Goal: Task Accomplishment & Management: Manage account settings

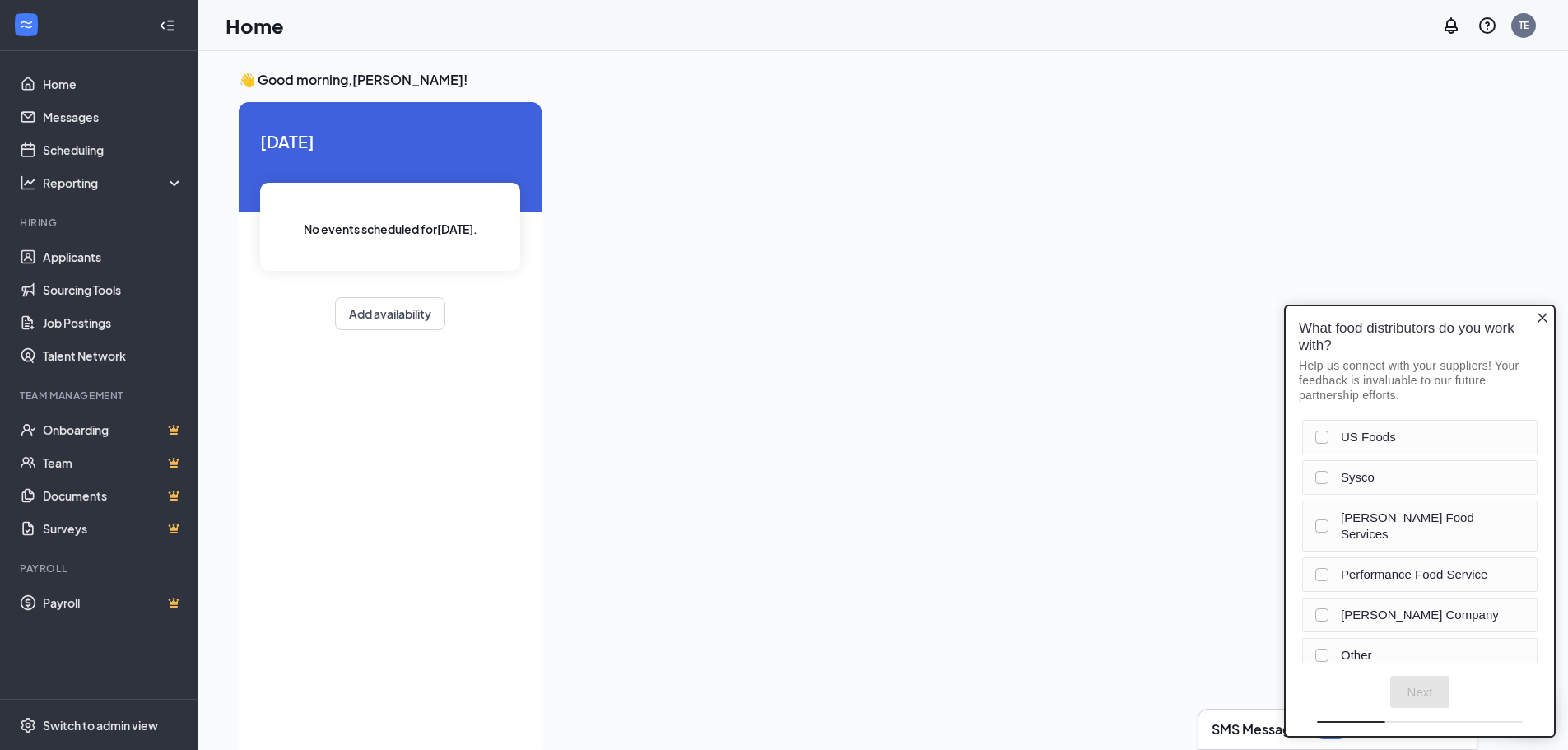
click at [1544, 320] on icon "Close button" at bounding box center [1542, 318] width 10 height 10
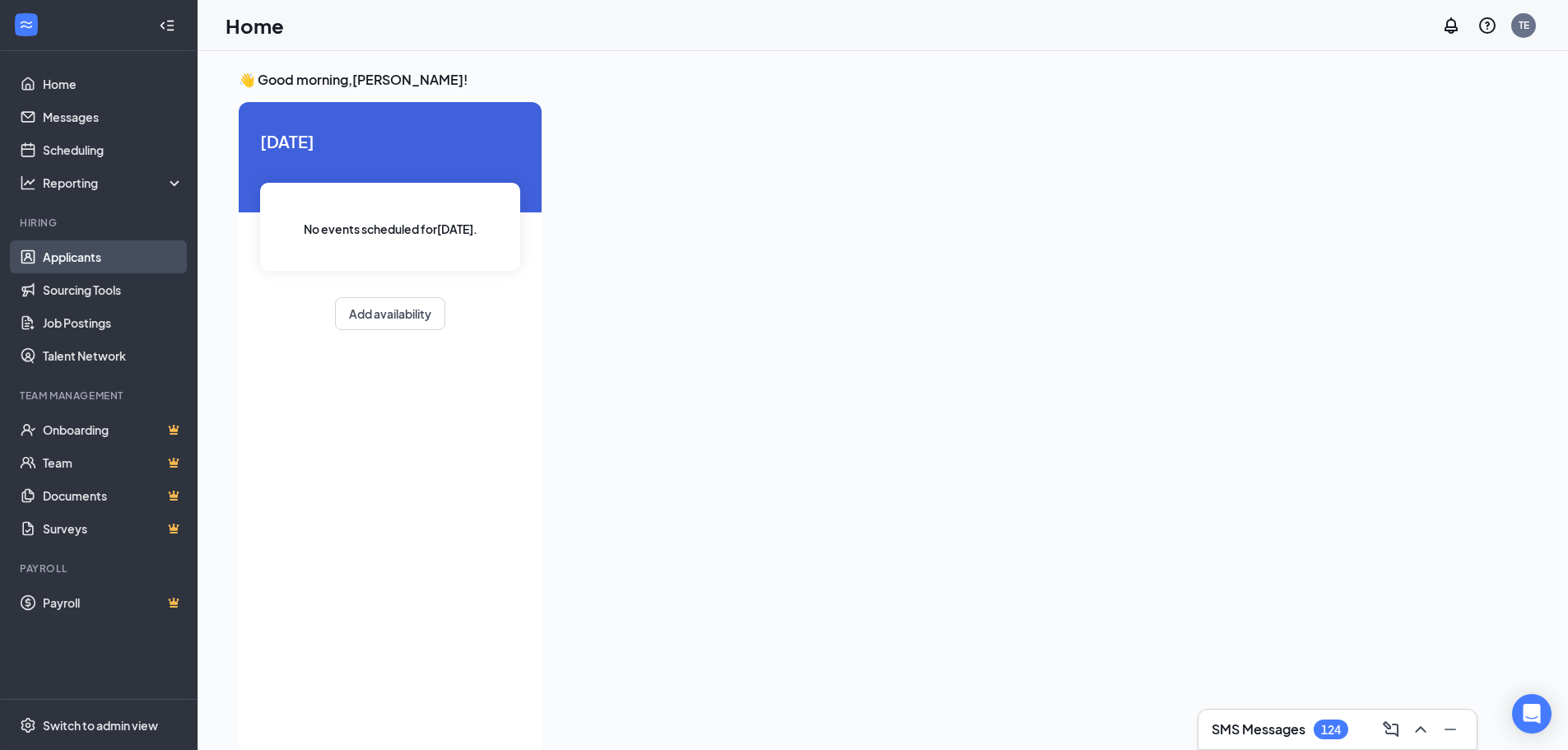
click at [96, 256] on link "Applicants" at bounding box center [113, 257] width 141 height 33
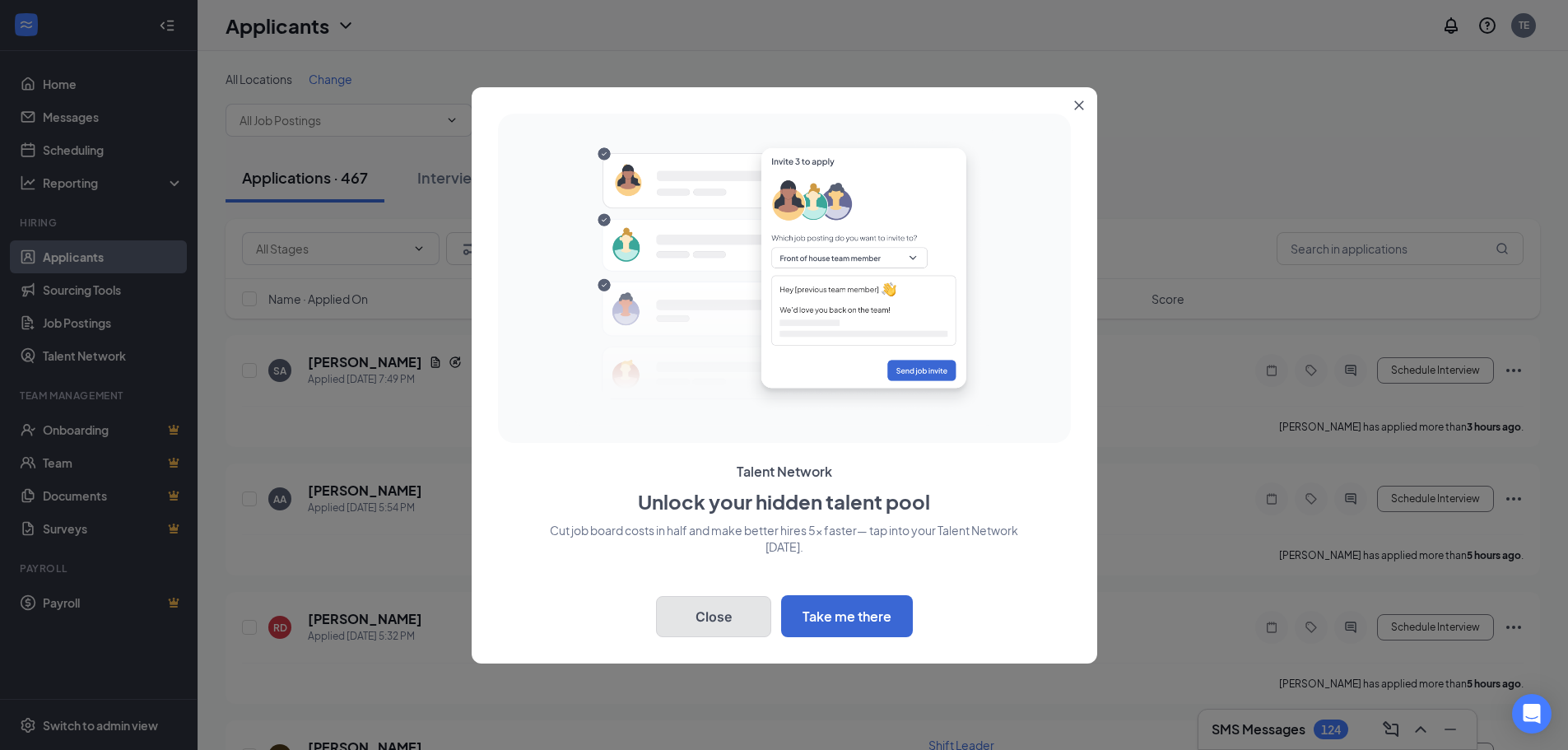
click at [729, 624] on button "Close" at bounding box center [713, 616] width 115 height 41
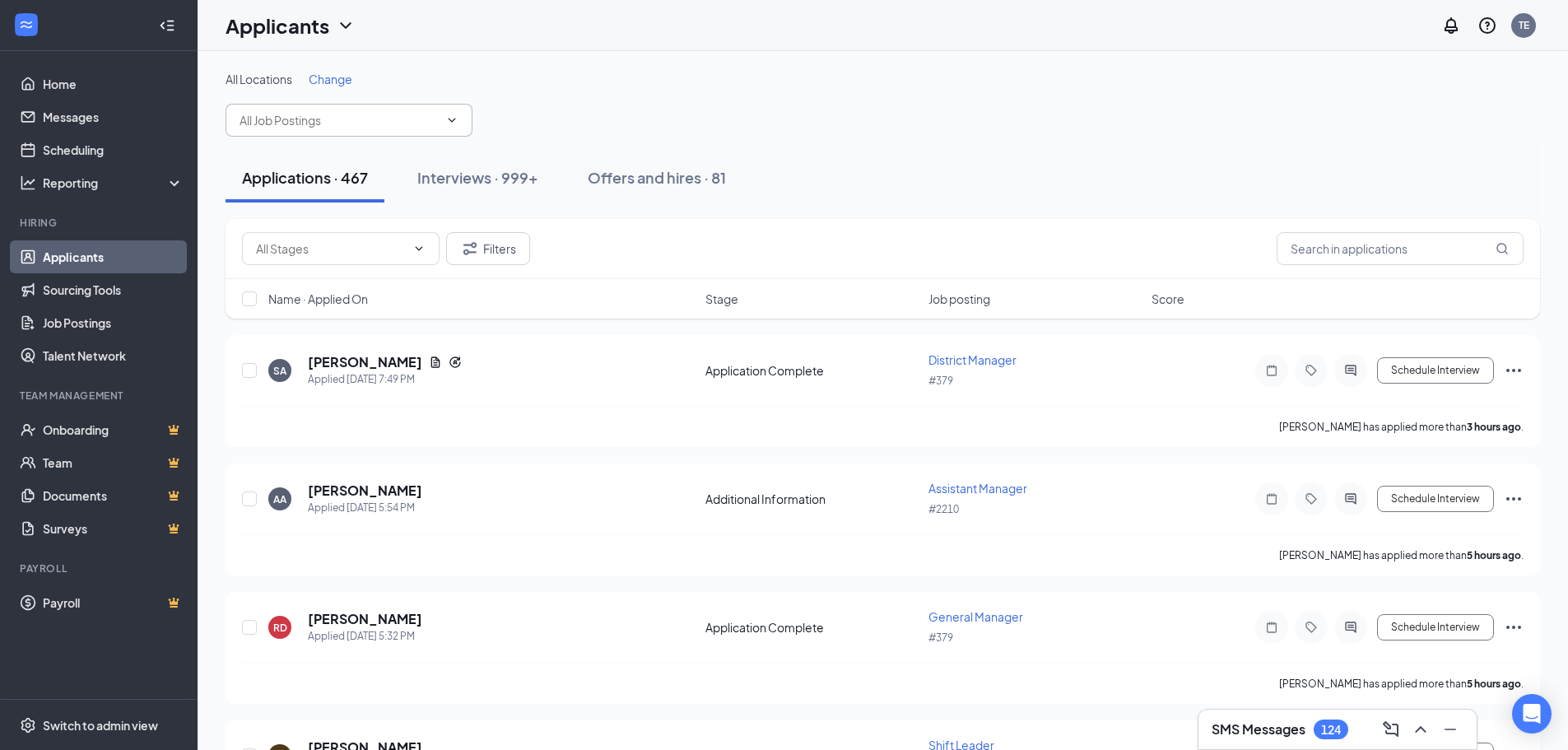
click at [425, 133] on span at bounding box center [349, 120] width 247 height 33
click at [457, 129] on span at bounding box center [349, 120] width 247 height 33
type input "d"
click at [485, 256] on button "Filters" at bounding box center [488, 248] width 84 height 33
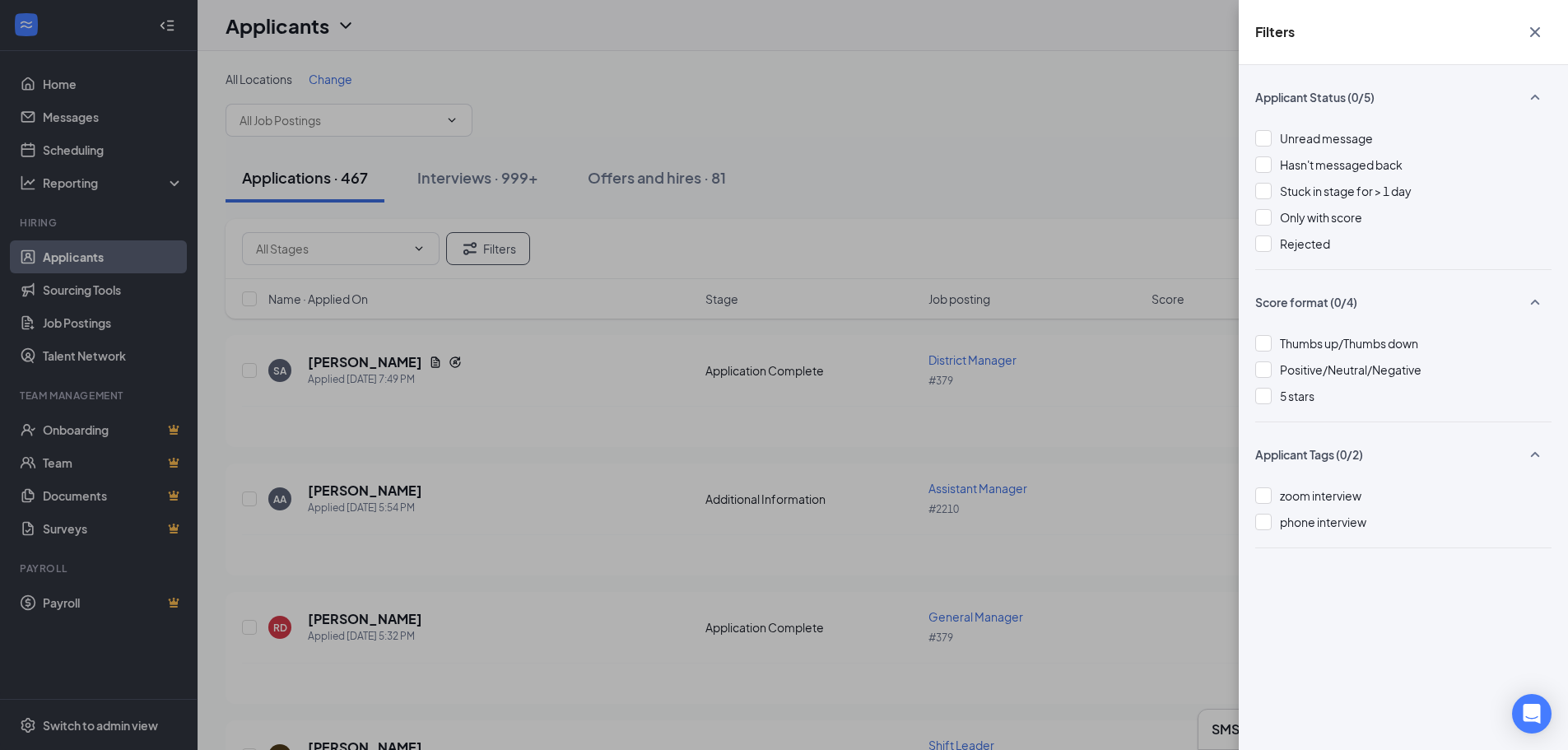
click at [348, 254] on div "Filters Applicant Status (0/5) Unread message Hasn't messaged back Stuck in sta…" at bounding box center [784, 375] width 1568 height 750
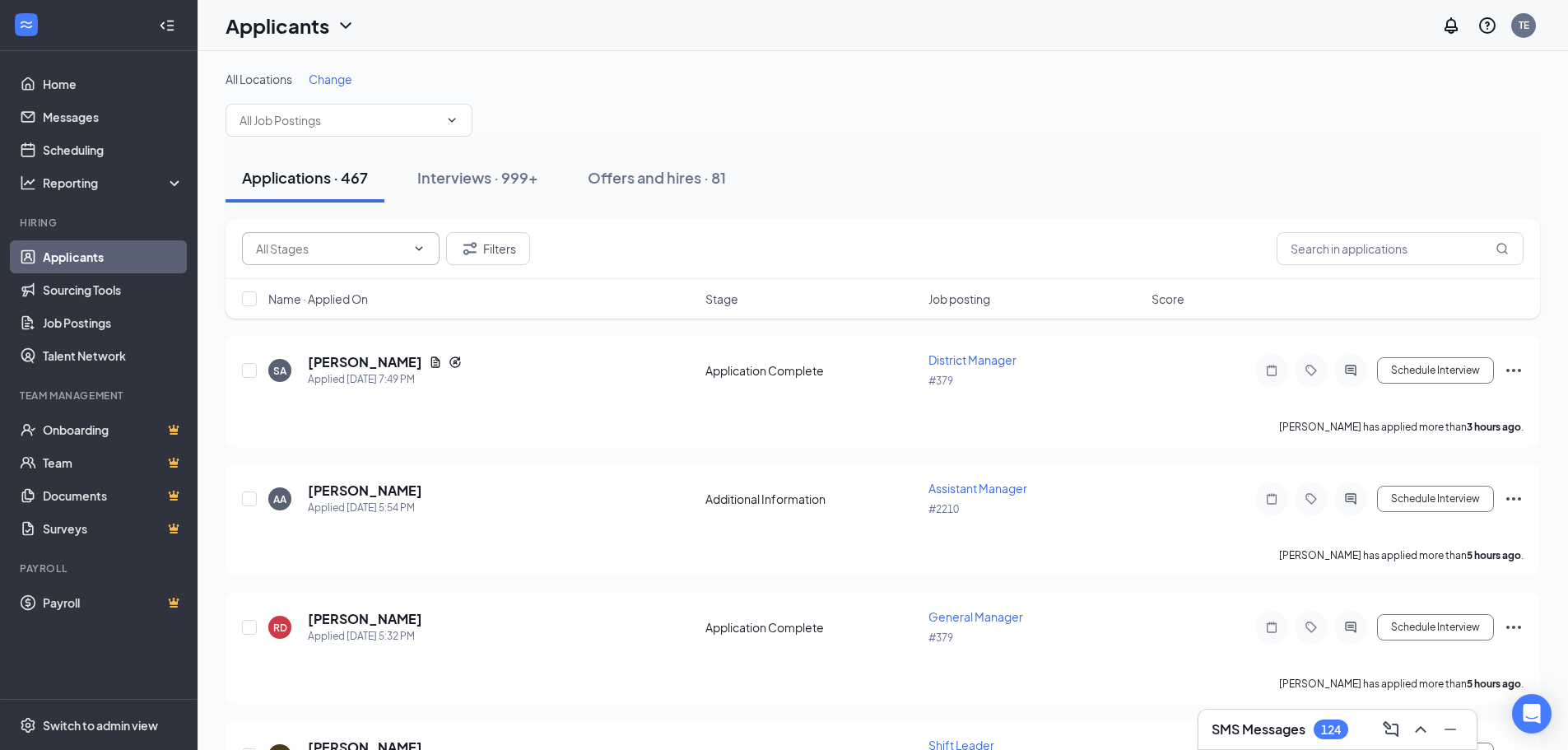
click at [370, 248] on input "text" at bounding box center [330, 248] width 150 height 18
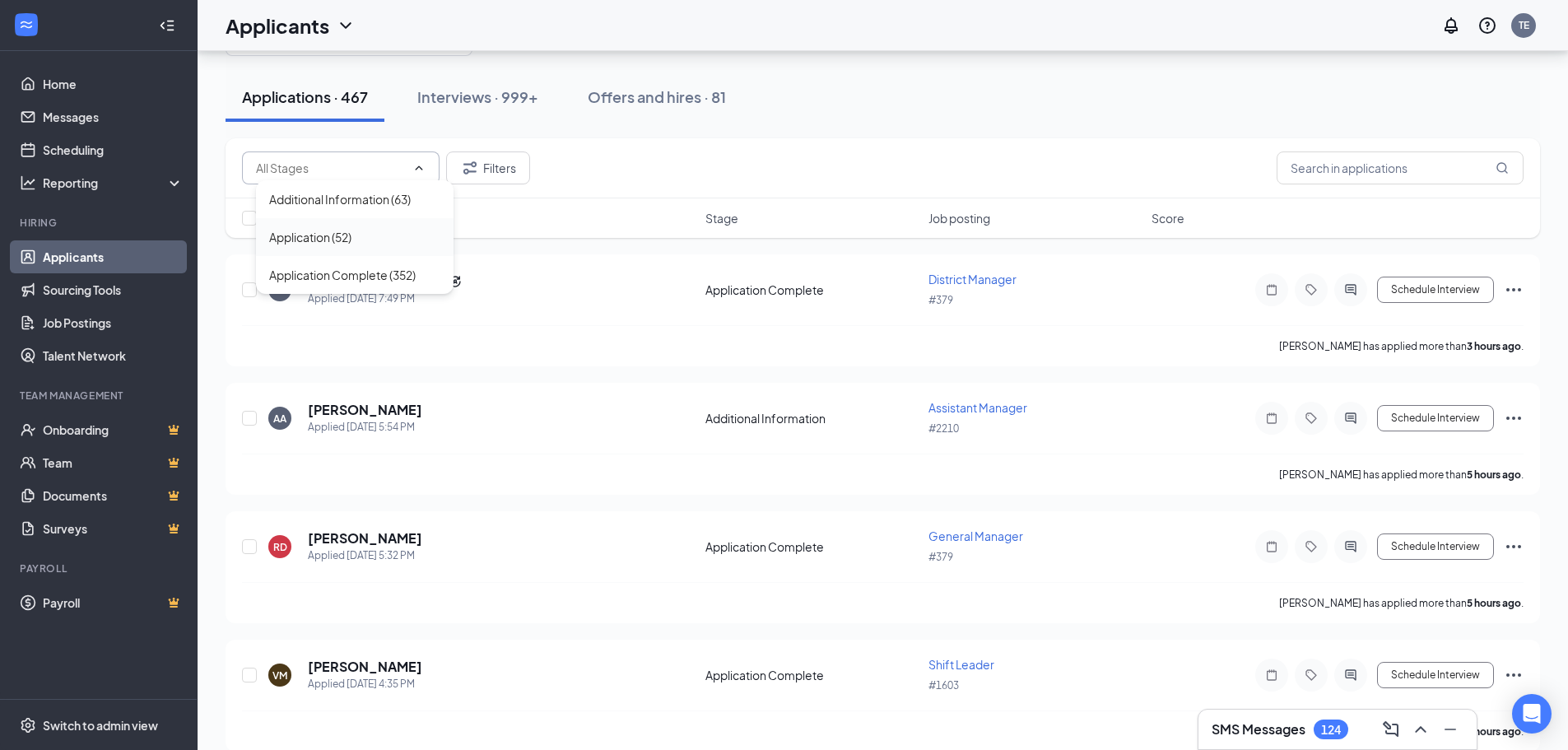
scroll to position [81, 0]
click at [652, 144] on div "Additional Information (63) Application (52) Application Complete (352) Filters" at bounding box center [883, 167] width 1315 height 60
click at [1322, 177] on input "text" at bounding box center [1400, 167] width 247 height 33
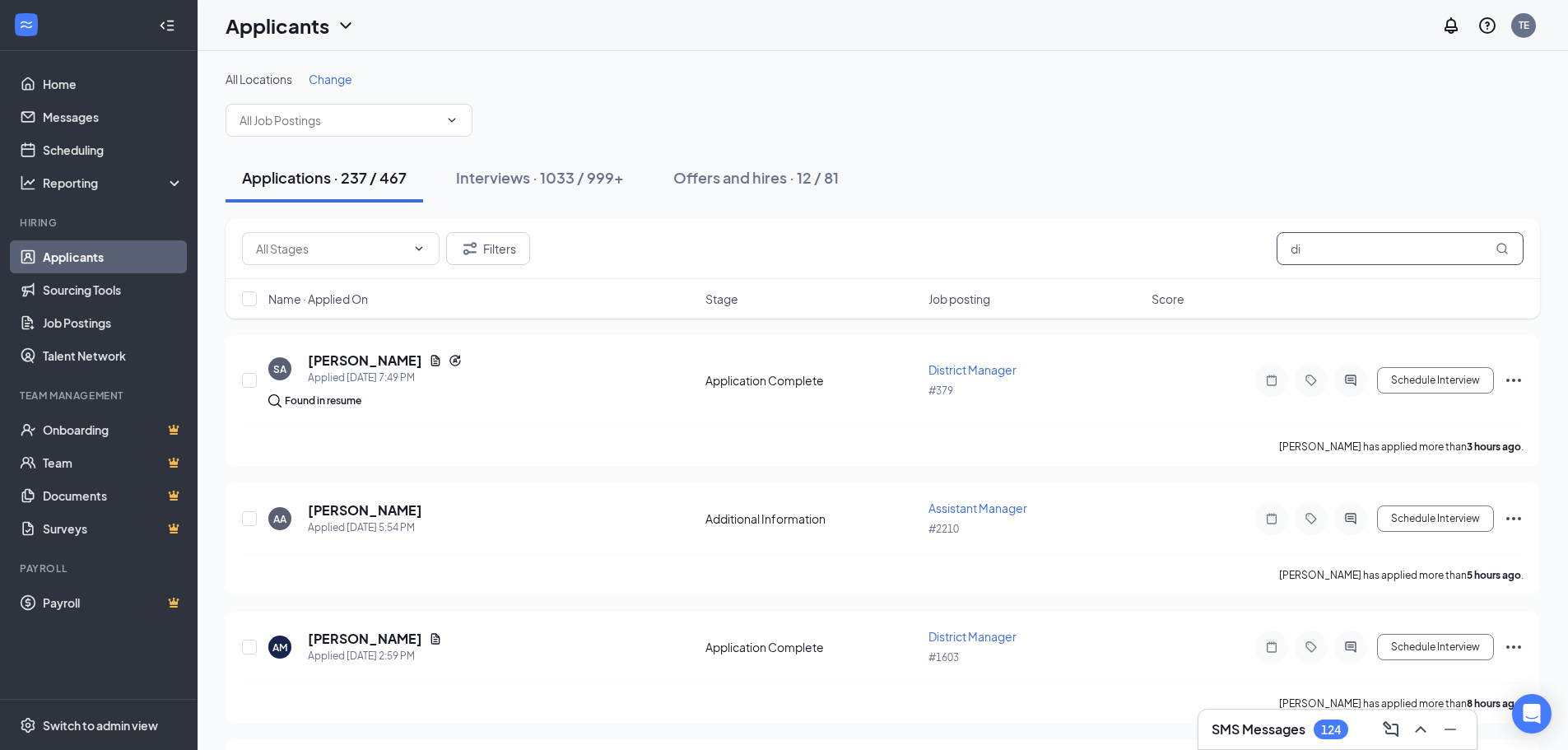
type input "d"
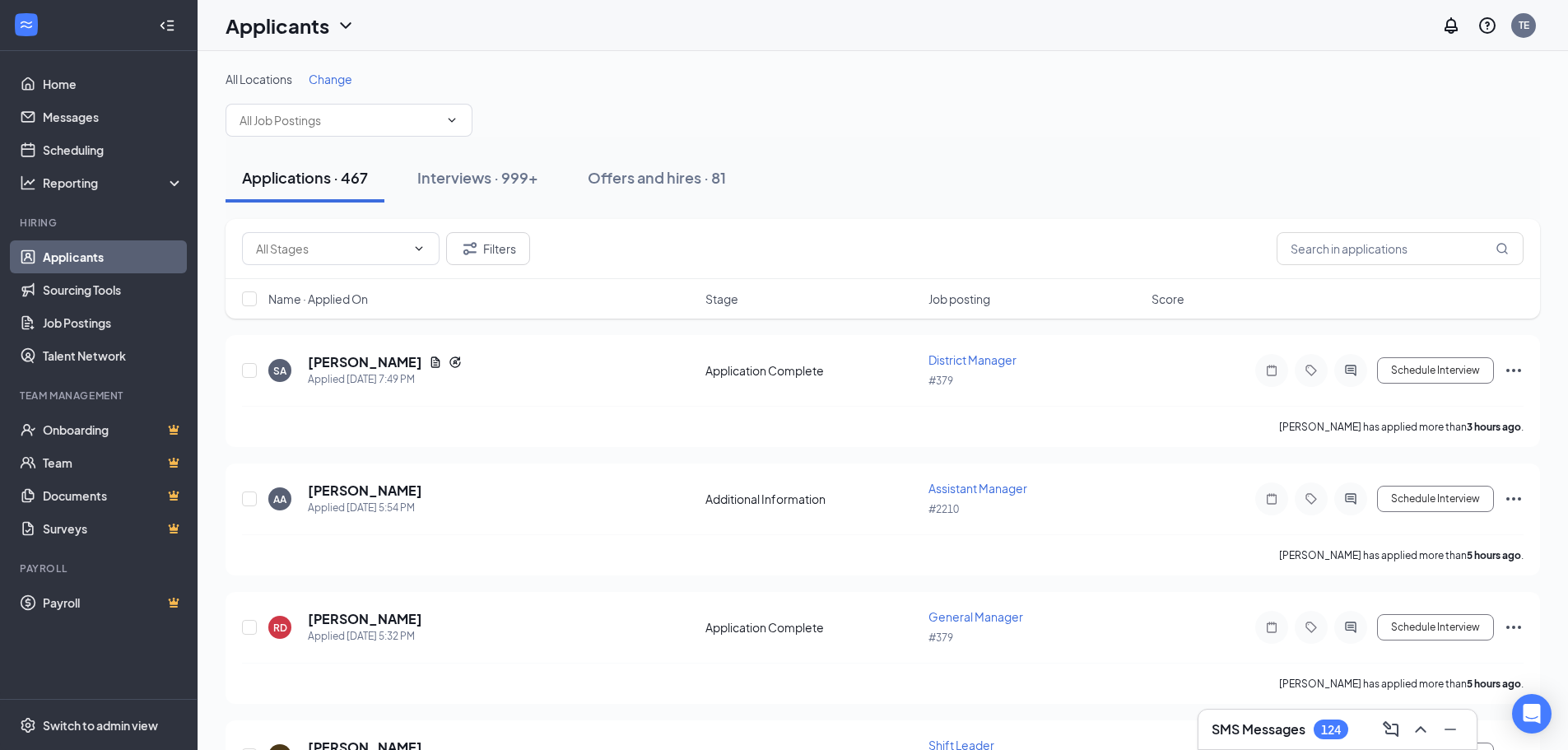
click at [1321, 198] on div "Applications · 467 Interviews · 999+ Offers and hires · 81" at bounding box center [883, 178] width 1315 height 50
click at [321, 73] on span "Change" at bounding box center [331, 79] width 44 height 15
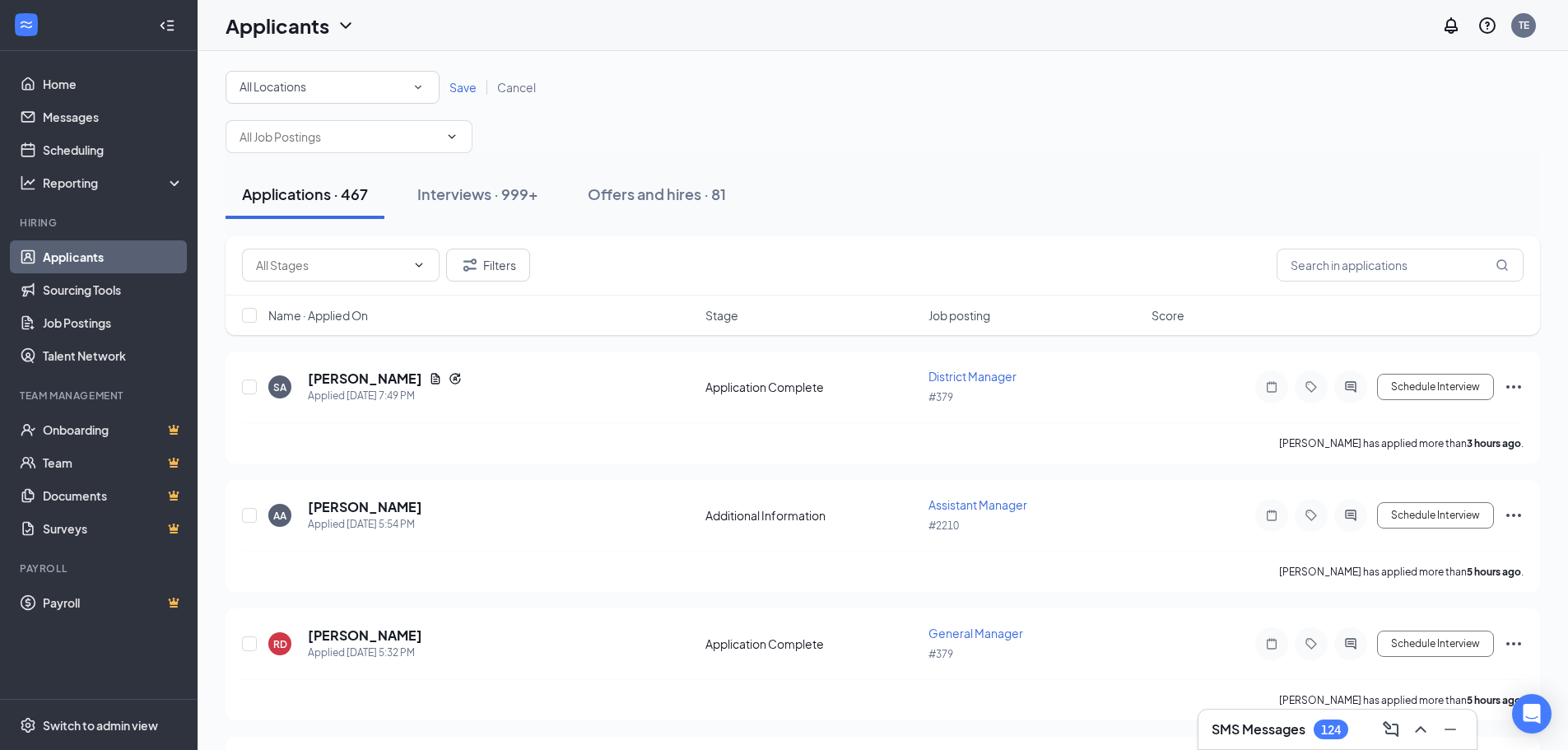
click at [370, 93] on div "All Locations" at bounding box center [332, 87] width 186 height 20
click at [524, 84] on span "Cancel" at bounding box center [516, 88] width 39 height 15
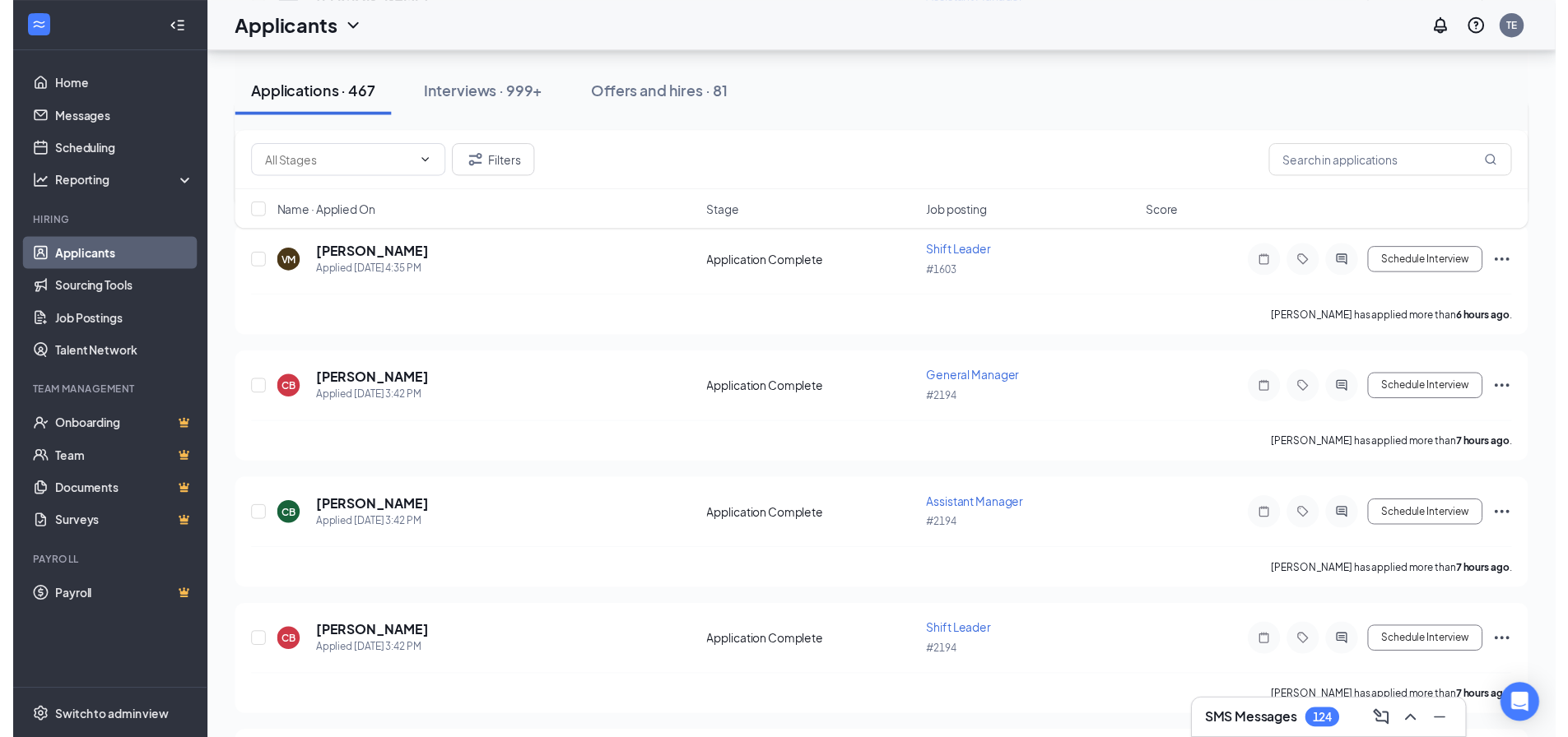
scroll to position [493, 0]
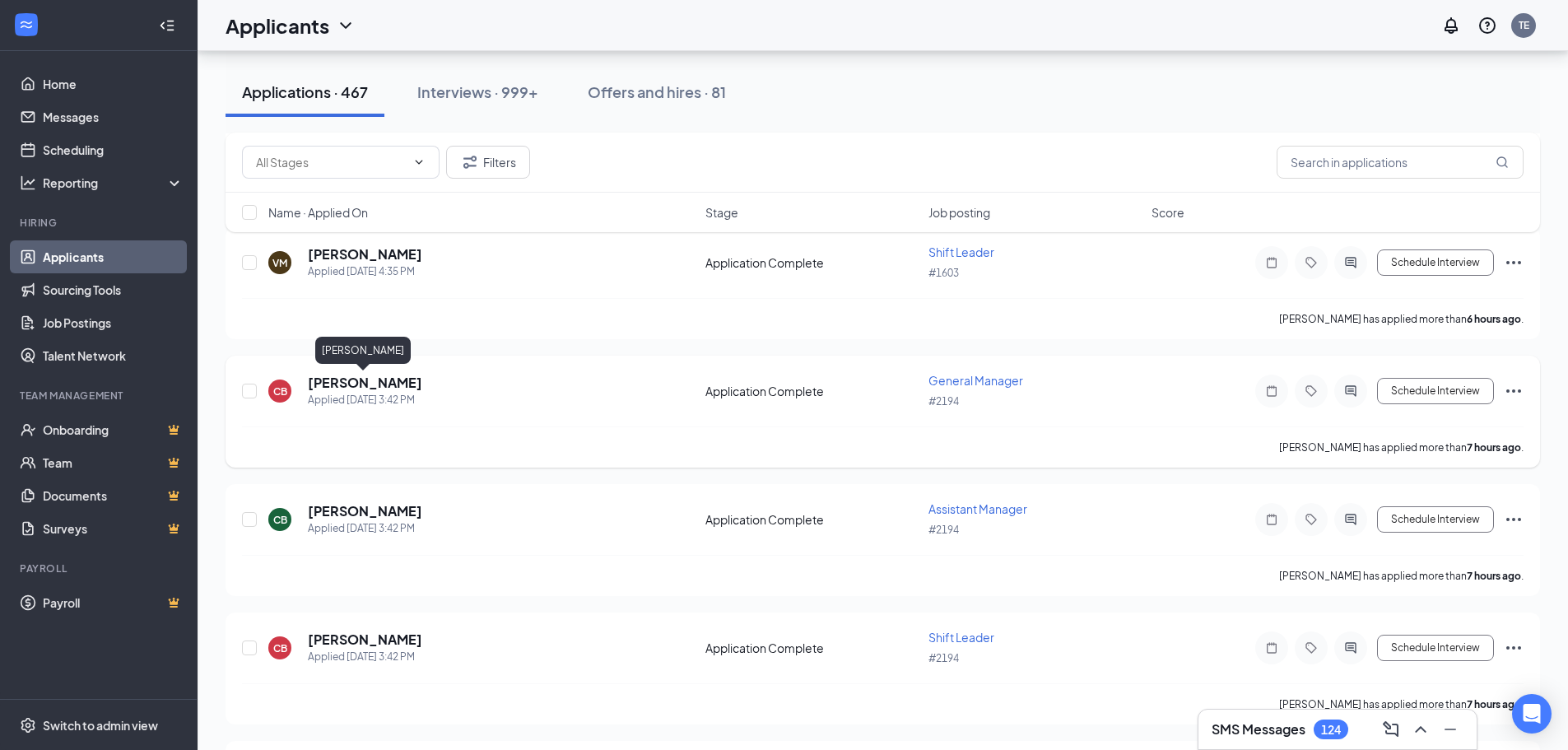
click at [376, 389] on h5 "[PERSON_NAME]" at bounding box center [365, 383] width 114 height 18
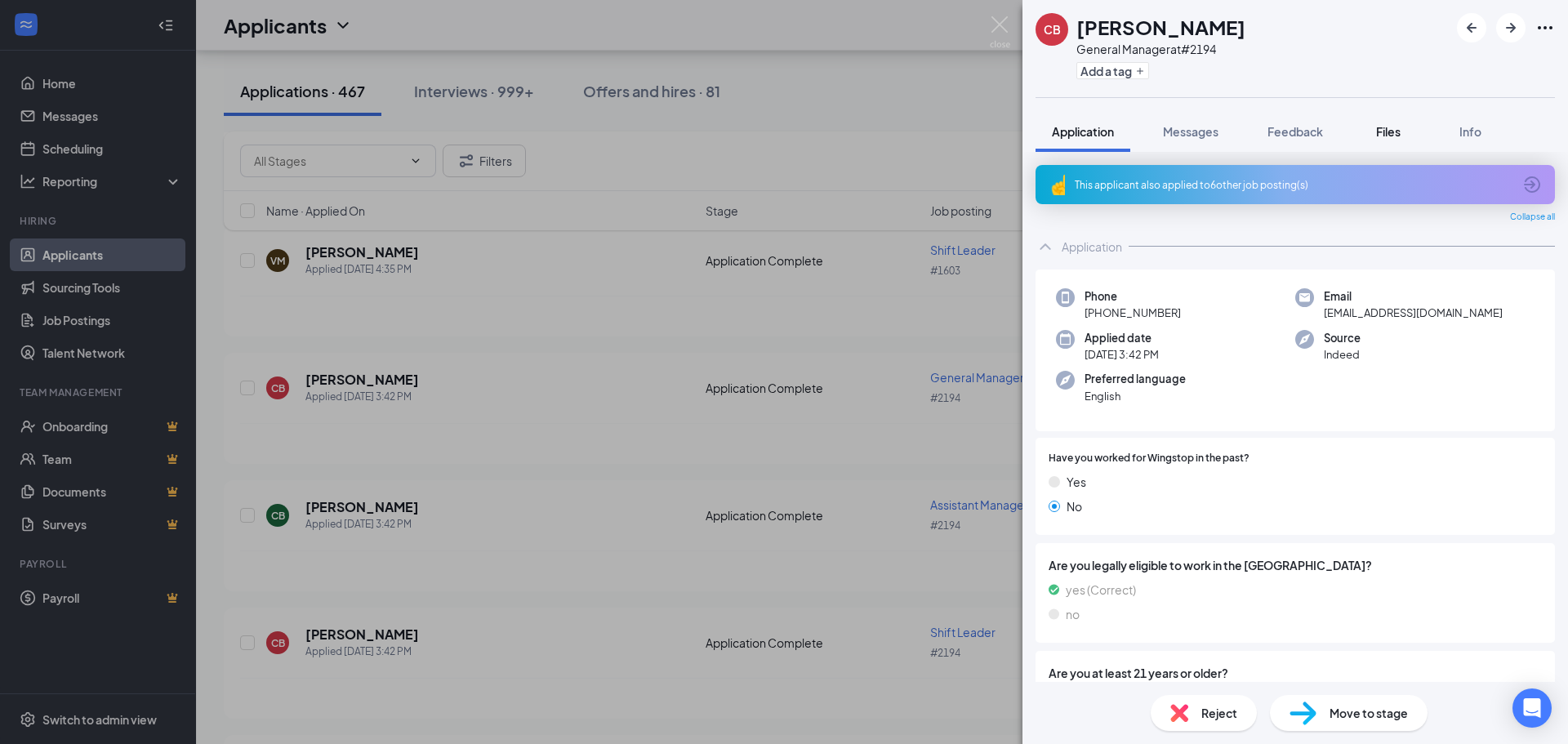
click at [1377, 133] on div "Files" at bounding box center [1388, 131] width 33 height 16
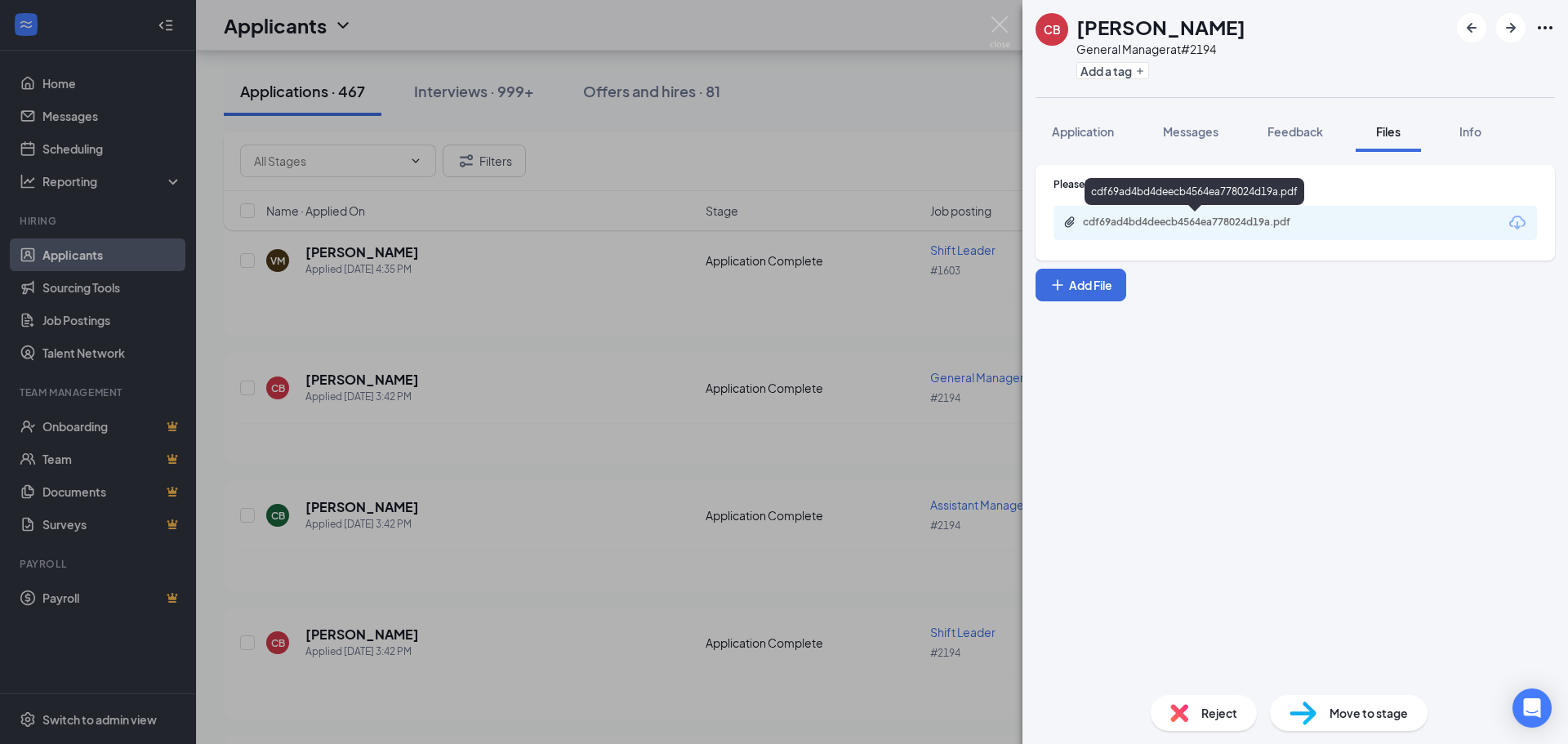
click at [1256, 221] on div "cdf69ad4bd4deecb4564ea778024d19a.pdf" at bounding box center [1198, 222] width 229 height 13
click at [1004, 31] on img at bounding box center [1000, 32] width 21 height 32
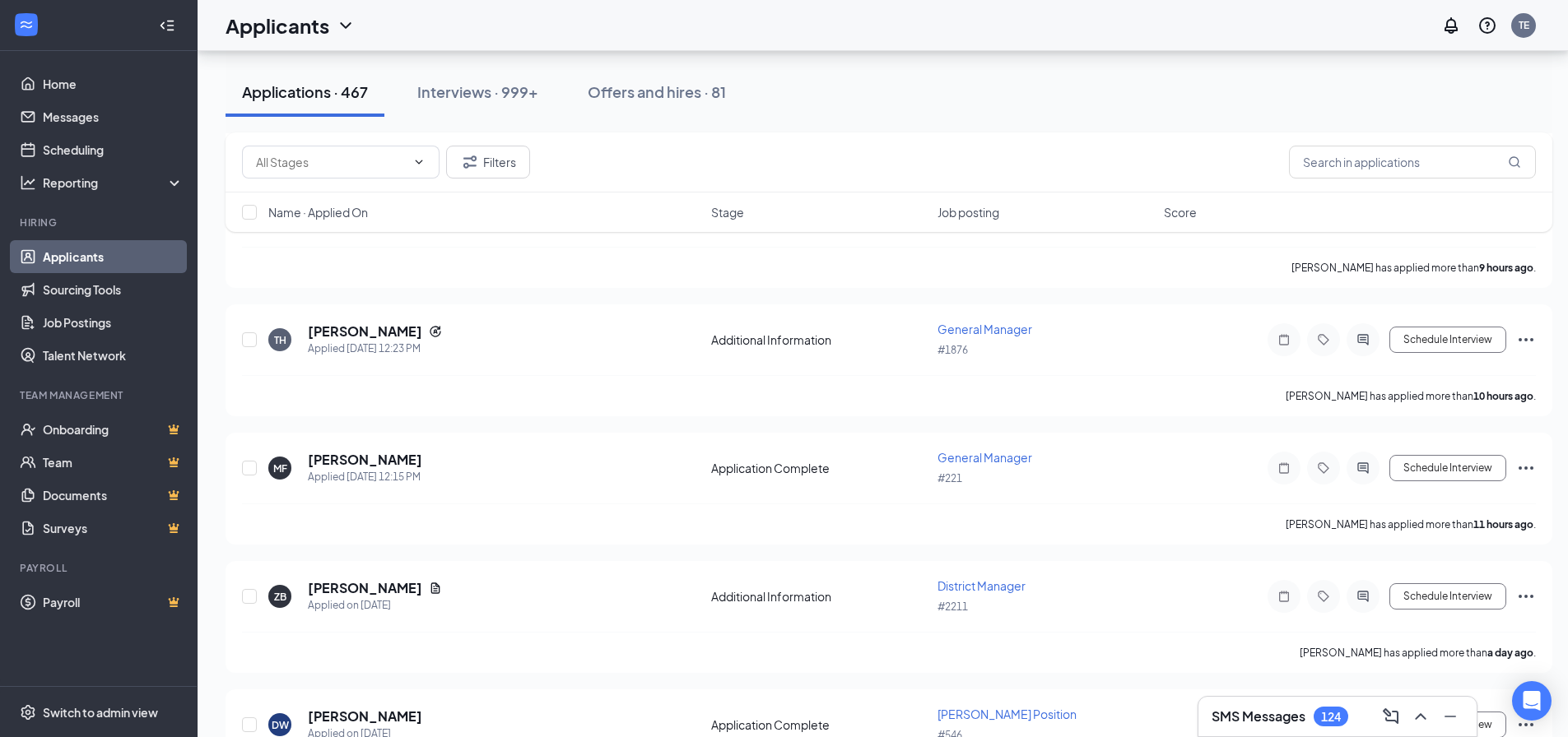
scroll to position [1315, 0]
click at [370, 457] on h5 "[PERSON_NAME]" at bounding box center [365, 459] width 114 height 18
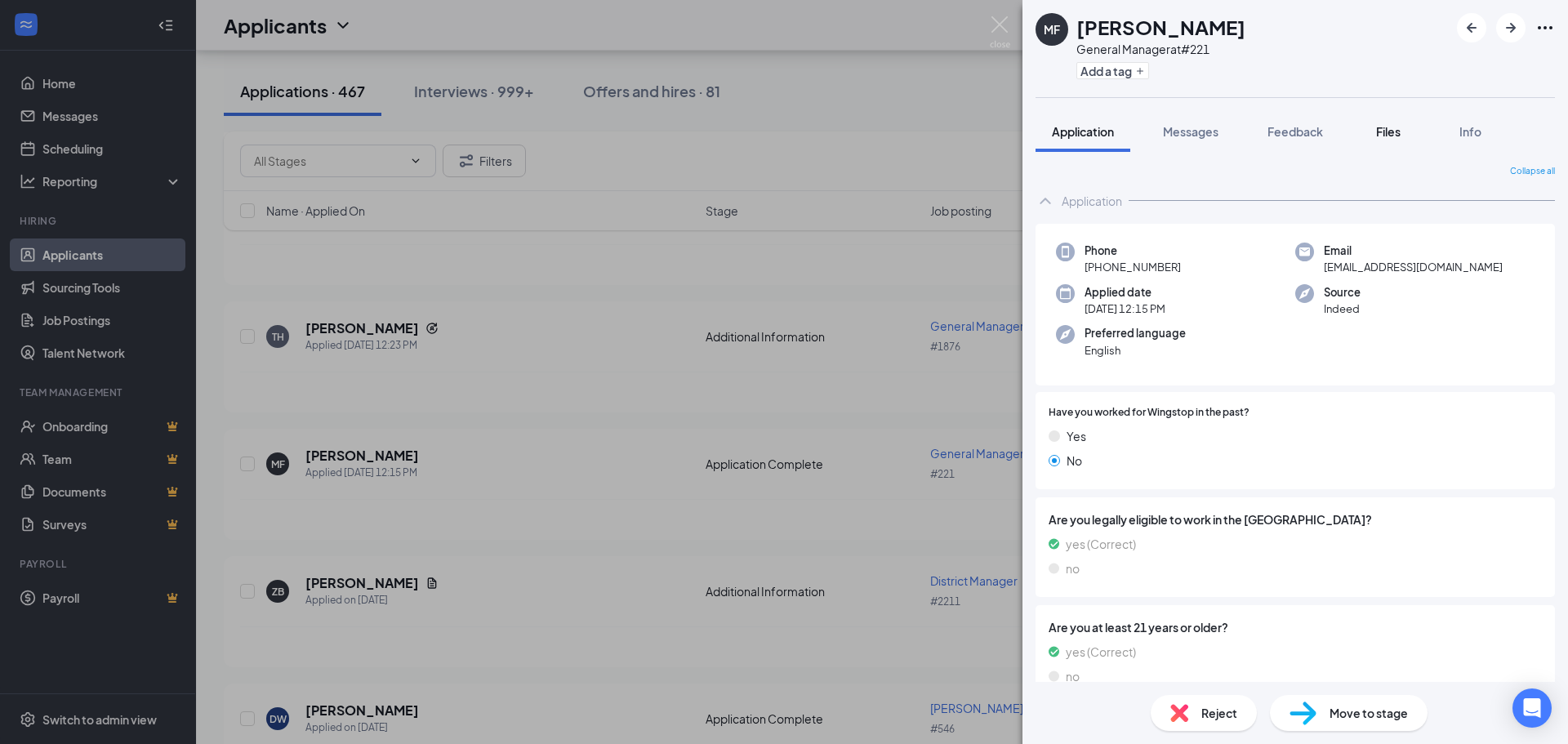
click at [1392, 132] on span "Files" at bounding box center [1388, 132] width 25 height 15
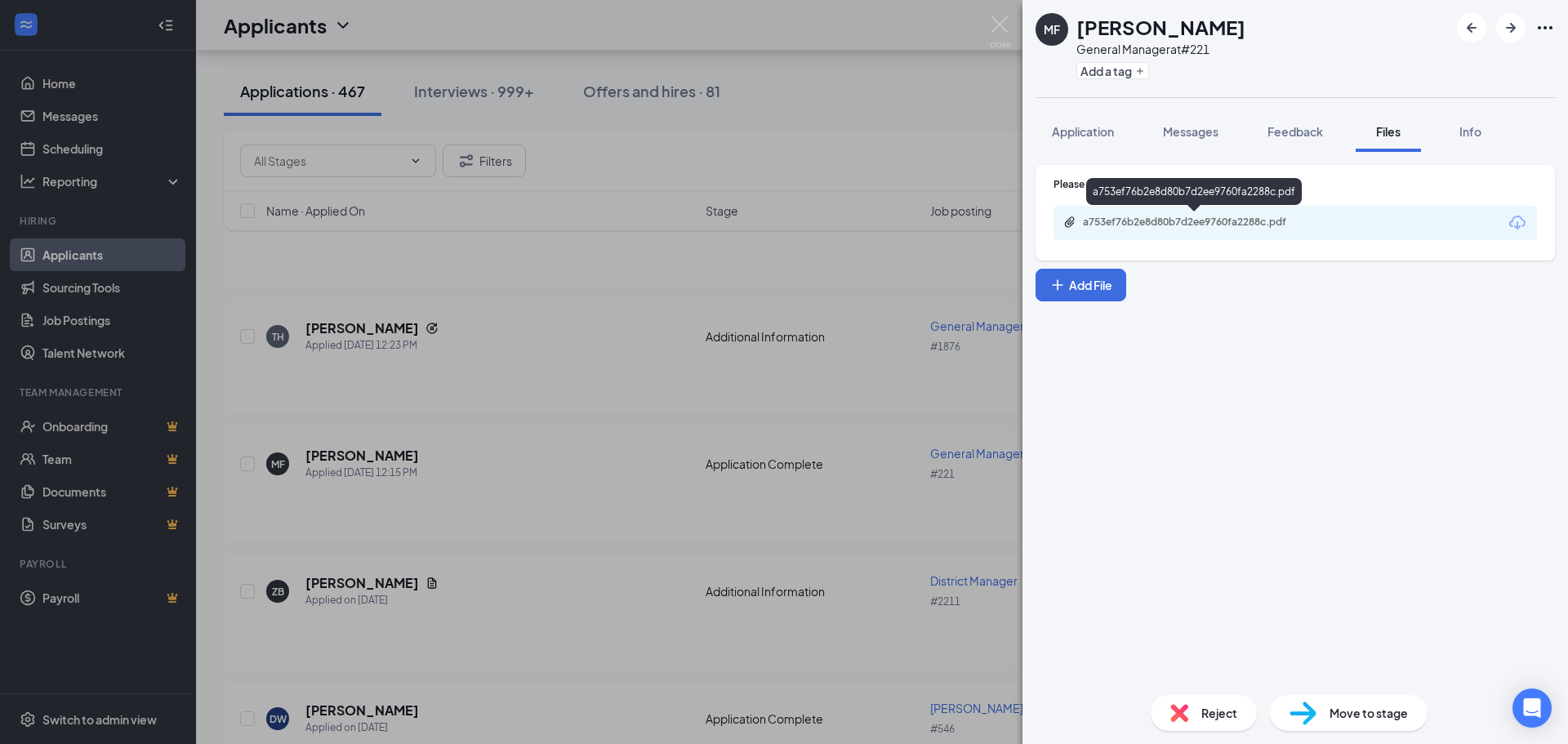
click at [1197, 221] on div "a753ef76b2e8d80b7d2ee9760fa2288c.pdf" at bounding box center [1198, 222] width 229 height 13
click at [1011, 18] on div "MF [PERSON_NAME] General Manager at #221 Add a tag Application Messages Feedbac…" at bounding box center [784, 372] width 1568 height 744
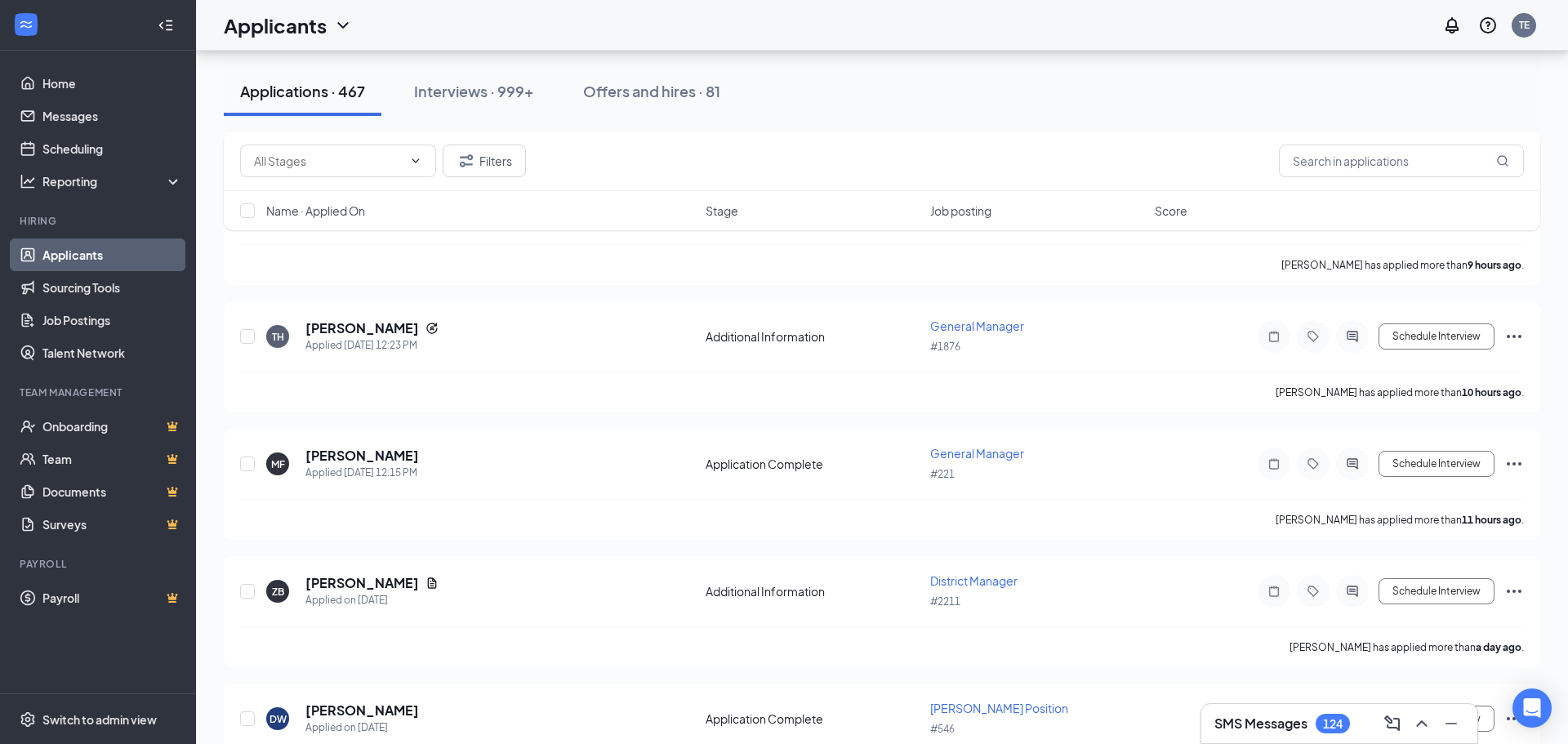
click at [1003, 27] on div "Applicants TE" at bounding box center [882, 26] width 1372 height 51
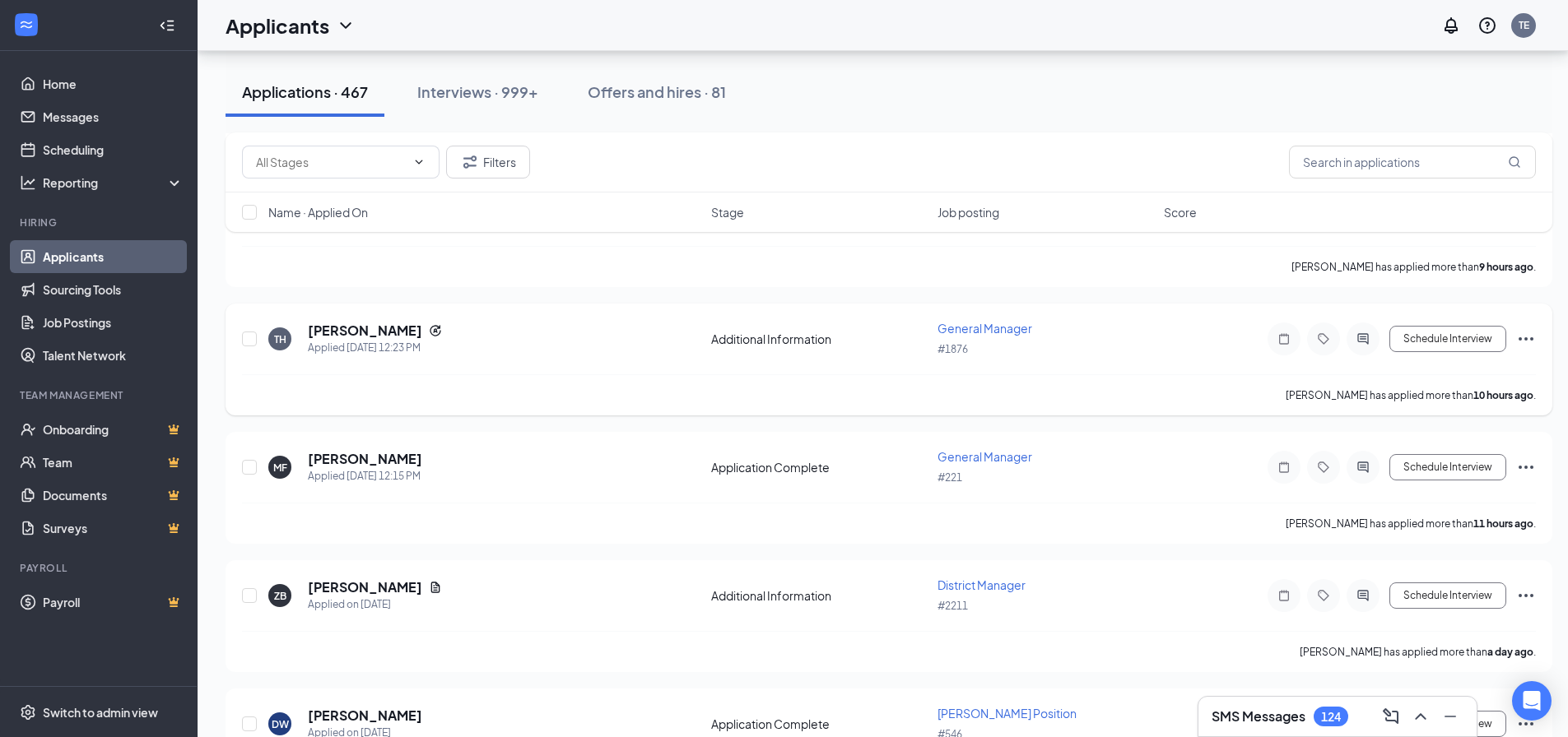
click at [1008, 334] on span "General Manager" at bounding box center [984, 329] width 94 height 15
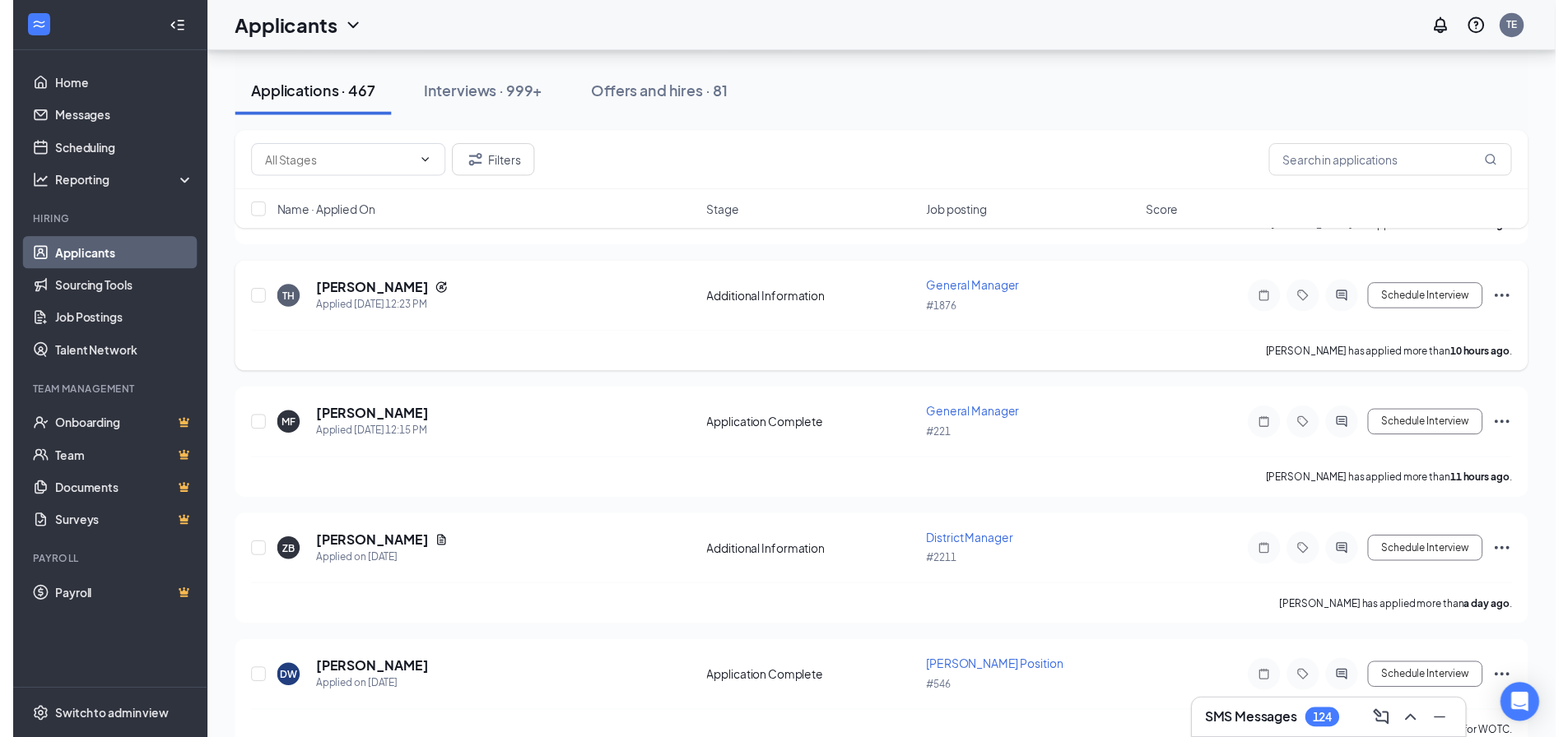
scroll to position [1355, 0]
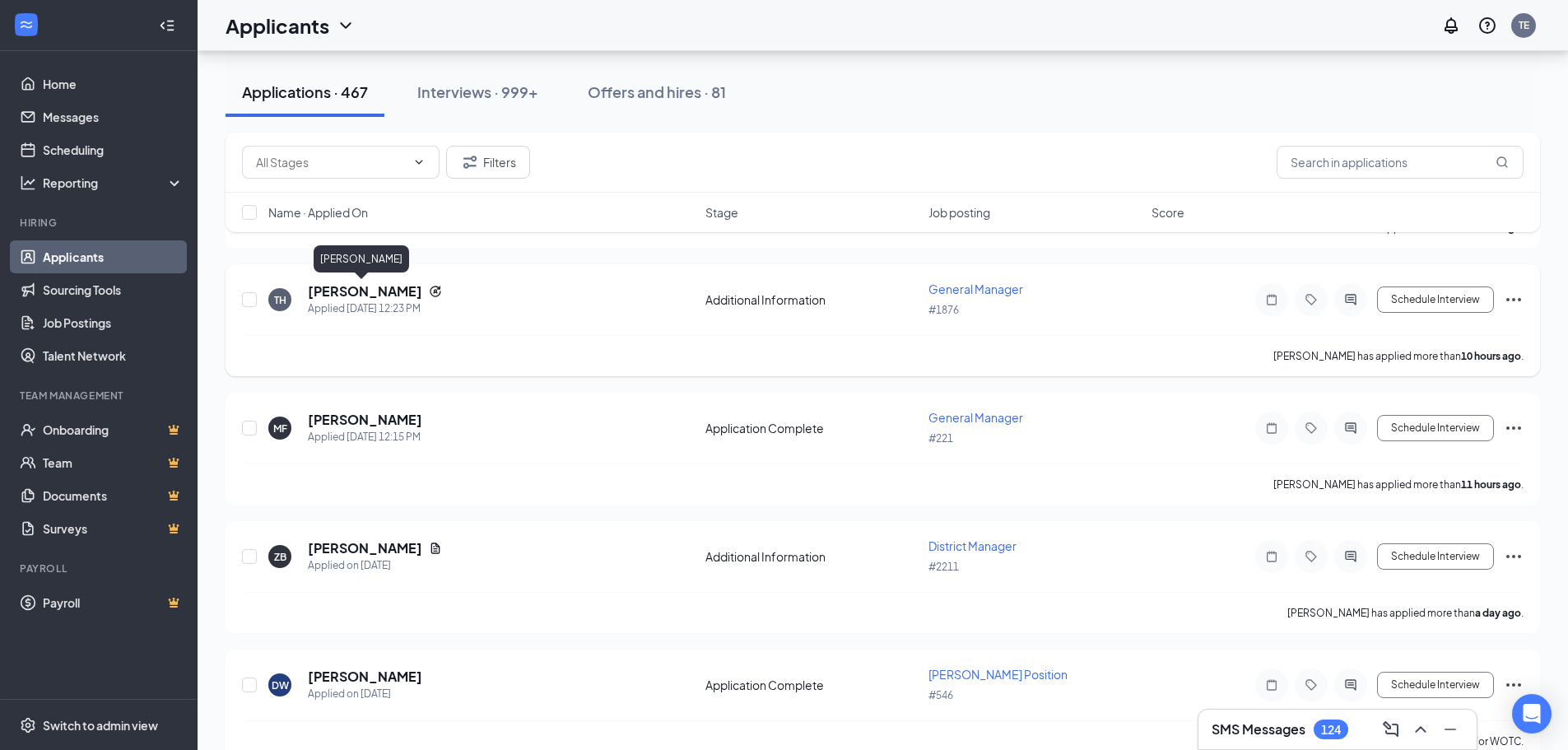
click at [352, 286] on h5 "[PERSON_NAME]" at bounding box center [365, 291] width 114 height 18
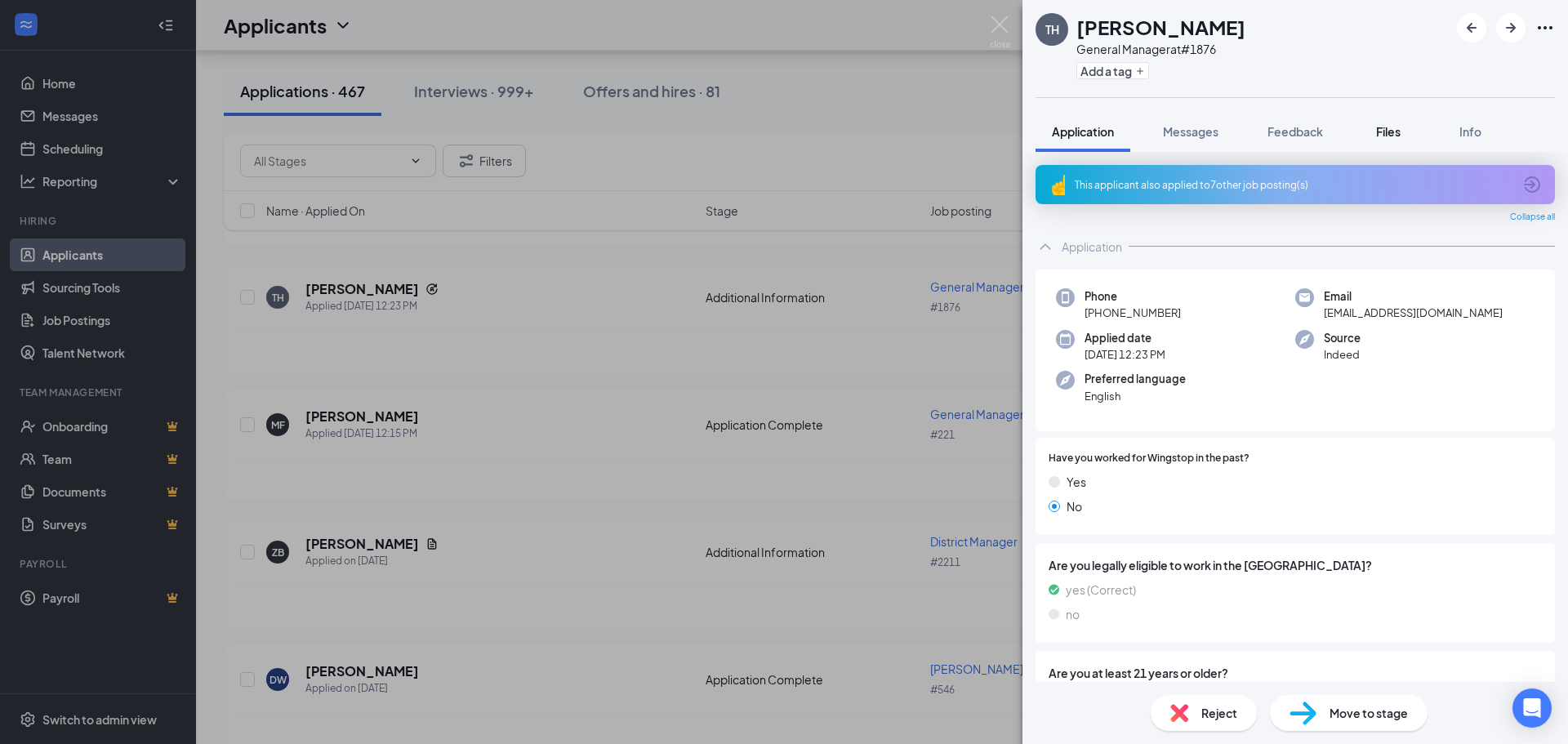
click at [1401, 119] on button "Files" at bounding box center [1388, 131] width 65 height 41
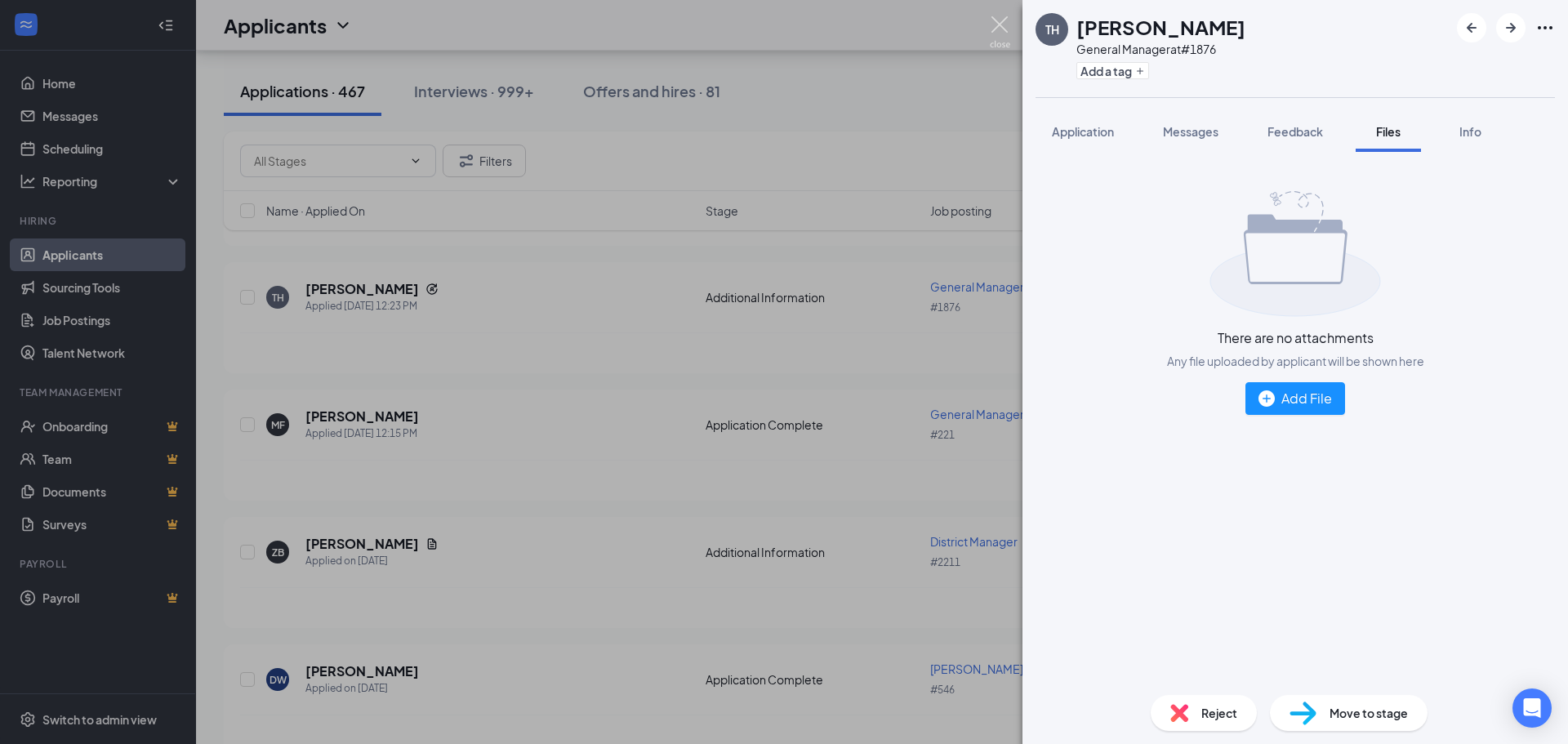
click at [995, 31] on img at bounding box center [1000, 32] width 21 height 32
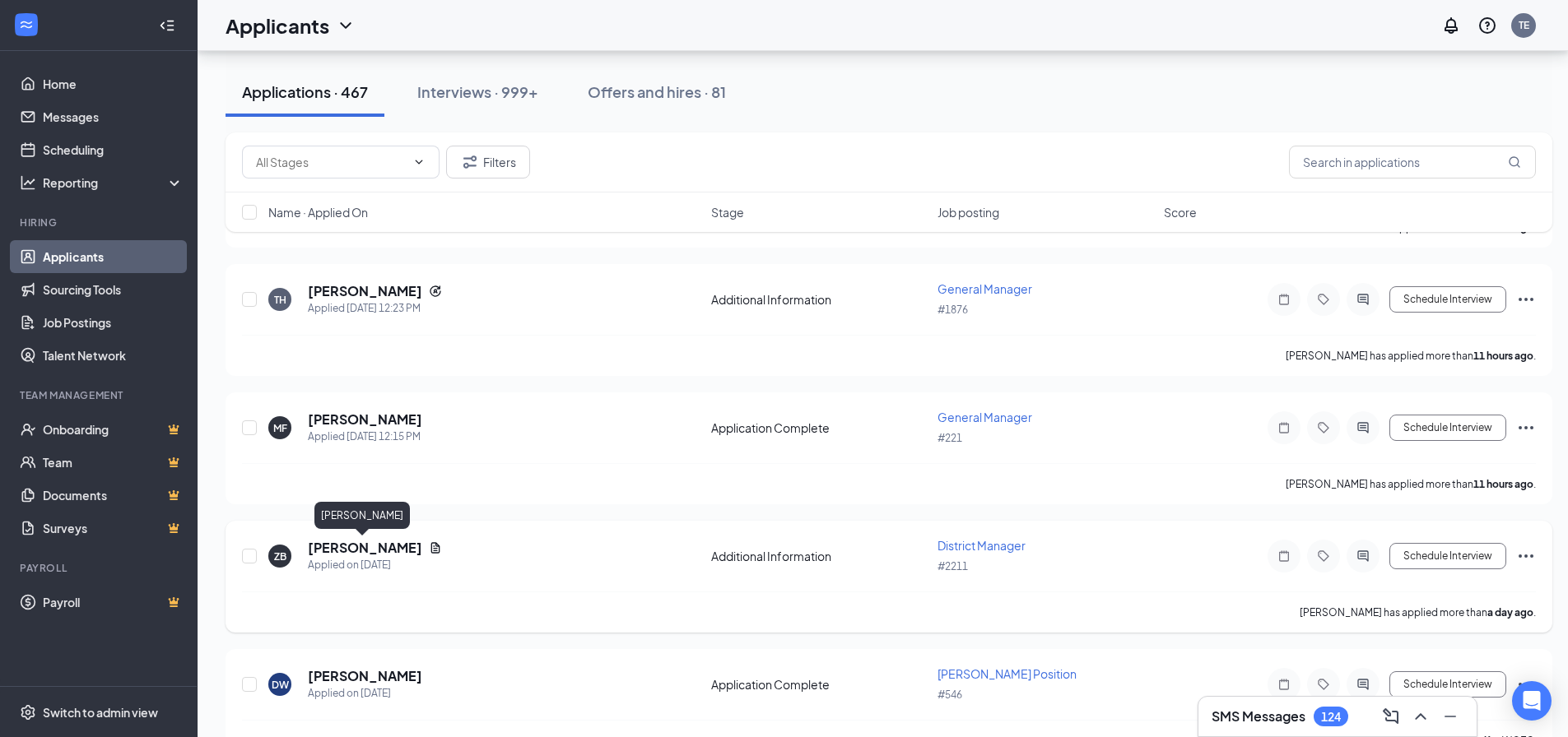
click at [365, 546] on h5 "[PERSON_NAME]" at bounding box center [365, 547] width 114 height 18
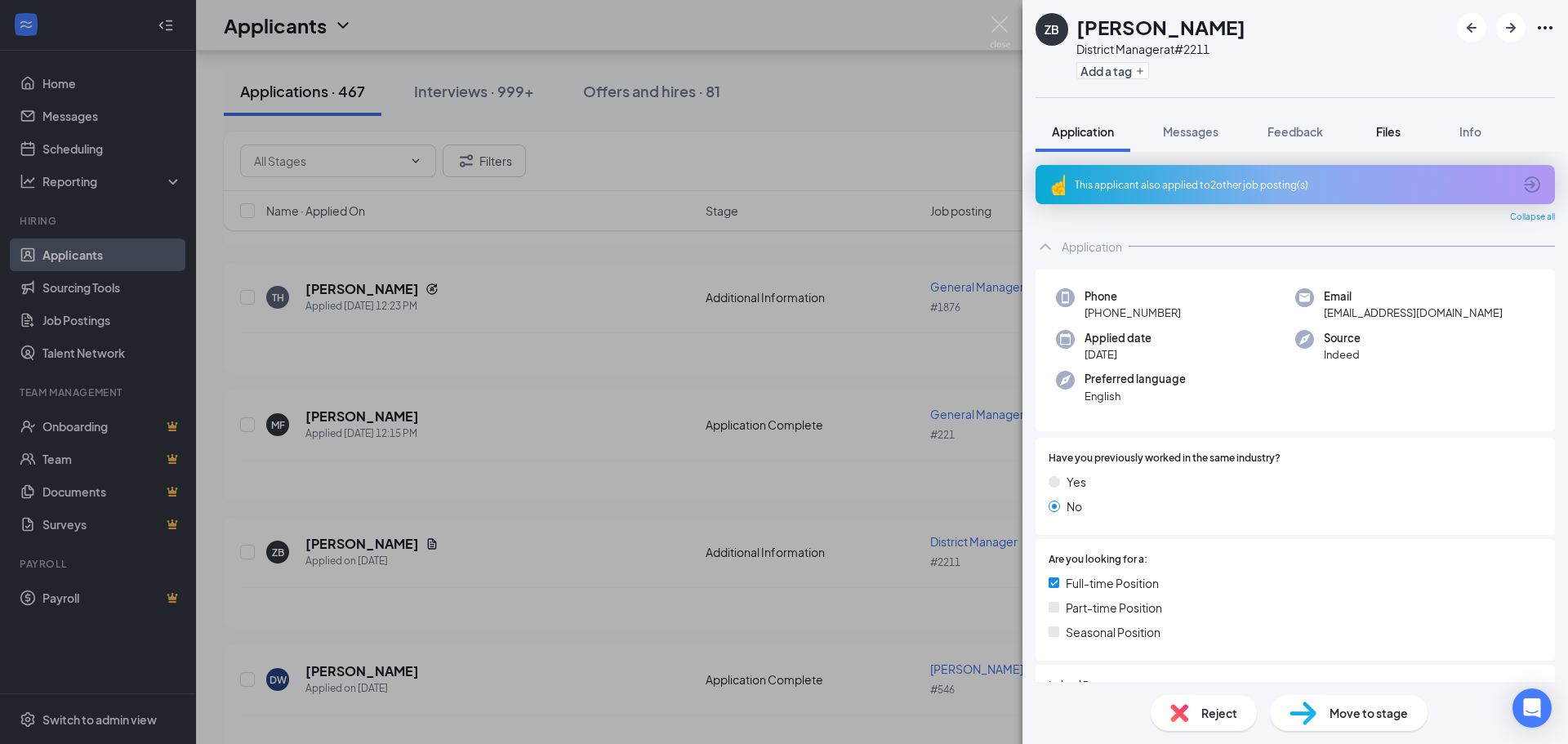
click at [1387, 128] on span "Files" at bounding box center [1388, 132] width 25 height 15
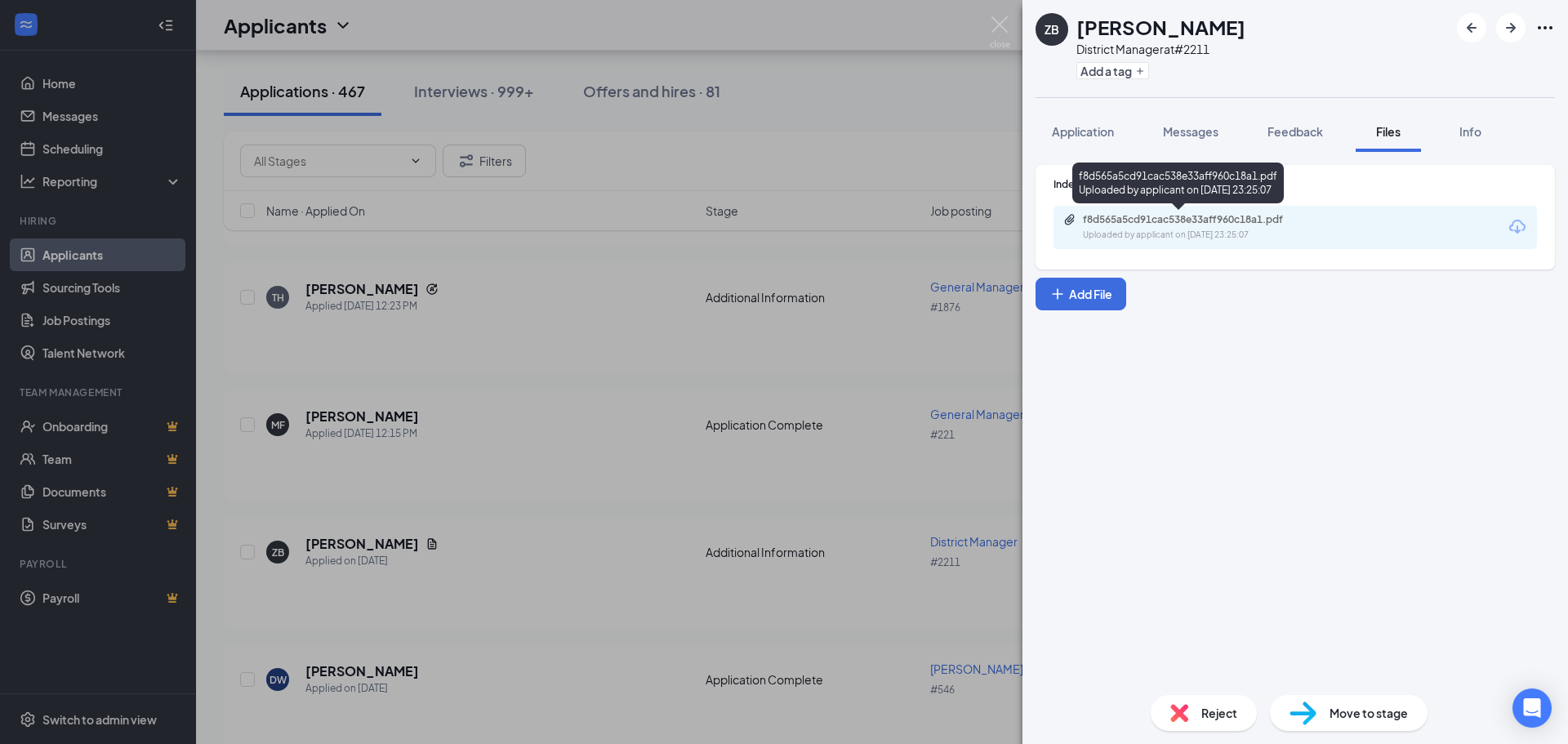
click at [1224, 224] on div "f8d565a5cd91cac538e33aff960c18a1.pdf" at bounding box center [1198, 220] width 229 height 13
click at [1005, 31] on img at bounding box center [1000, 32] width 21 height 32
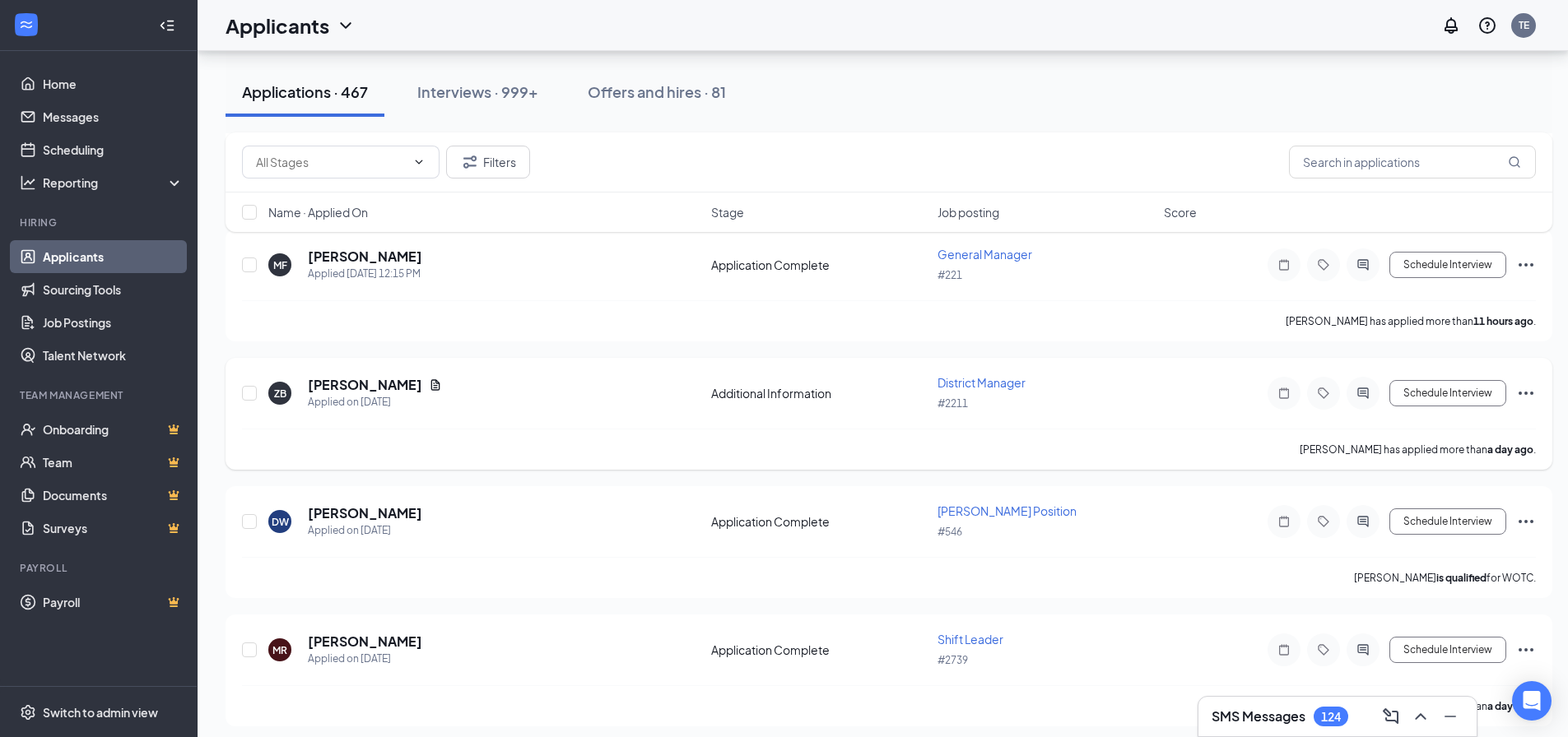
scroll to position [1519, 0]
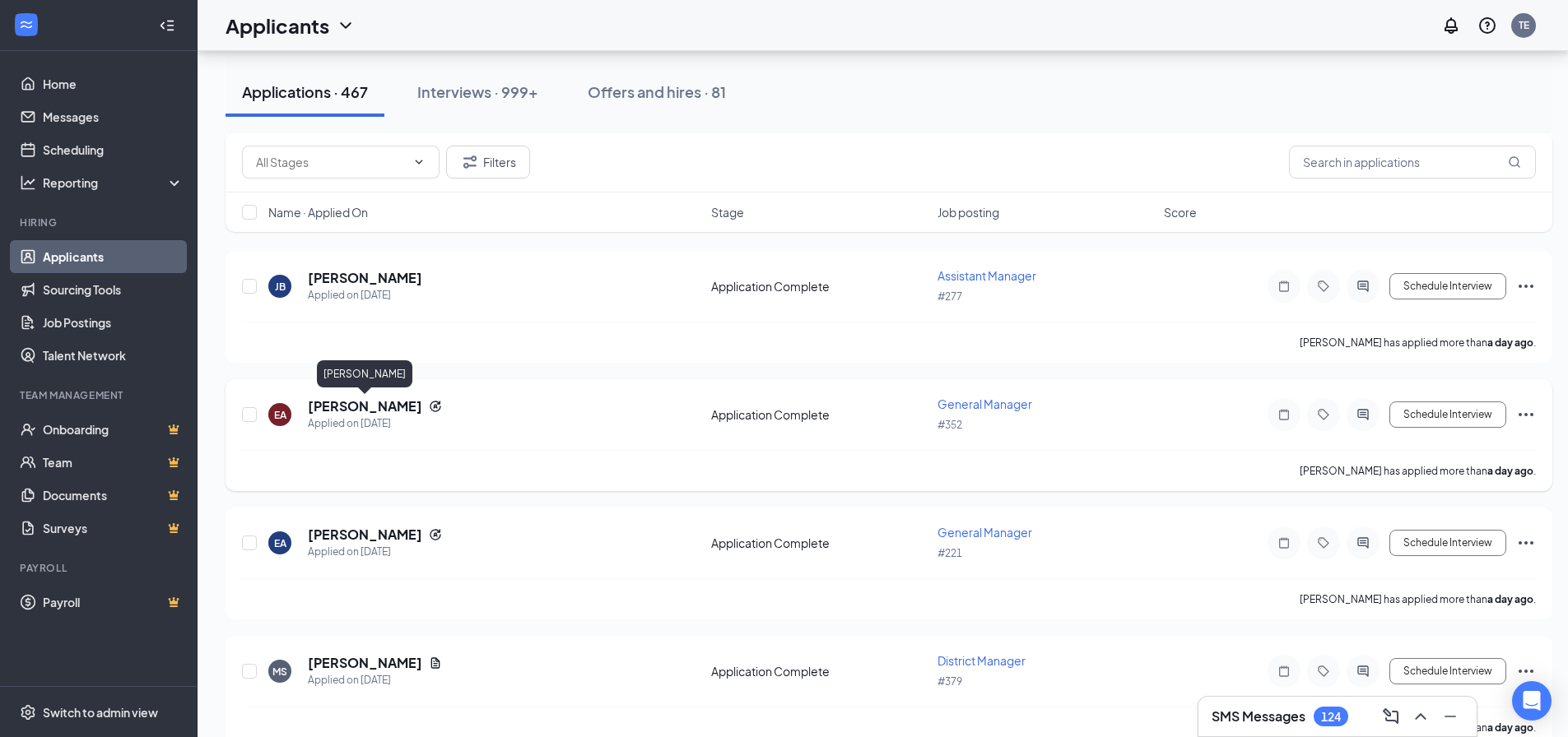
click at [355, 406] on h5 "[PERSON_NAME]" at bounding box center [365, 406] width 114 height 18
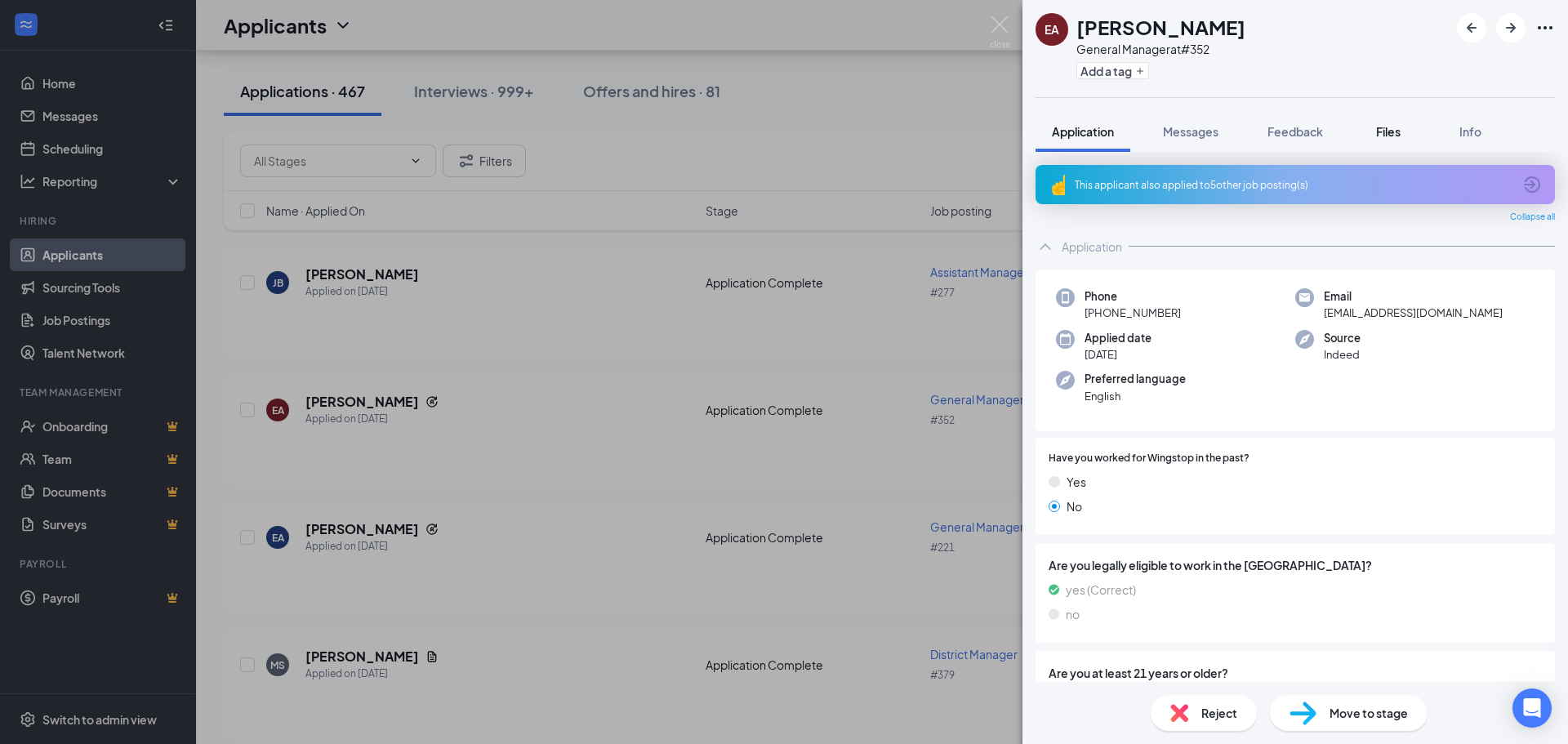
click at [1374, 133] on div "Files" at bounding box center [1388, 131] width 33 height 16
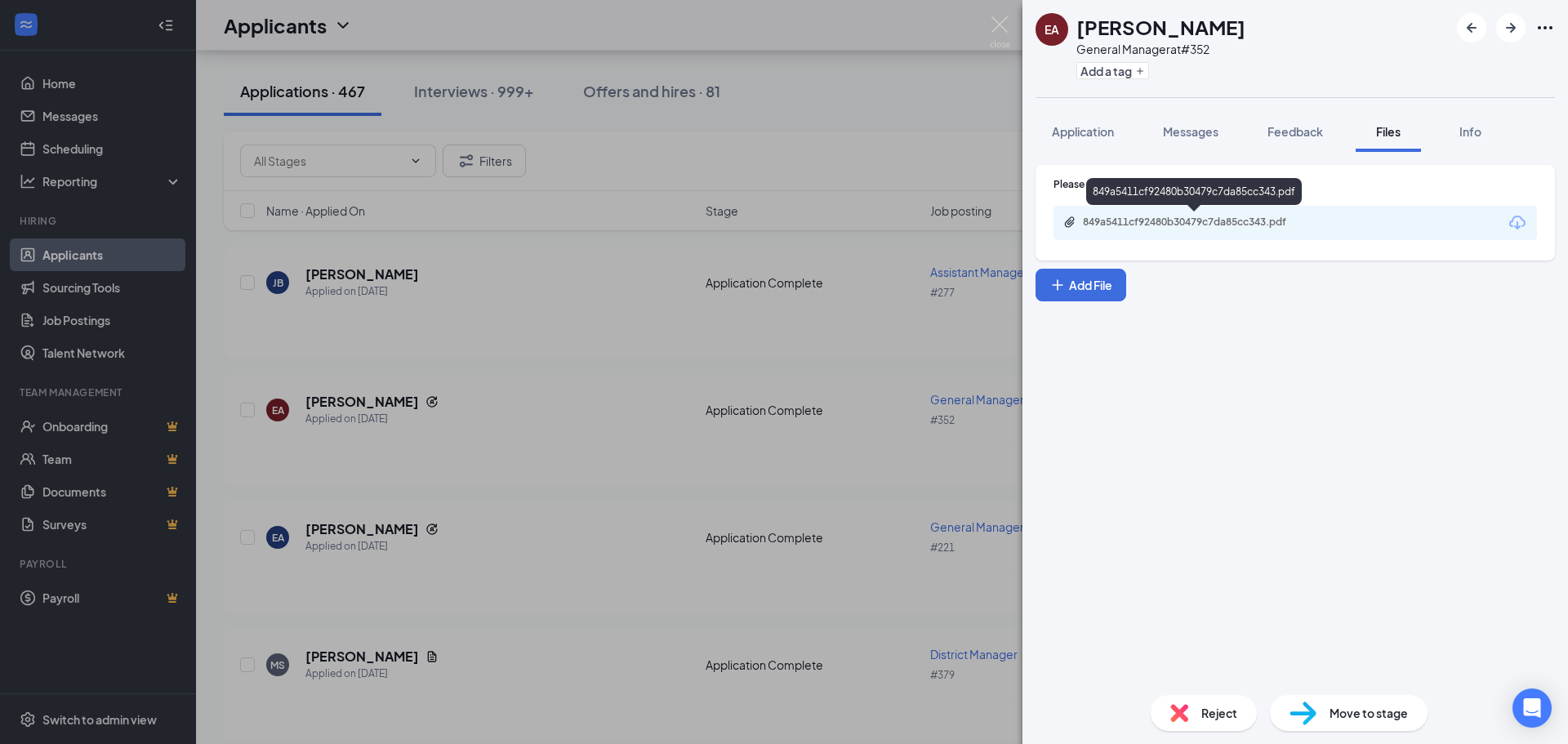
click at [1240, 213] on div "849a5411cf92480b30479c7da85cc343.pdf" at bounding box center [1295, 223] width 484 height 34
click at [1235, 218] on div "849a5411cf92480b30479c7da85cc343.pdf" at bounding box center [1198, 222] width 229 height 13
click at [1004, 15] on div "EA [PERSON_NAME] General Manager at #352 Add a tag Application Messages Feedbac…" at bounding box center [784, 372] width 1568 height 744
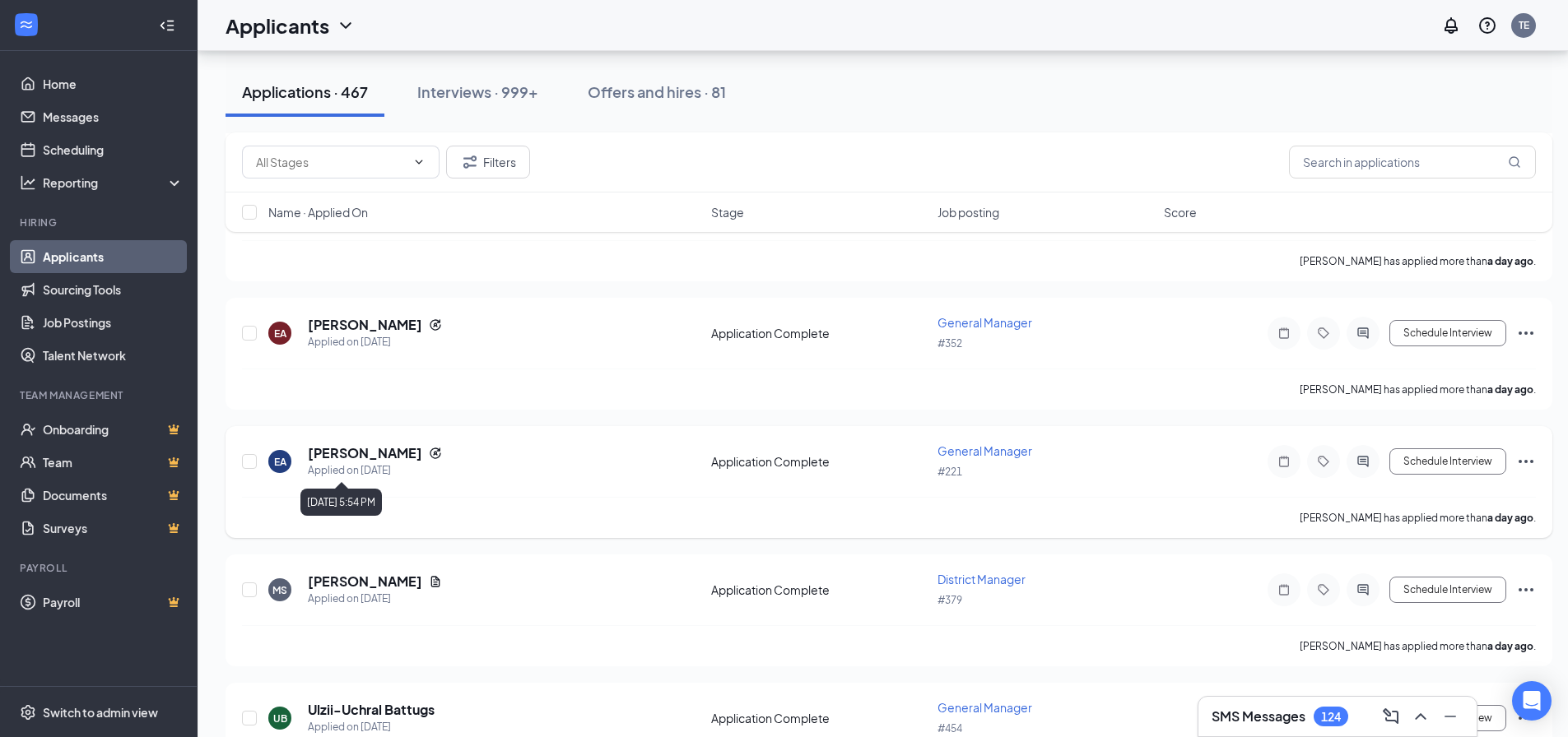
scroll to position [2092, 0]
drag, startPoint x: 358, startPoint y: 574, endPoint x: 444, endPoint y: 505, distance: 110.3
click at [513, 509] on div "[PERSON_NAME] has applied more than a day ago ." at bounding box center [889, 517] width 1294 height 41
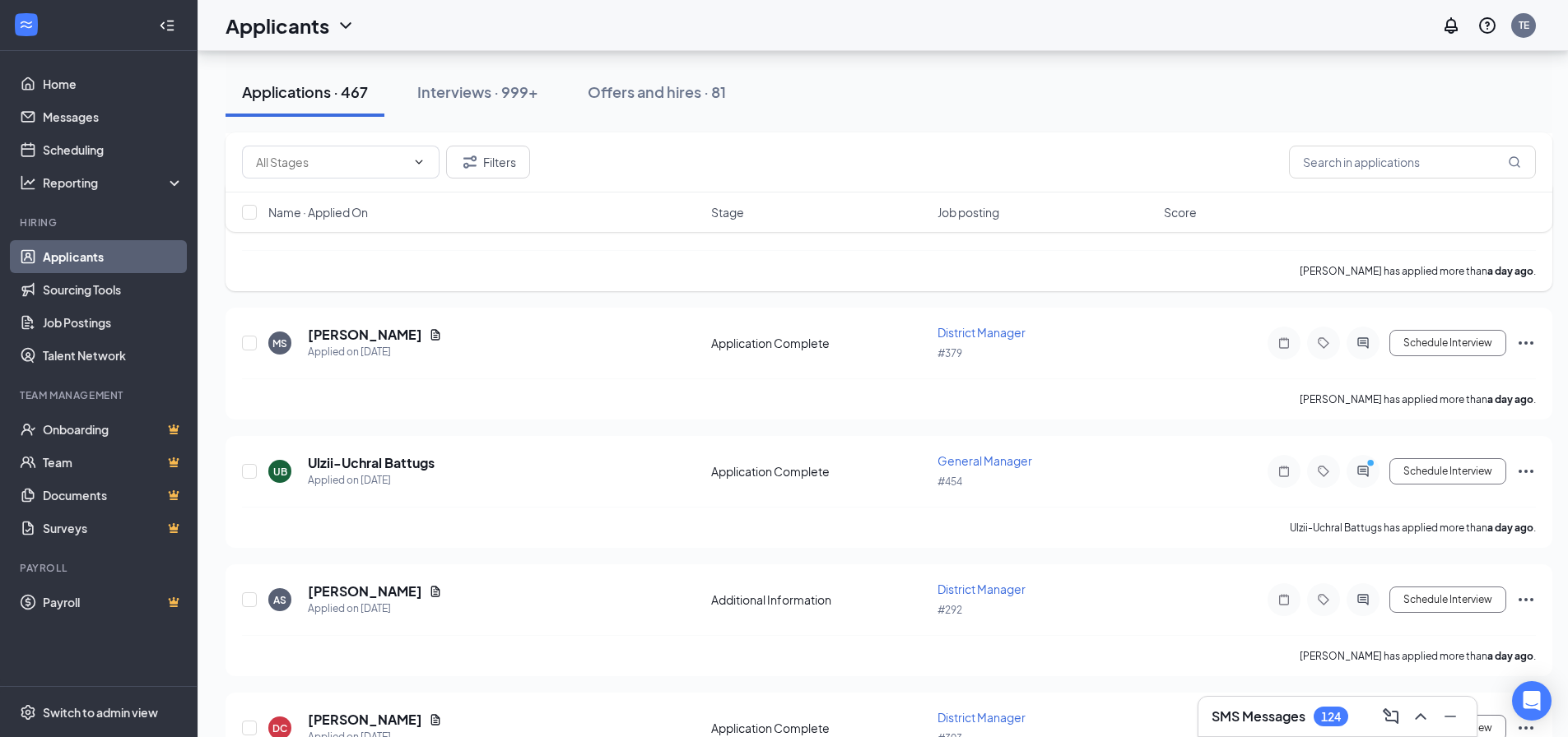
scroll to position [2339, 0]
click at [405, 462] on h5 "Ulzii-Uchral Battugs" at bounding box center [371, 462] width 127 height 18
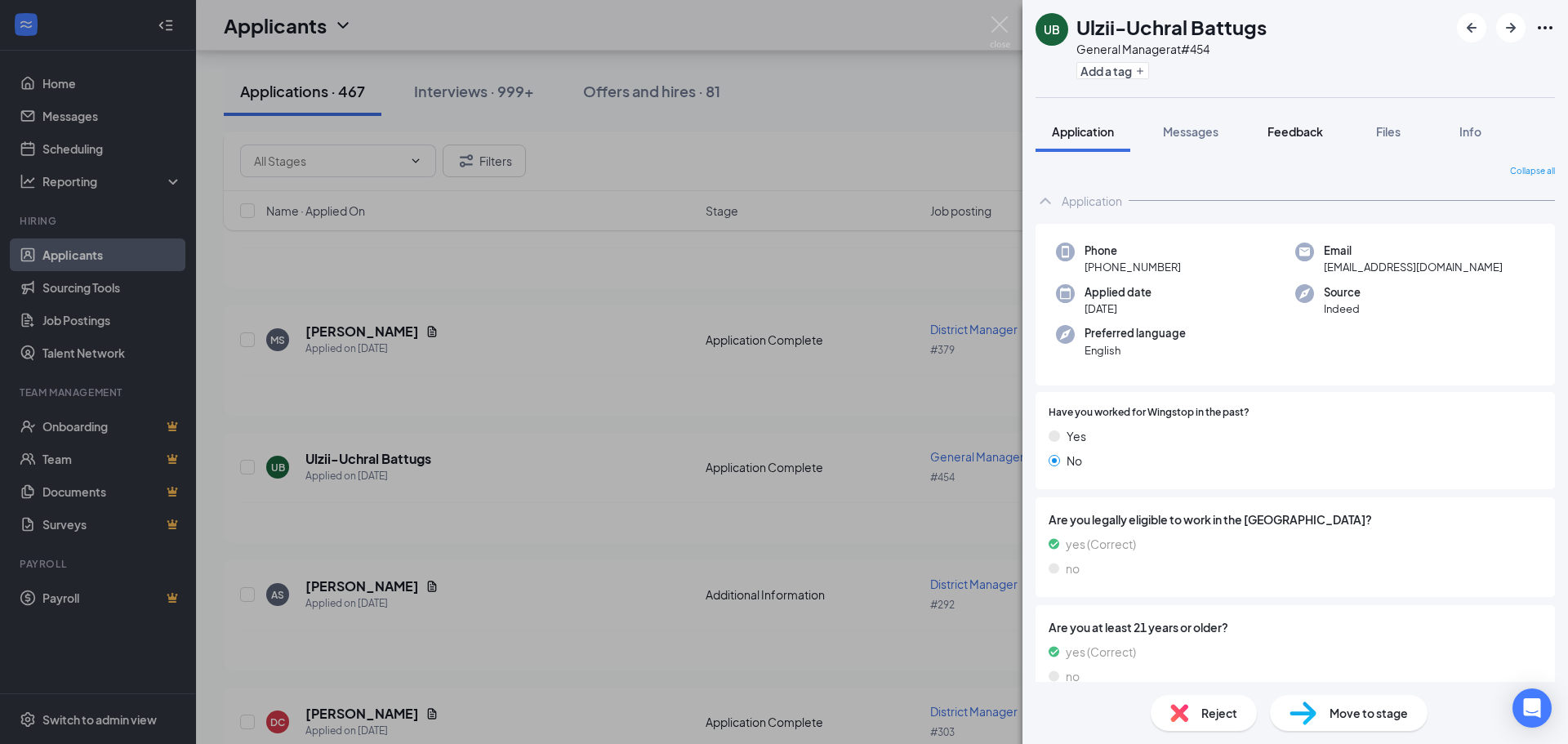
click at [1287, 135] on span "Feedback" at bounding box center [1295, 132] width 56 height 15
click at [1395, 134] on span "Files" at bounding box center [1388, 132] width 25 height 15
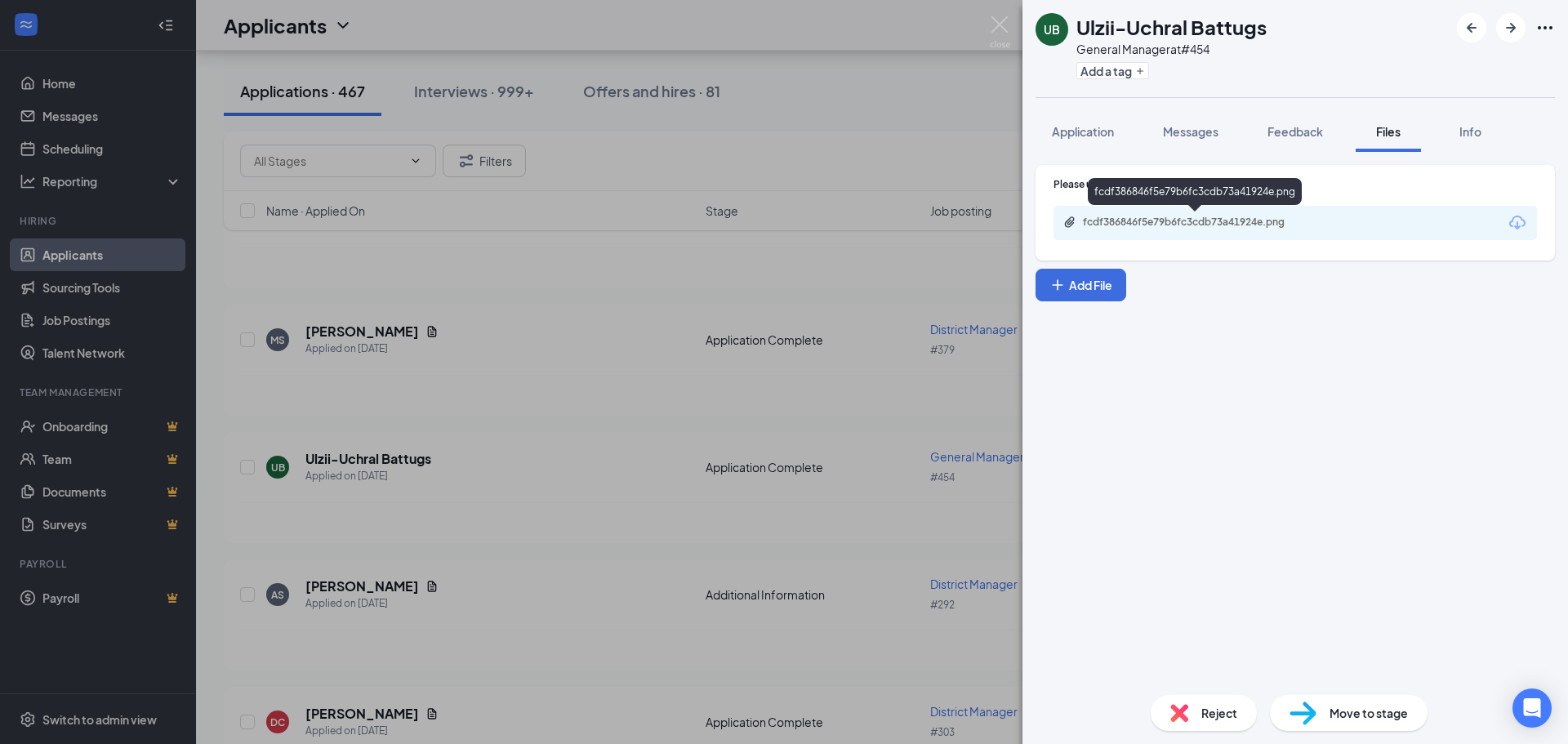
click at [1252, 217] on div "fcdf386846f5e79b6fc3cdb73a41924e.png" at bounding box center [1198, 222] width 229 height 13
click at [1005, 18] on img at bounding box center [1000, 32] width 21 height 32
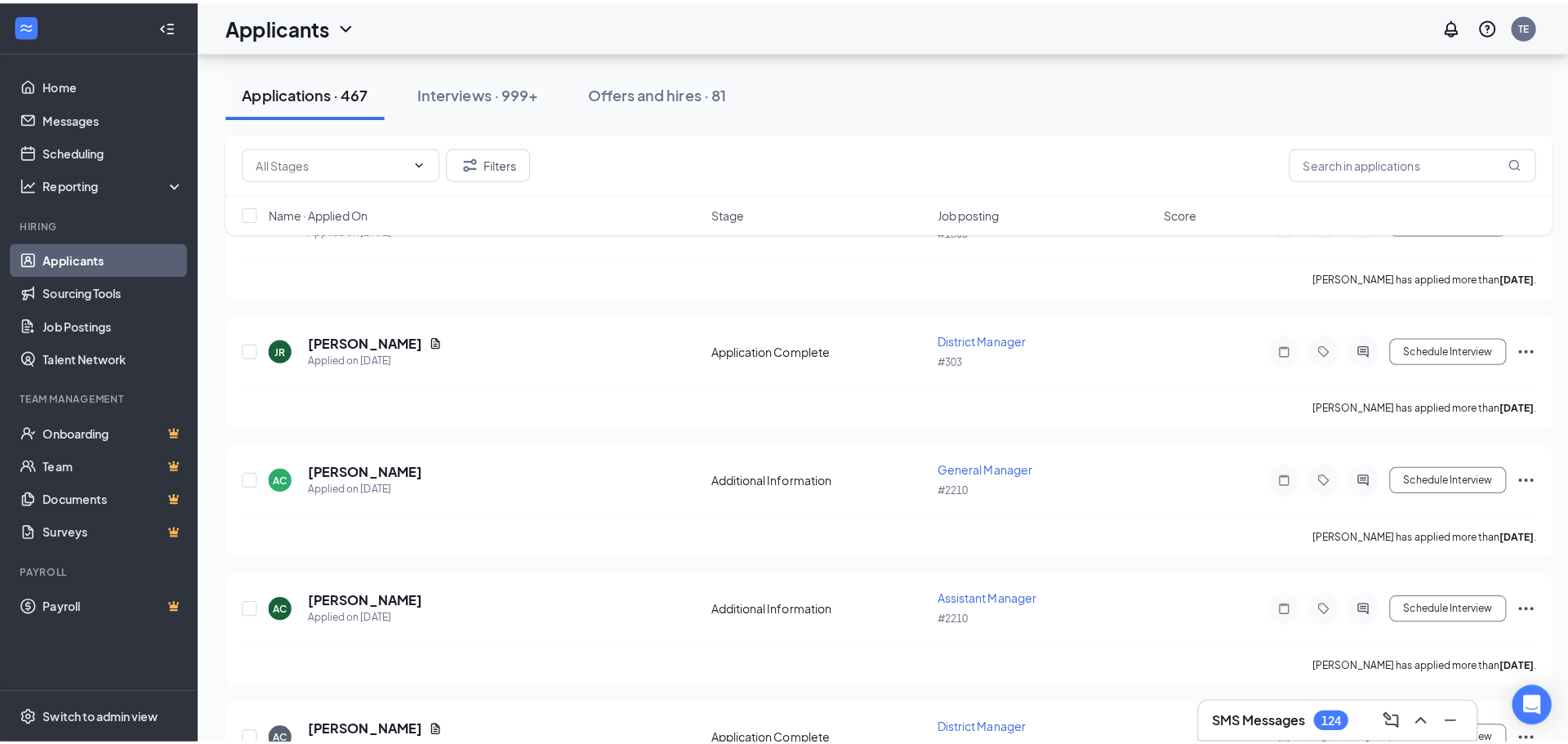
scroll to position [3464, 0]
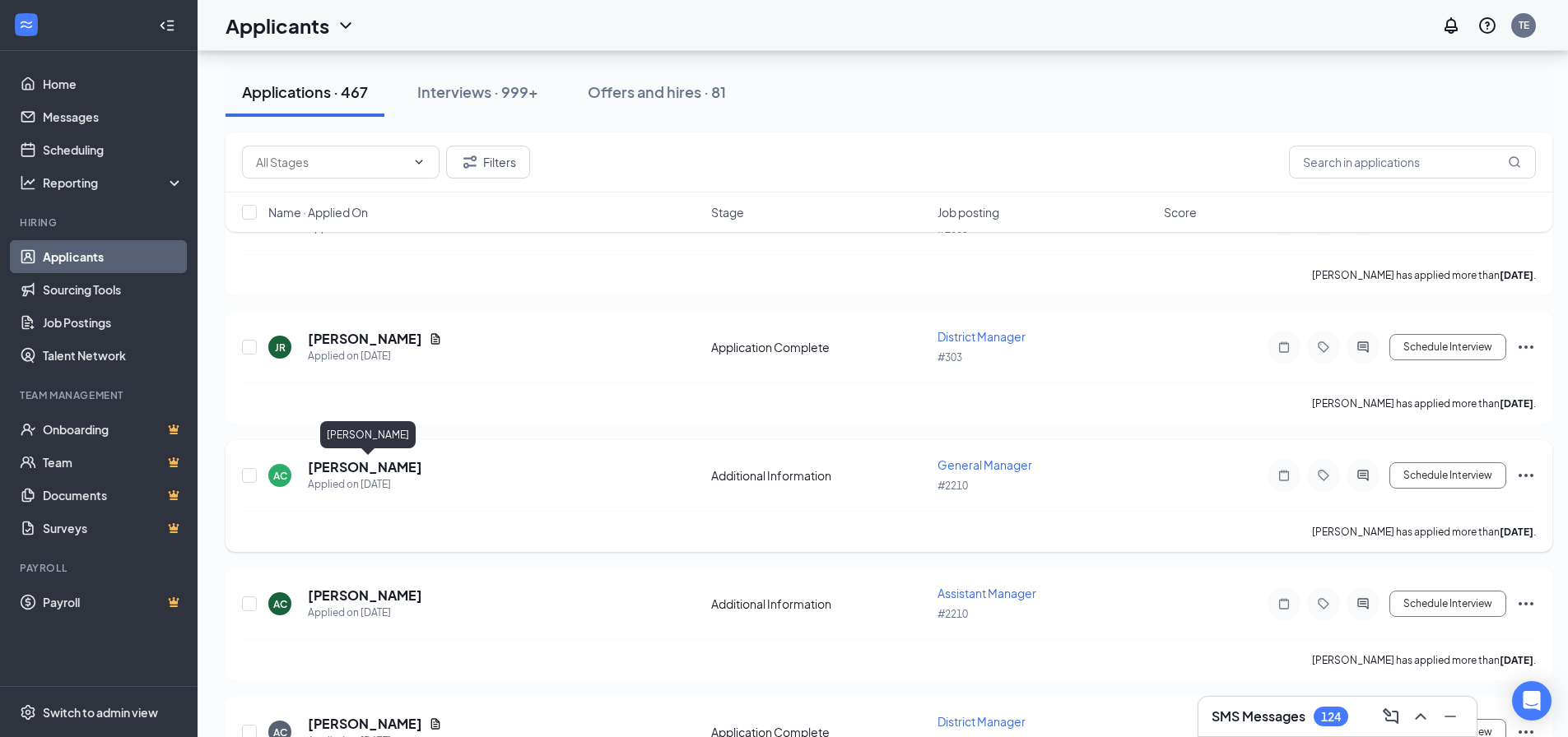
click at [423, 461] on h5 "[PERSON_NAME]" at bounding box center [365, 467] width 114 height 18
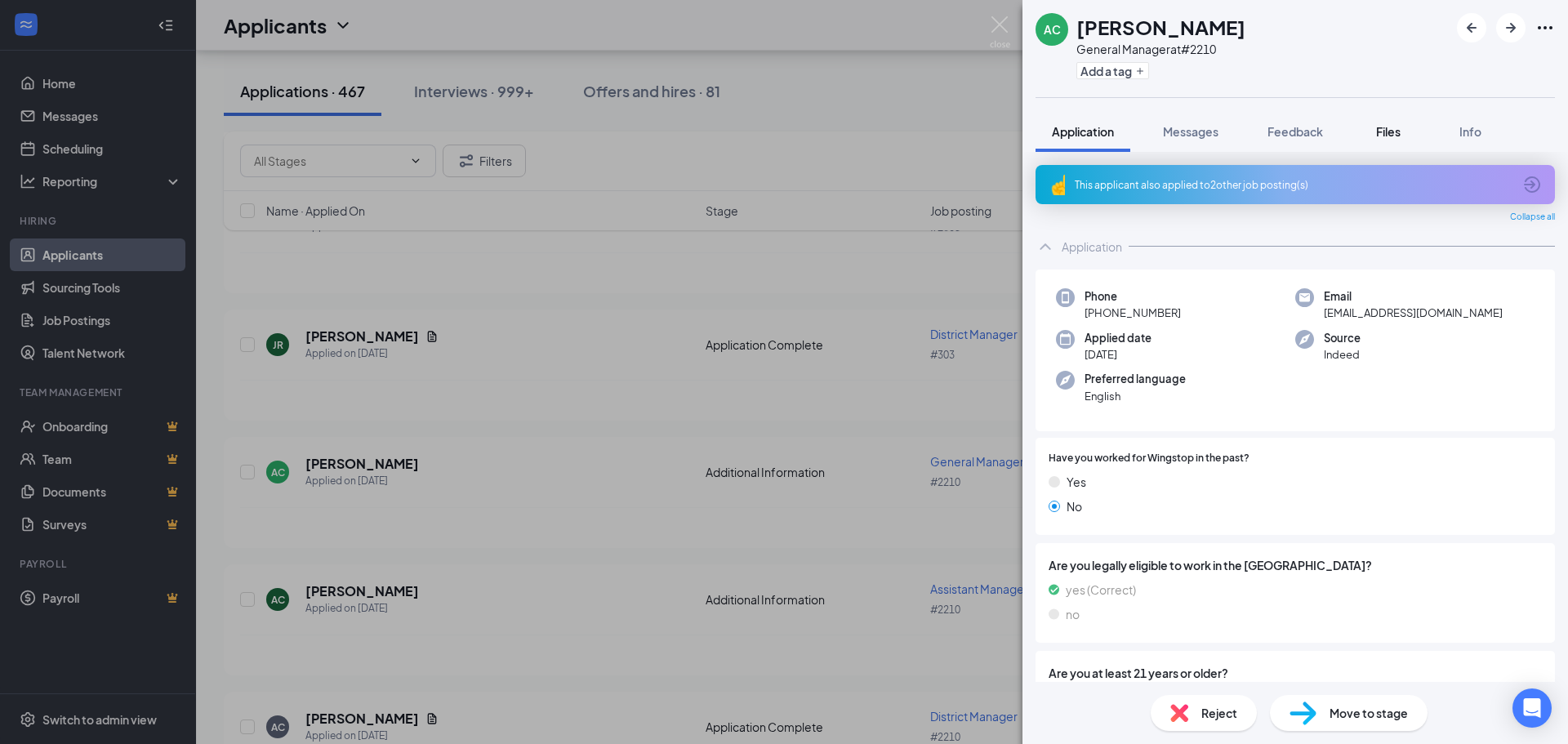
click at [1401, 129] on span "Files" at bounding box center [1388, 132] width 25 height 15
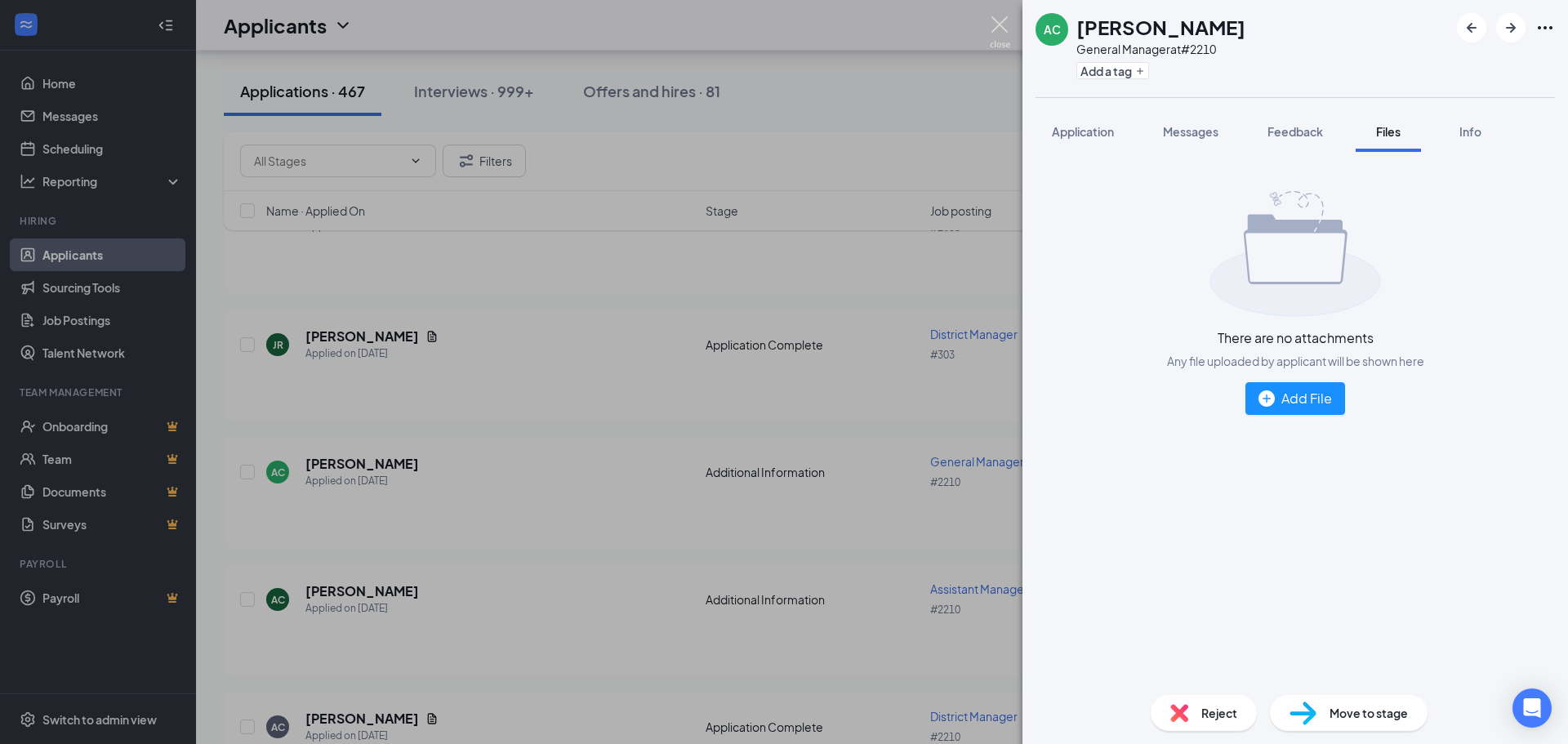
click at [997, 33] on img at bounding box center [1000, 32] width 21 height 32
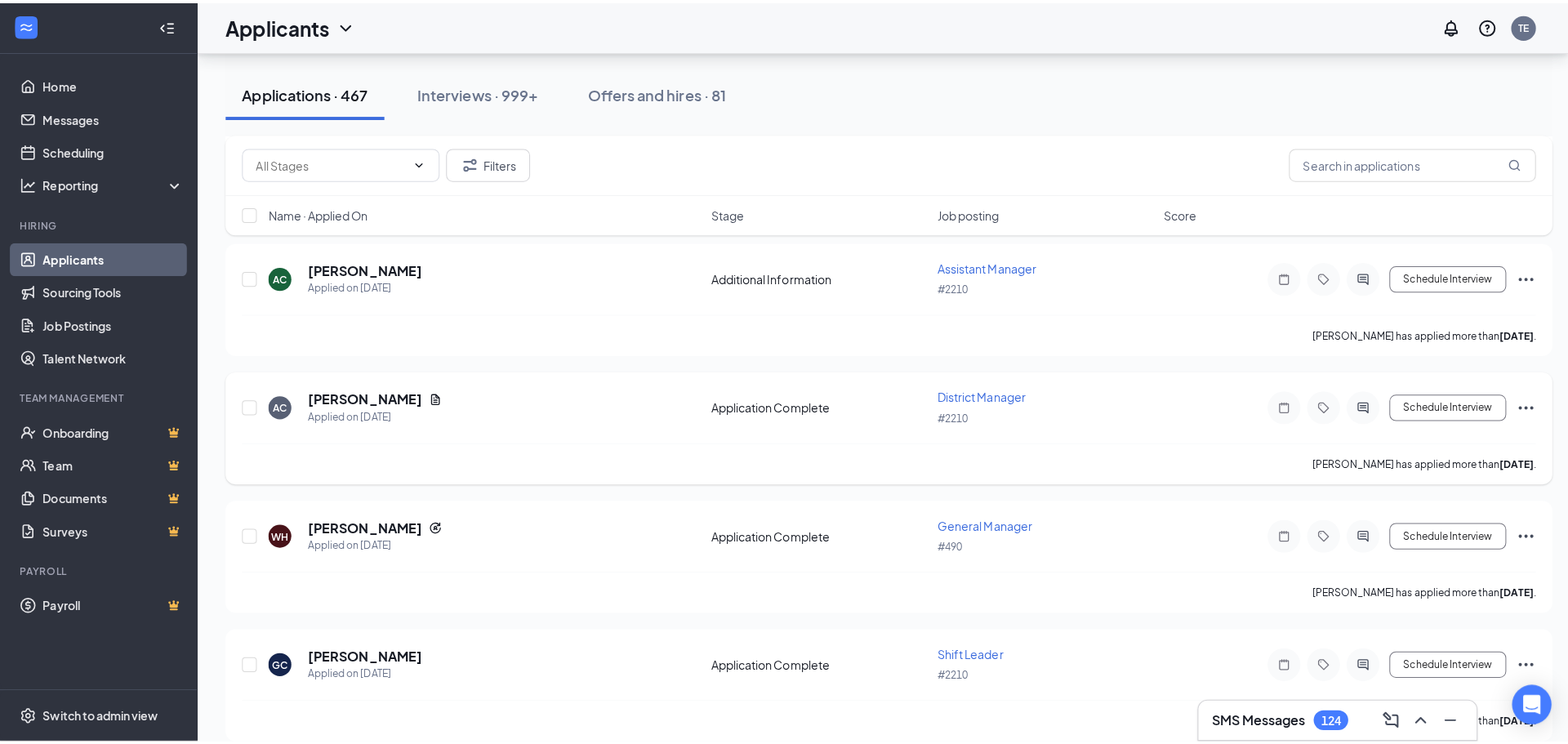
scroll to position [3790, 0]
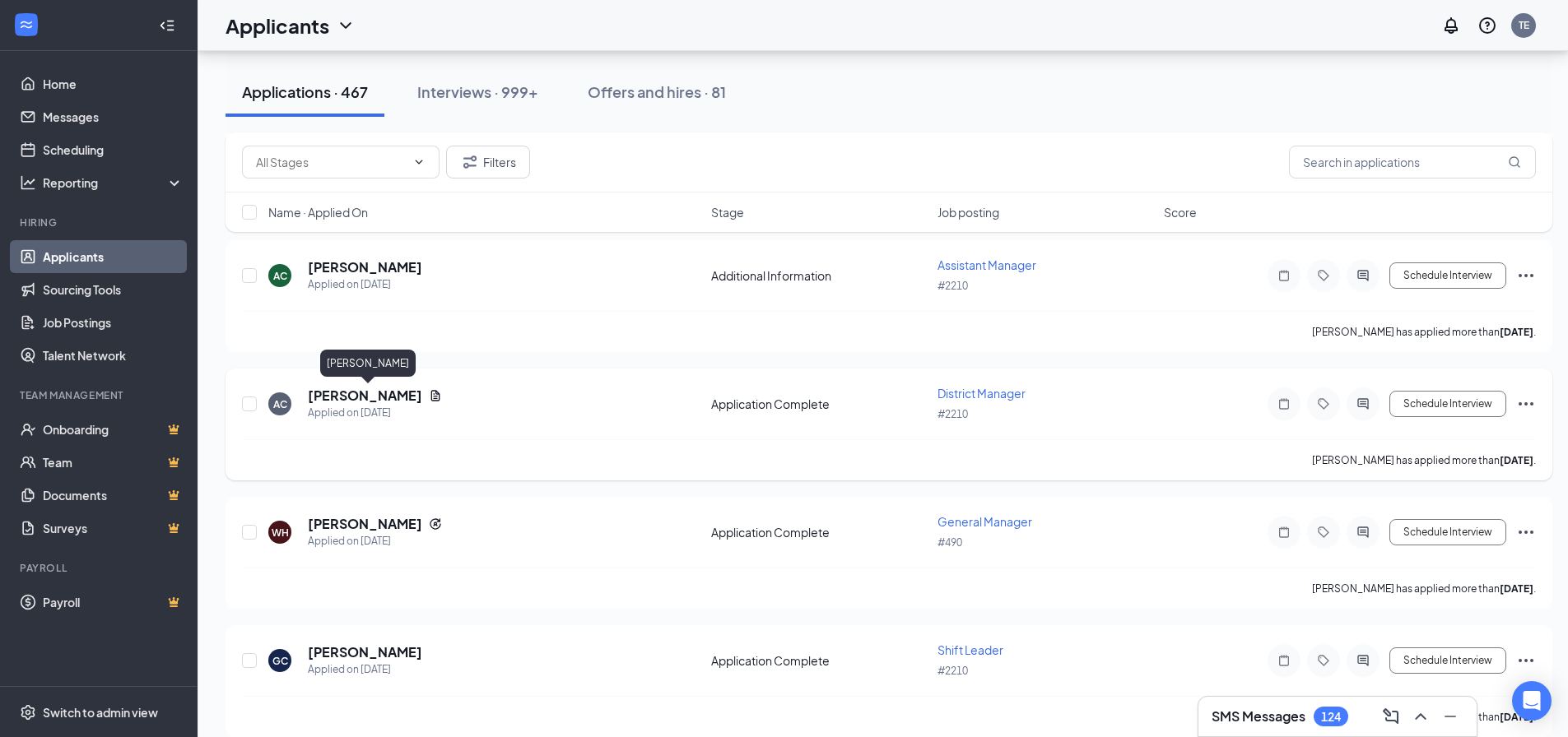
click at [387, 396] on h5 "[PERSON_NAME]" at bounding box center [365, 396] width 114 height 18
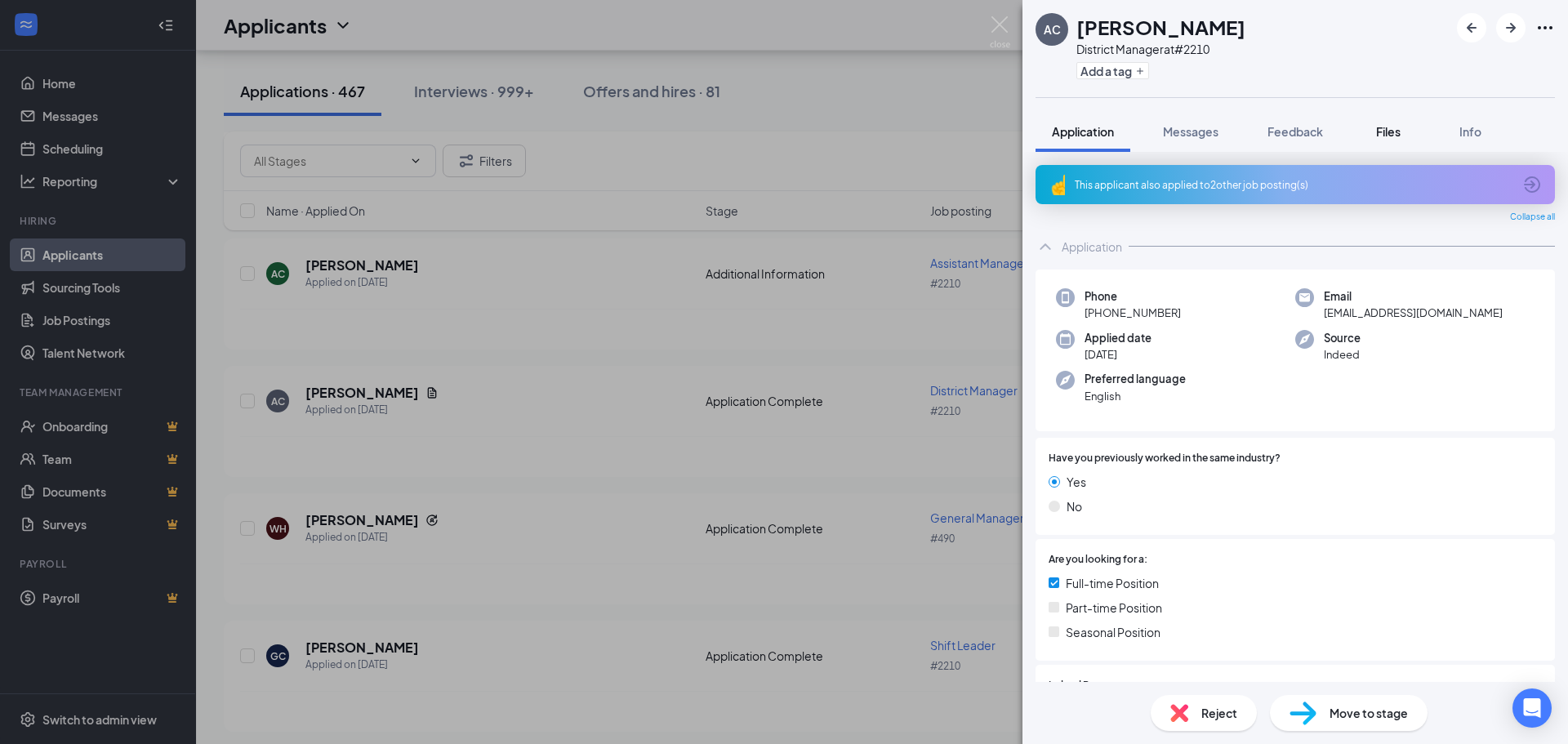
click at [1388, 137] on span "Files" at bounding box center [1388, 132] width 25 height 15
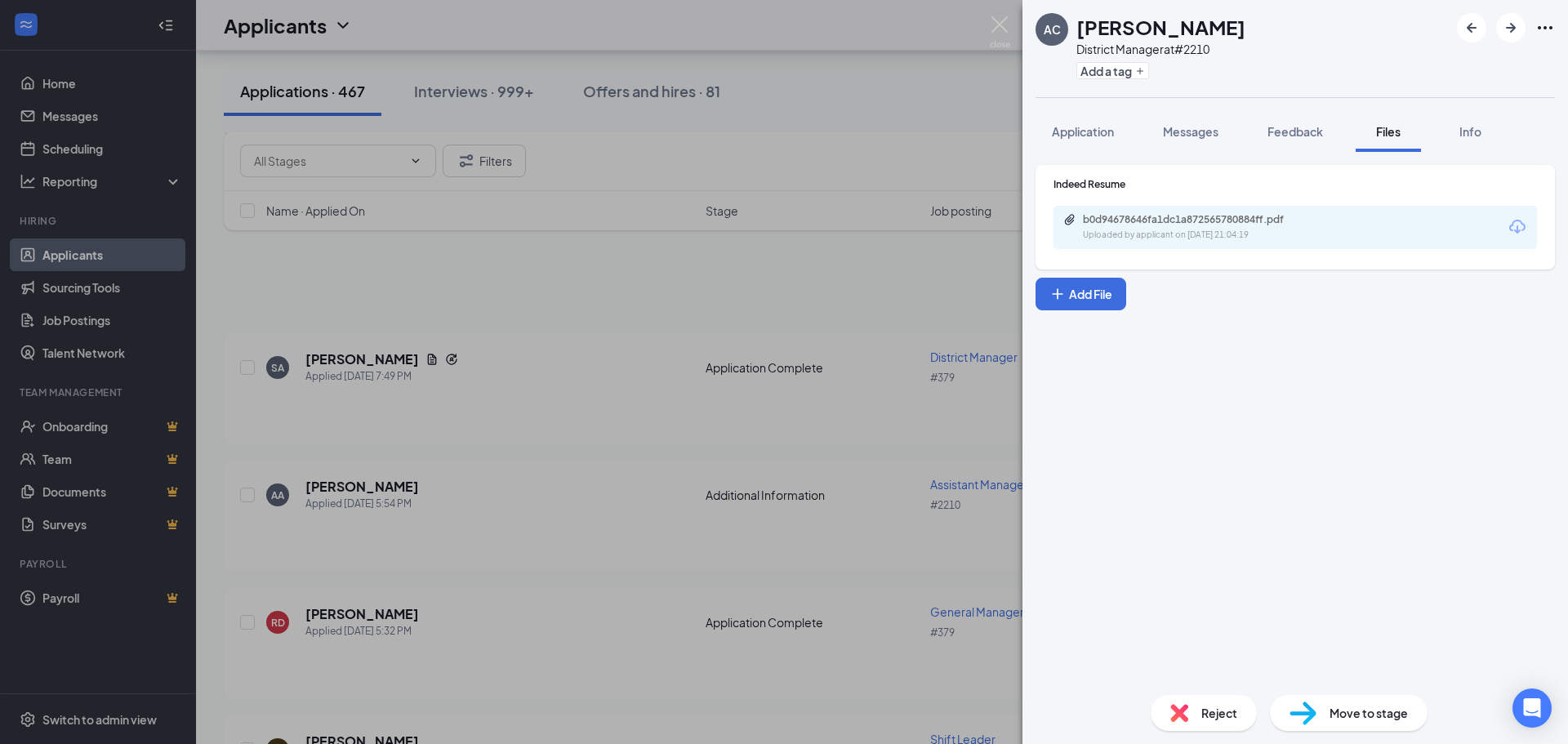
scroll to position [3790, 0]
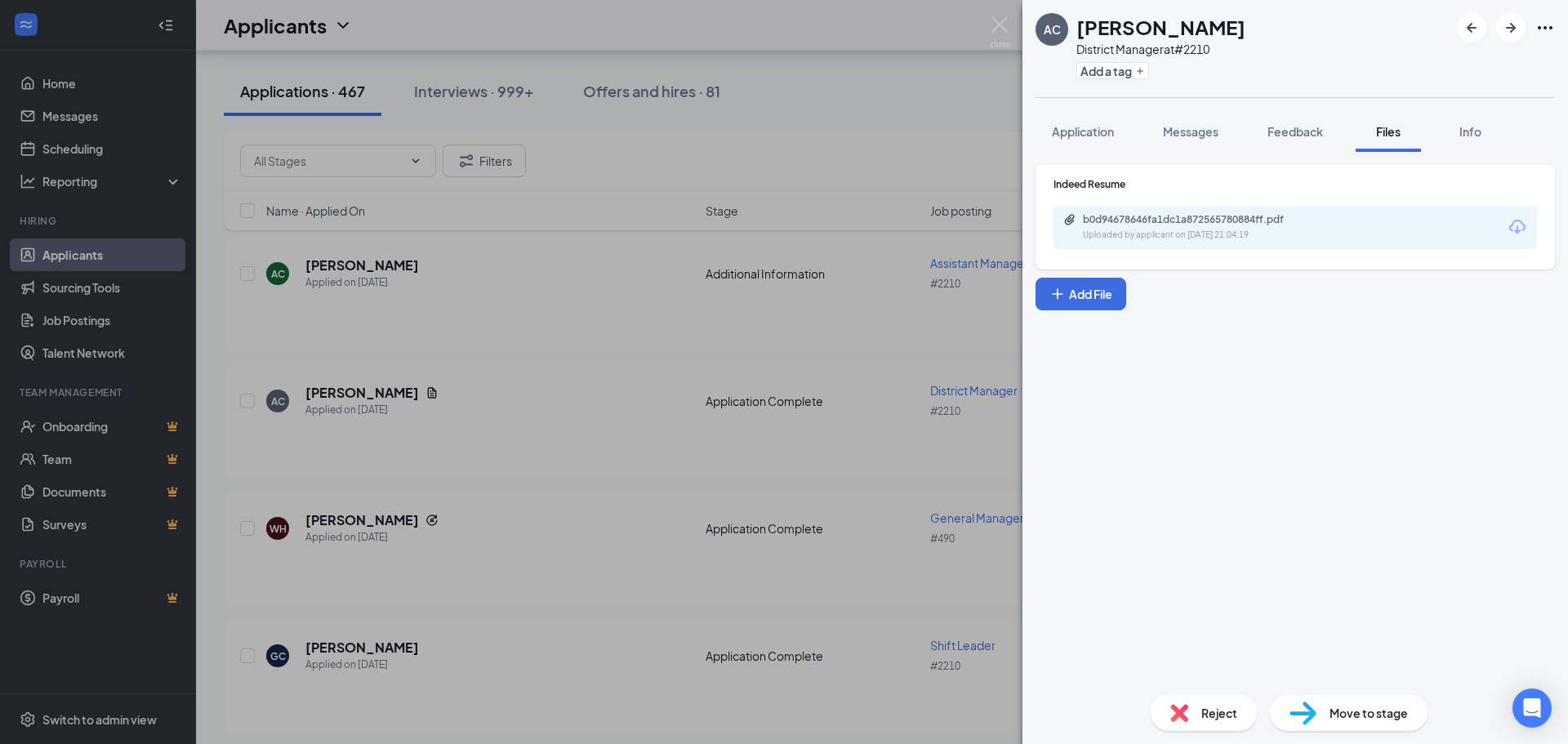
click at [1191, 221] on div "b0d94678646fa1dc1a872565780884ff.pdf" at bounding box center [1198, 220] width 229 height 13
click at [998, 19] on img at bounding box center [1000, 32] width 21 height 32
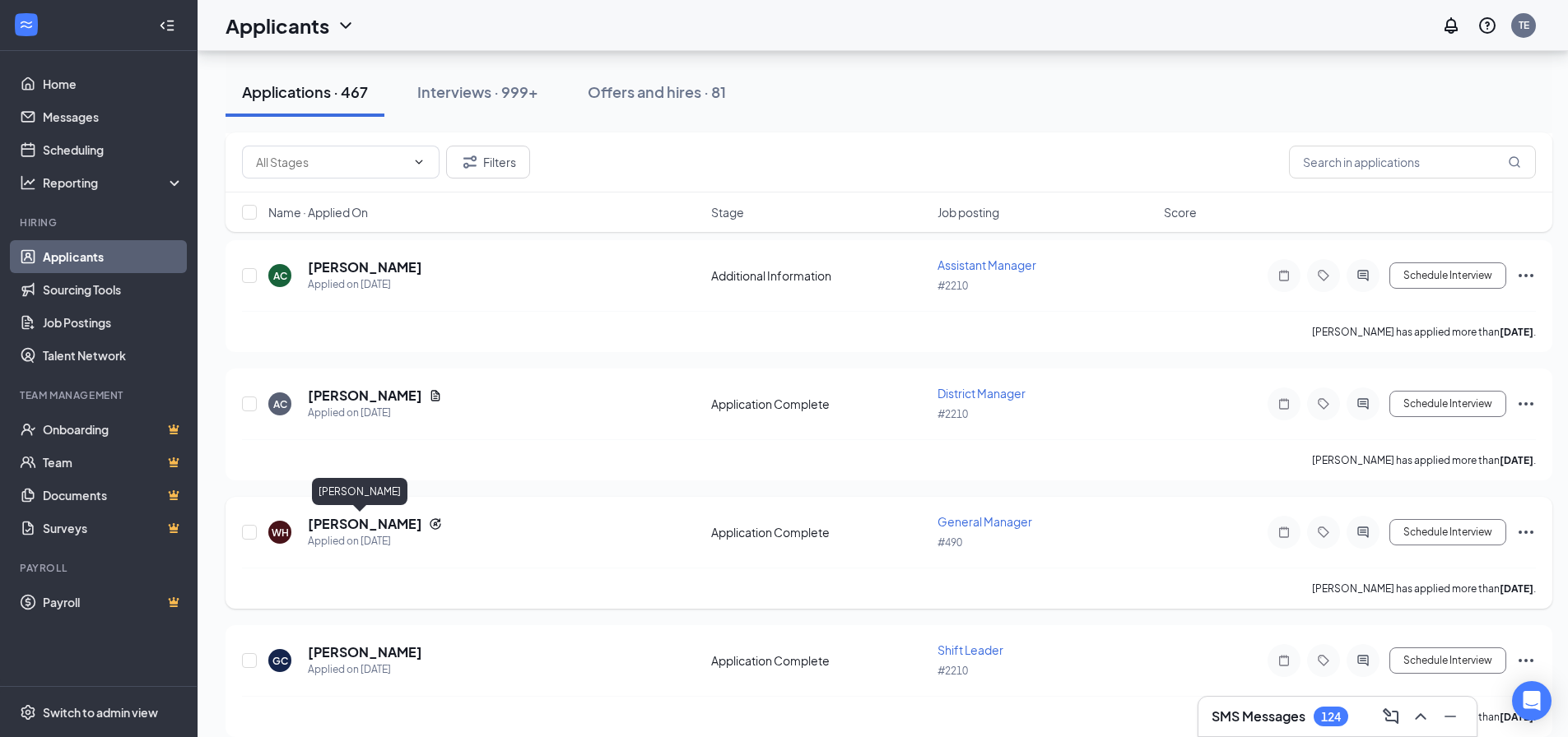
click at [337, 526] on h5 "[PERSON_NAME]" at bounding box center [365, 523] width 114 height 18
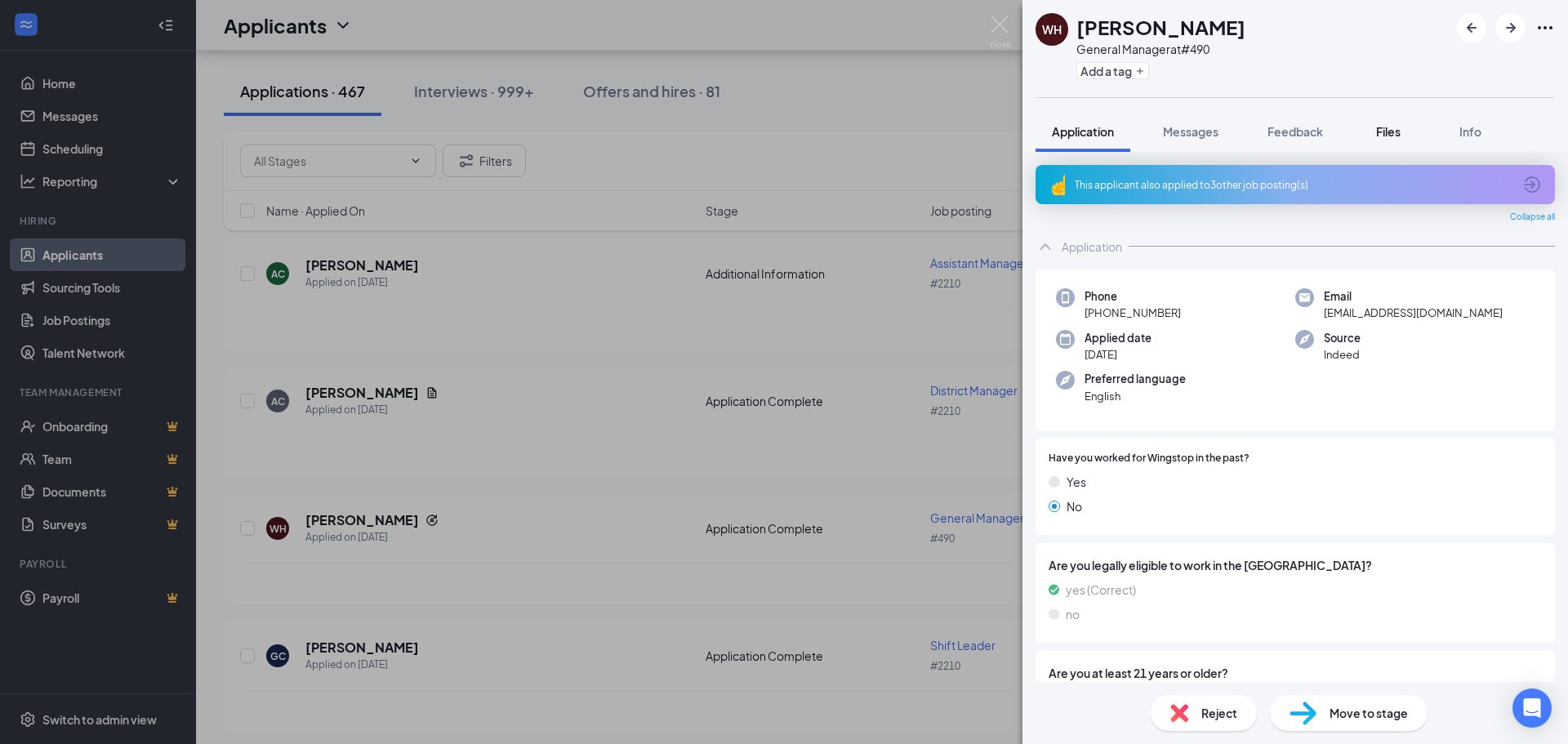
click at [1400, 129] on span "Files" at bounding box center [1388, 132] width 25 height 15
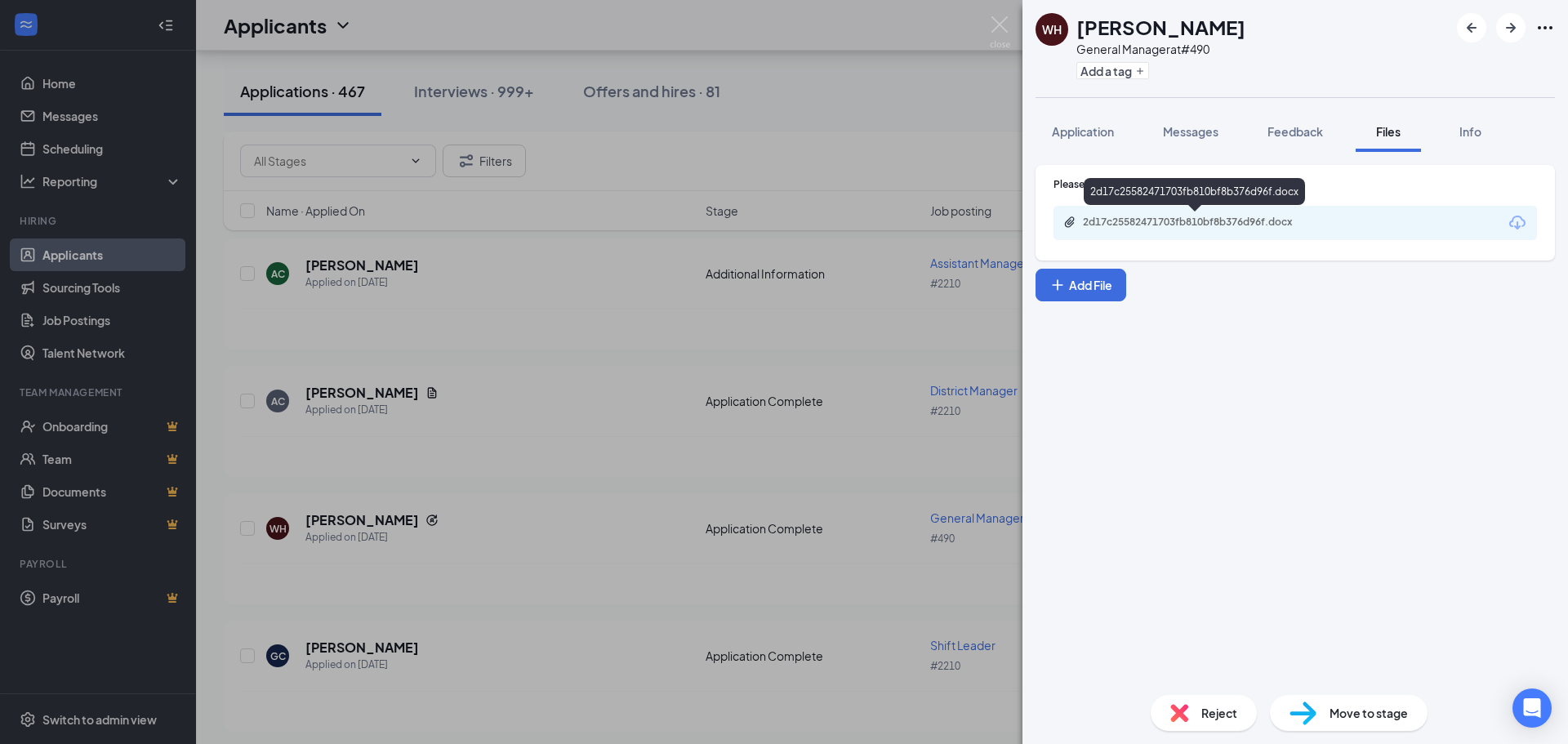
click at [1237, 222] on div "2d17c25582471703fb810bf8b376d96f.docx" at bounding box center [1198, 222] width 229 height 13
drag, startPoint x: 1005, startPoint y: 24, endPoint x: 1512, endPoint y: 280, distance: 568.0
click at [1005, 24] on img at bounding box center [1000, 32] width 21 height 32
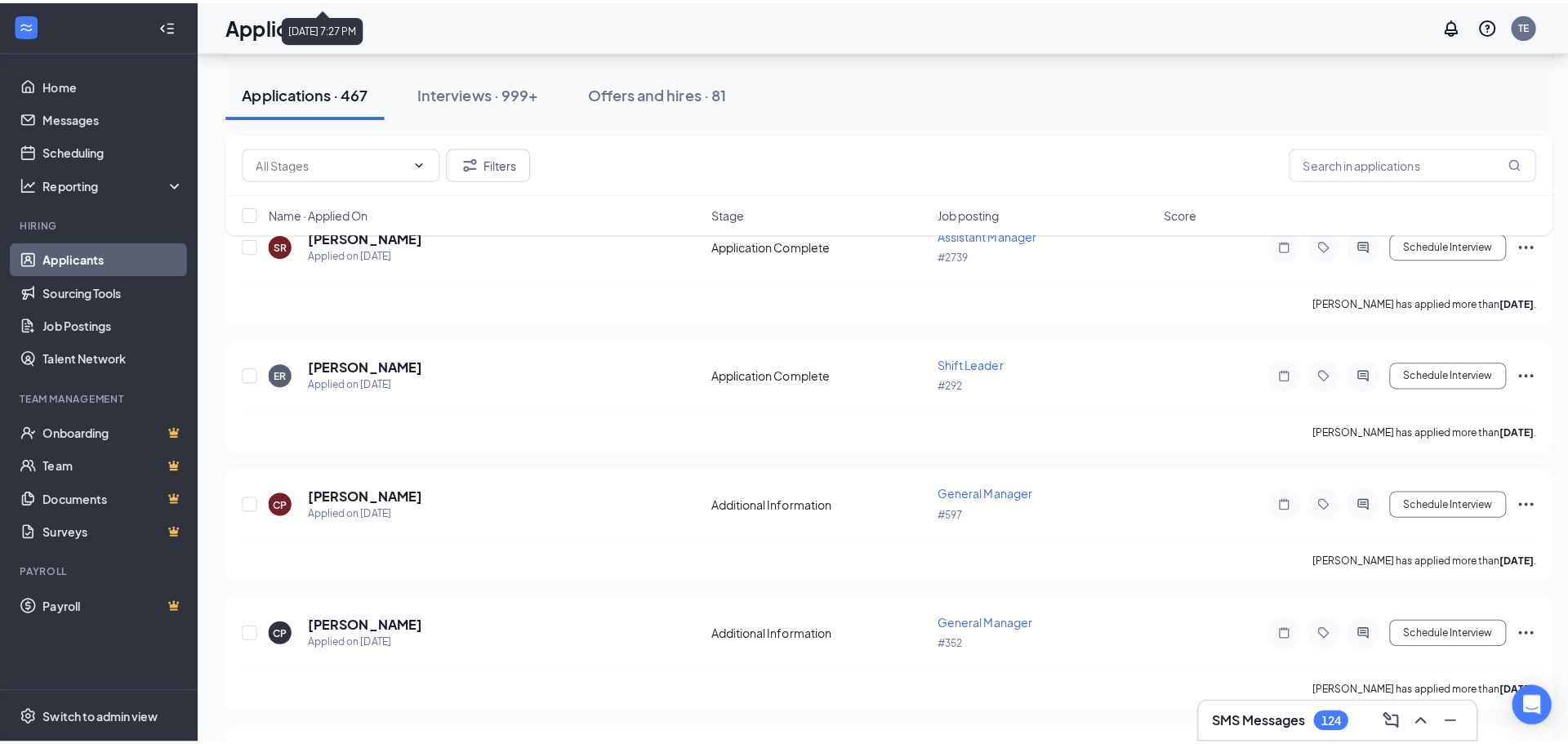
scroll to position [4363, 0]
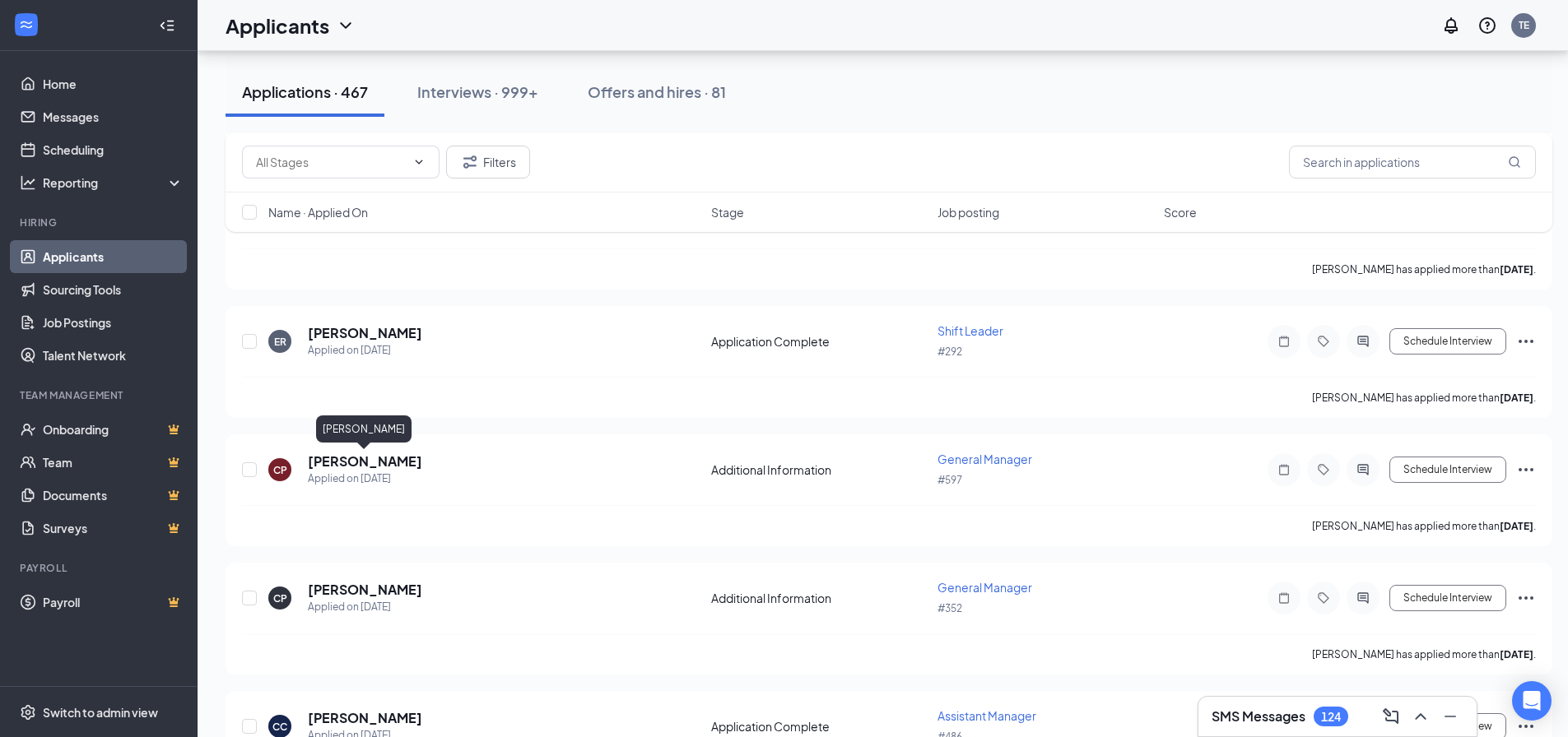
drag, startPoint x: 353, startPoint y: 462, endPoint x: 803, endPoint y: 295, distance: 480.0
click at [353, 462] on h5 "[PERSON_NAME]" at bounding box center [365, 461] width 114 height 18
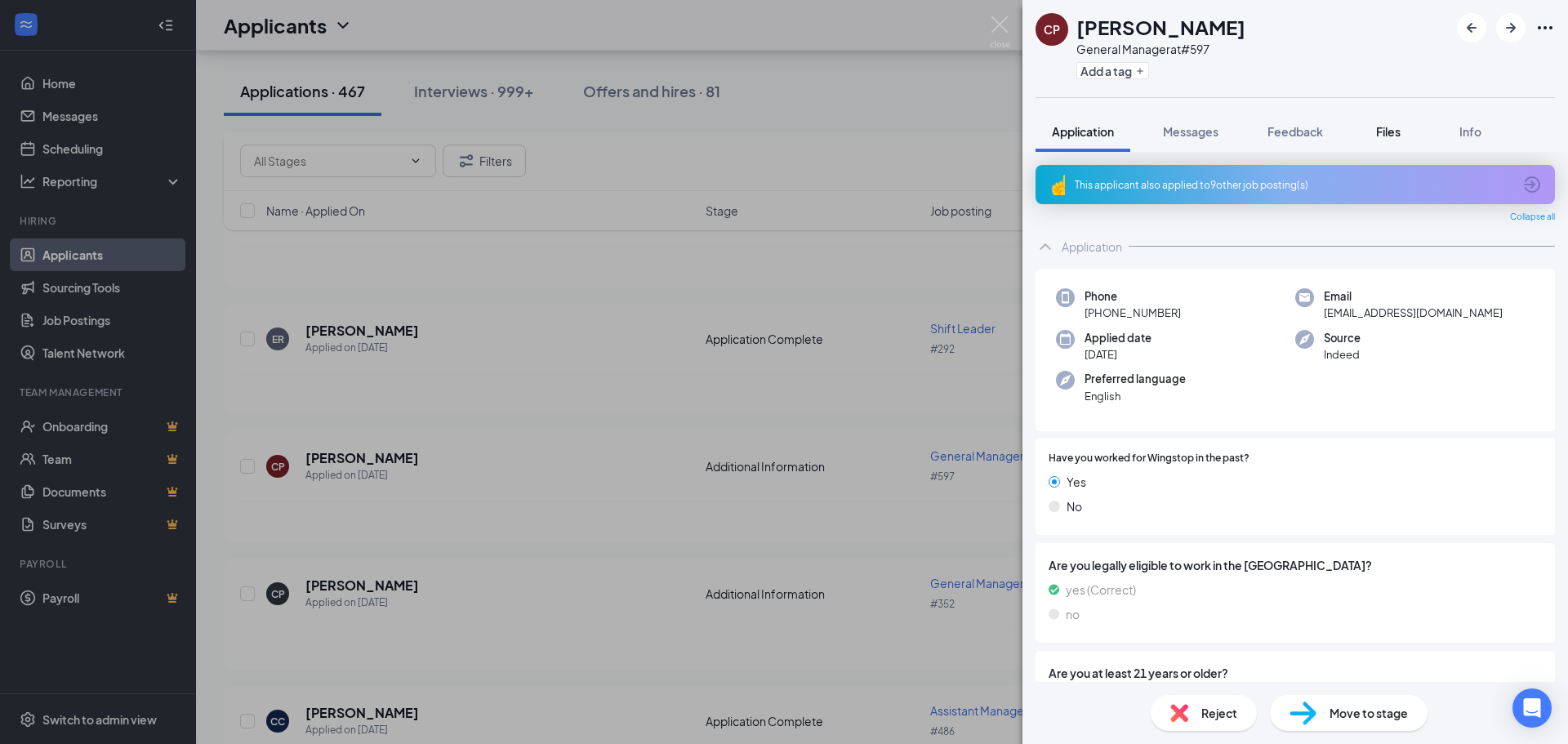
click at [1401, 134] on span "Files" at bounding box center [1388, 132] width 25 height 15
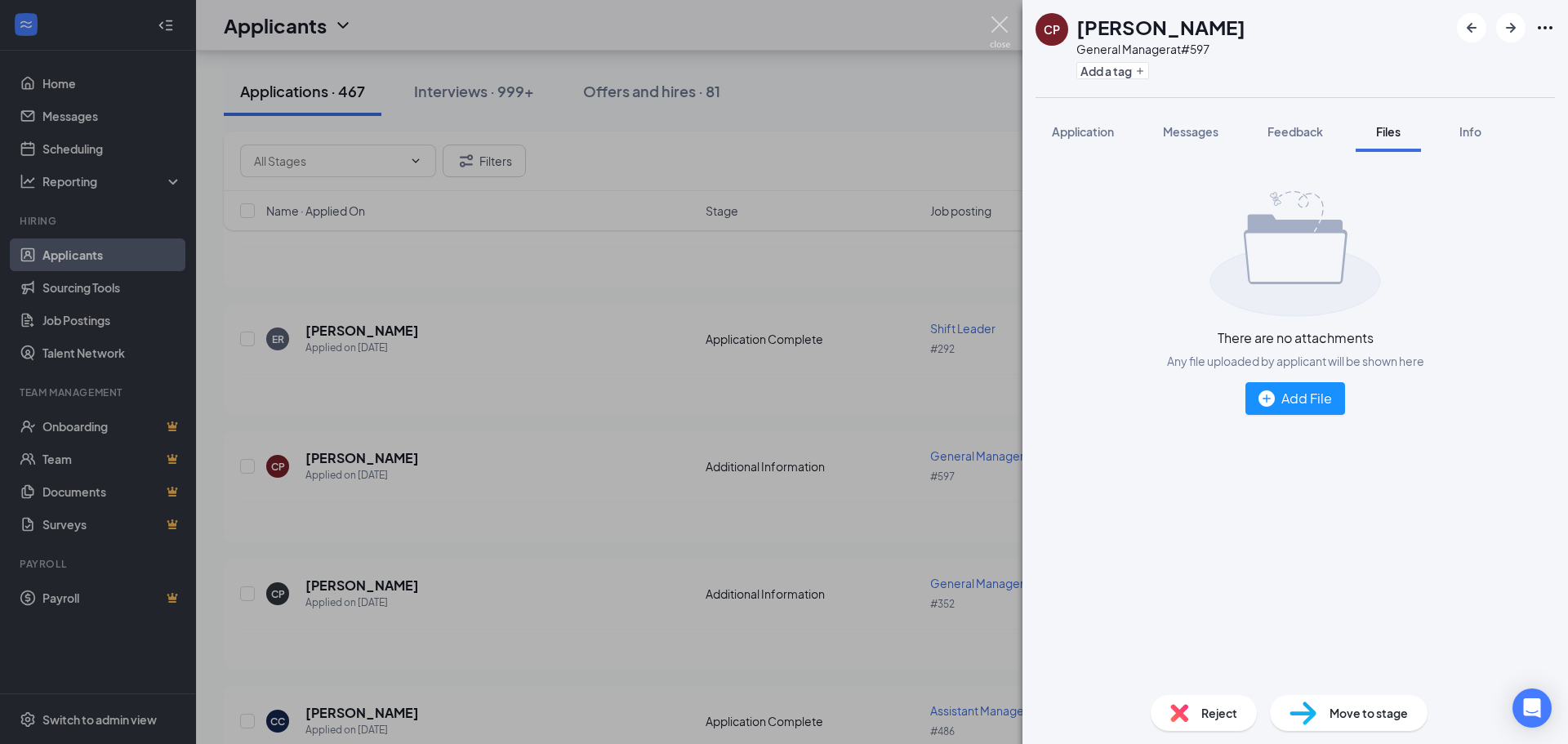
click at [994, 17] on img at bounding box center [1000, 32] width 21 height 32
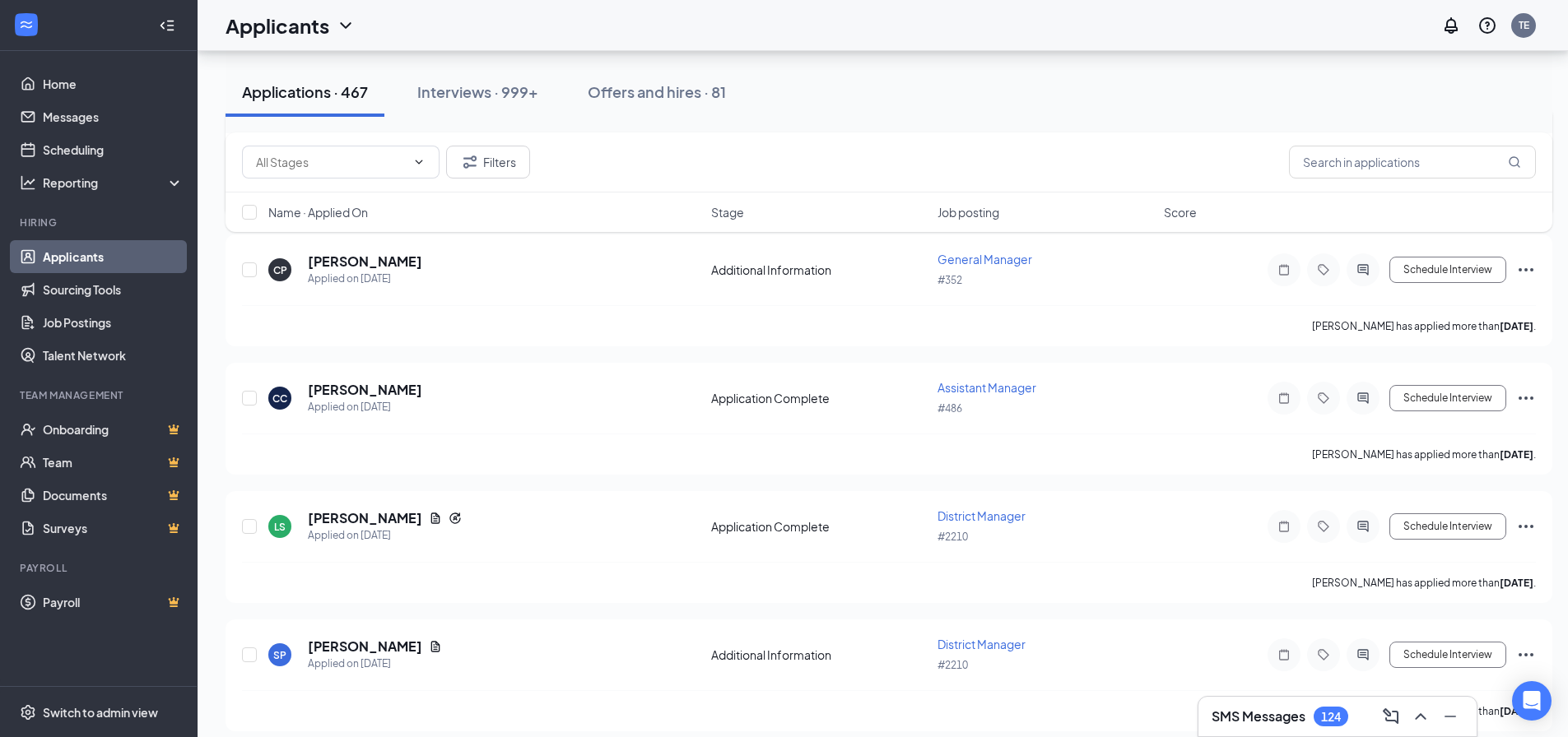
scroll to position [4723, 0]
click at [353, 522] on h5 "[PERSON_NAME]" at bounding box center [365, 517] width 114 height 18
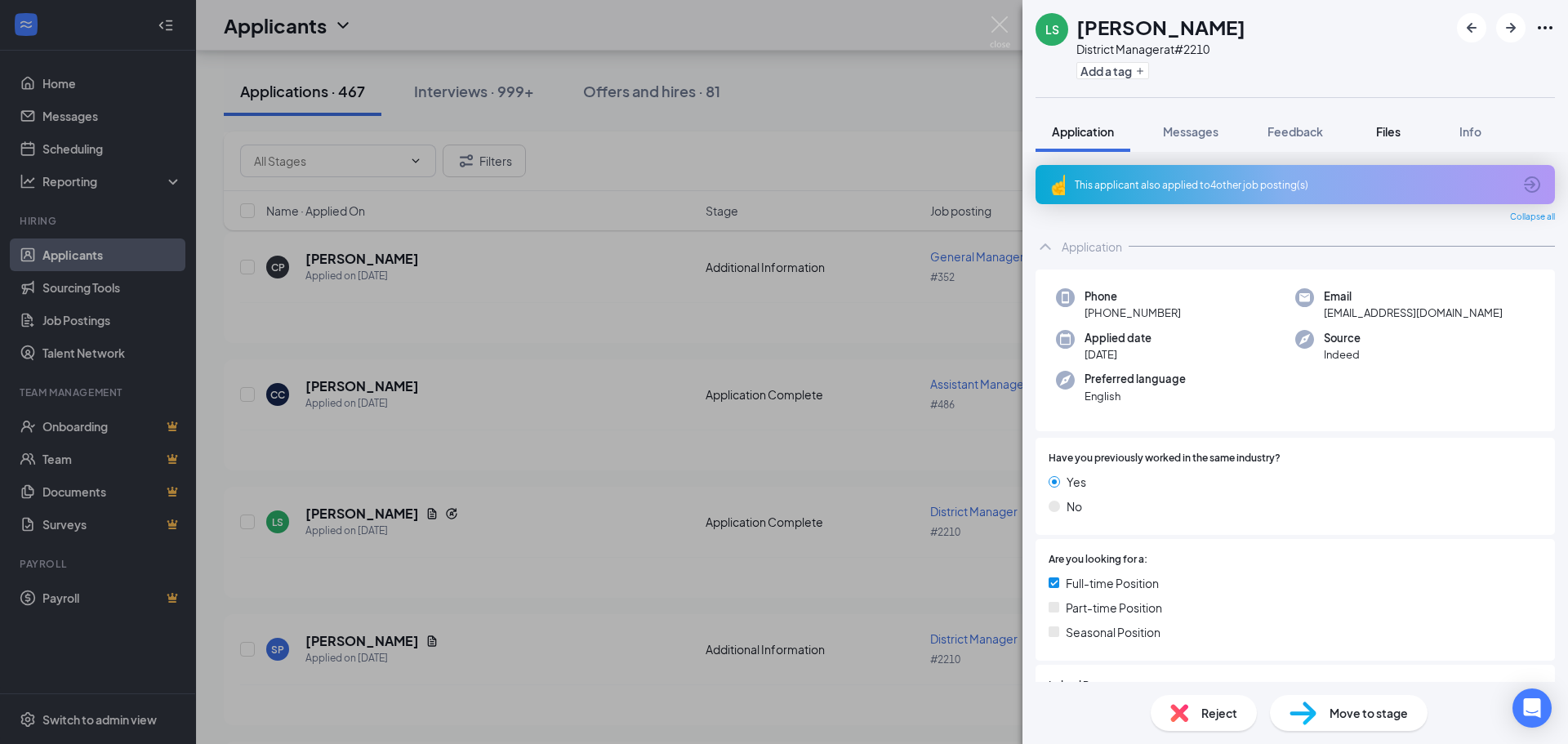
click at [1387, 128] on span "Files" at bounding box center [1388, 132] width 25 height 15
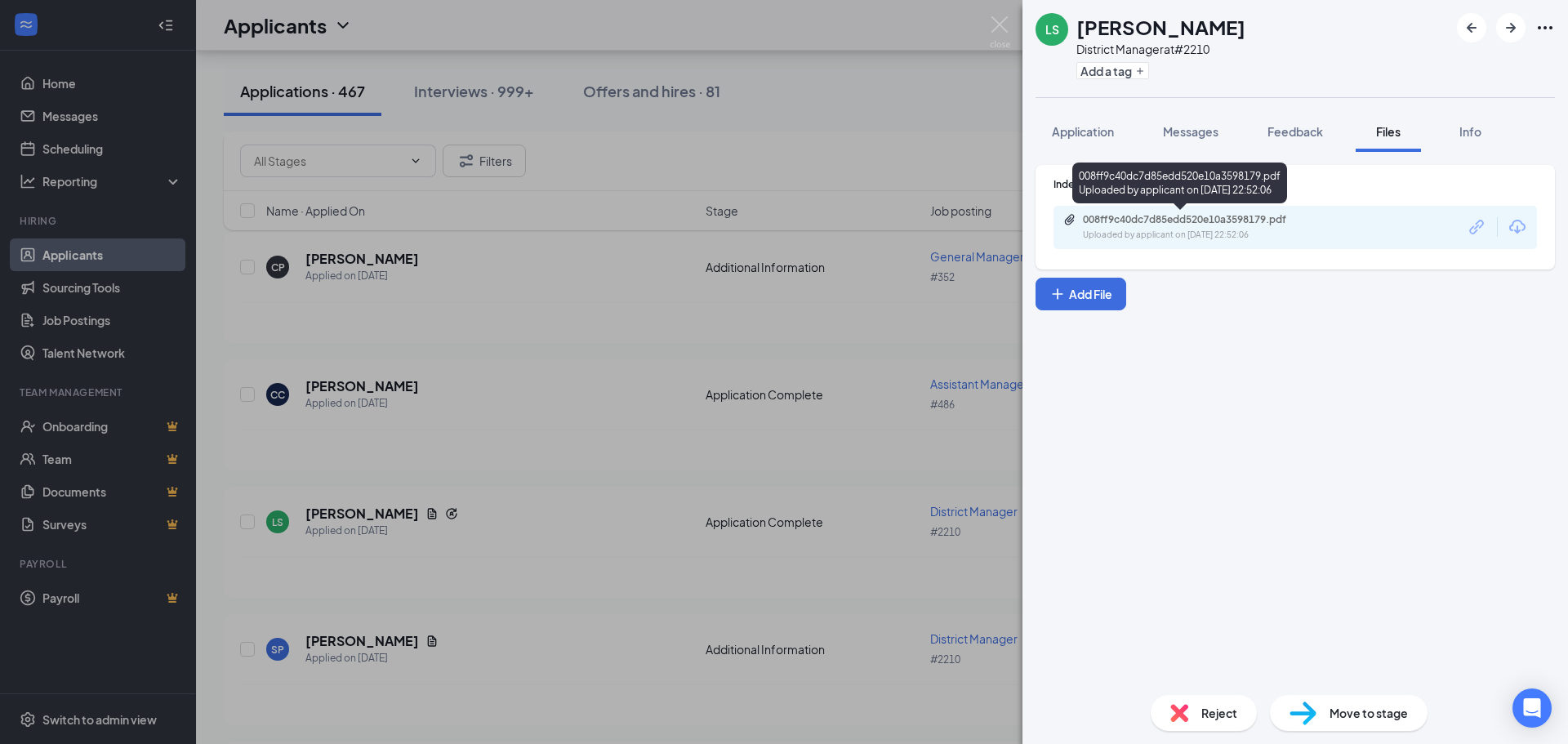
click at [1233, 218] on div "008ff9c40dc7d85edd520e10a3598179.pdf" at bounding box center [1198, 220] width 229 height 13
click at [1000, 18] on img at bounding box center [1000, 32] width 21 height 32
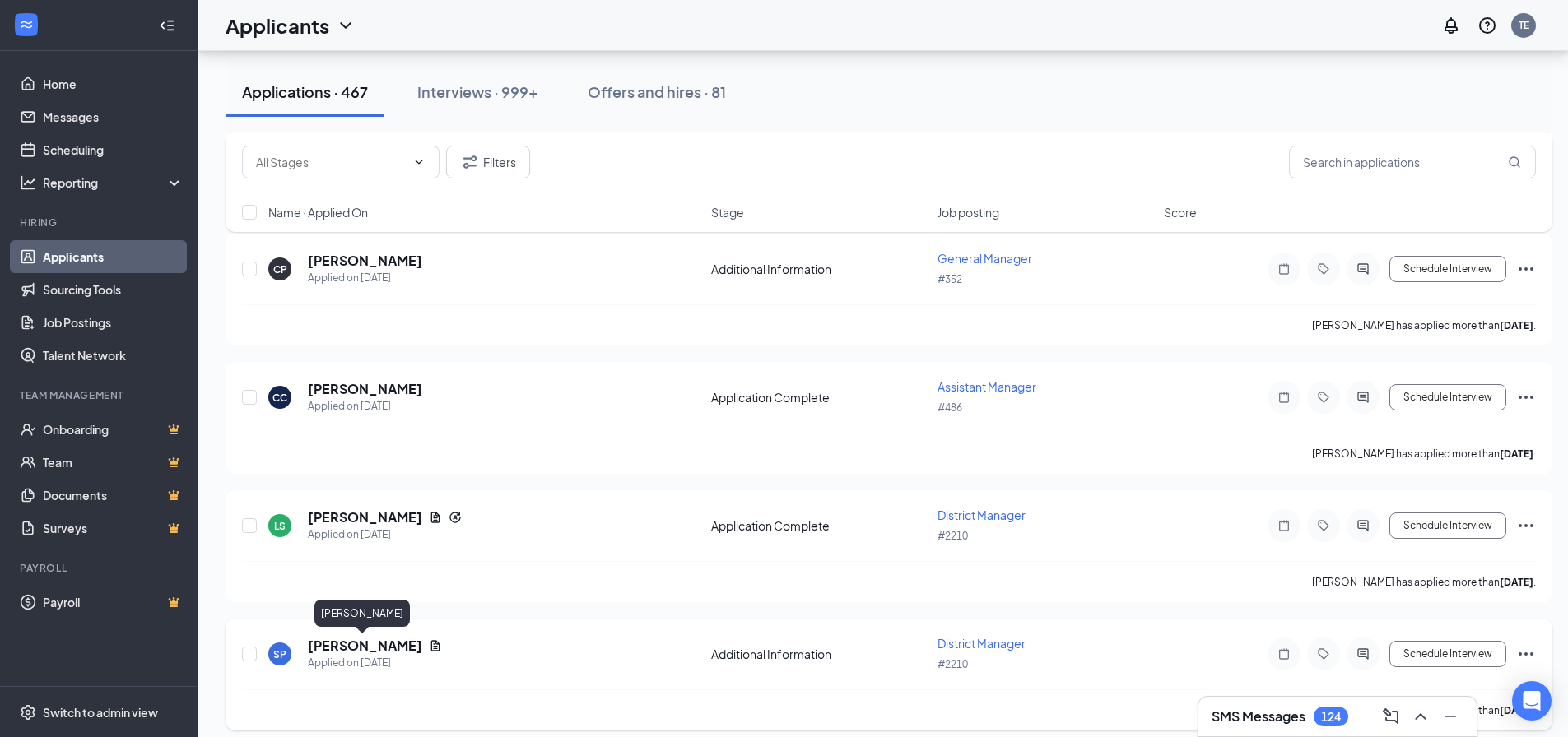
click at [378, 645] on h5 "[PERSON_NAME]" at bounding box center [365, 645] width 114 height 18
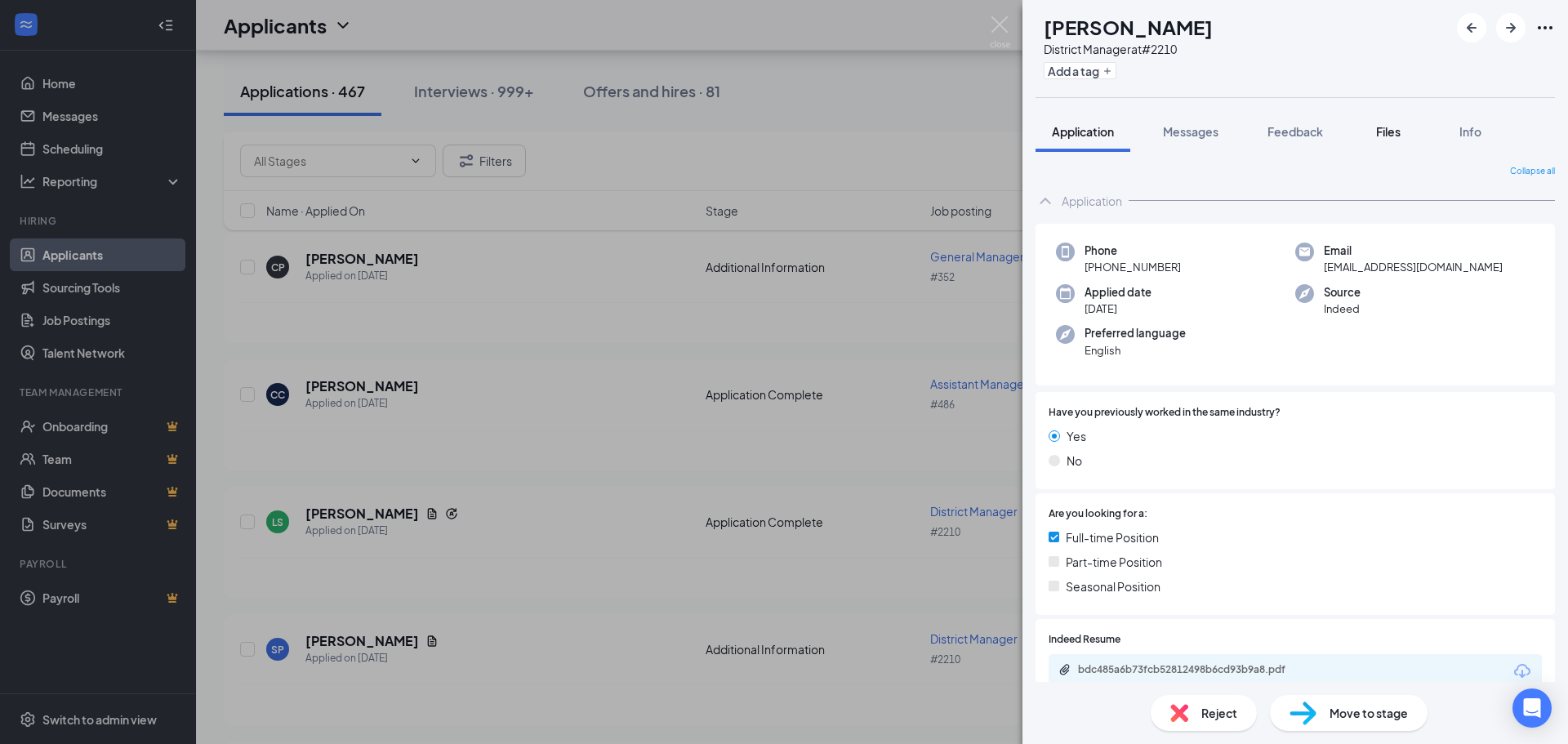
click at [1395, 135] on span "Files" at bounding box center [1388, 132] width 25 height 15
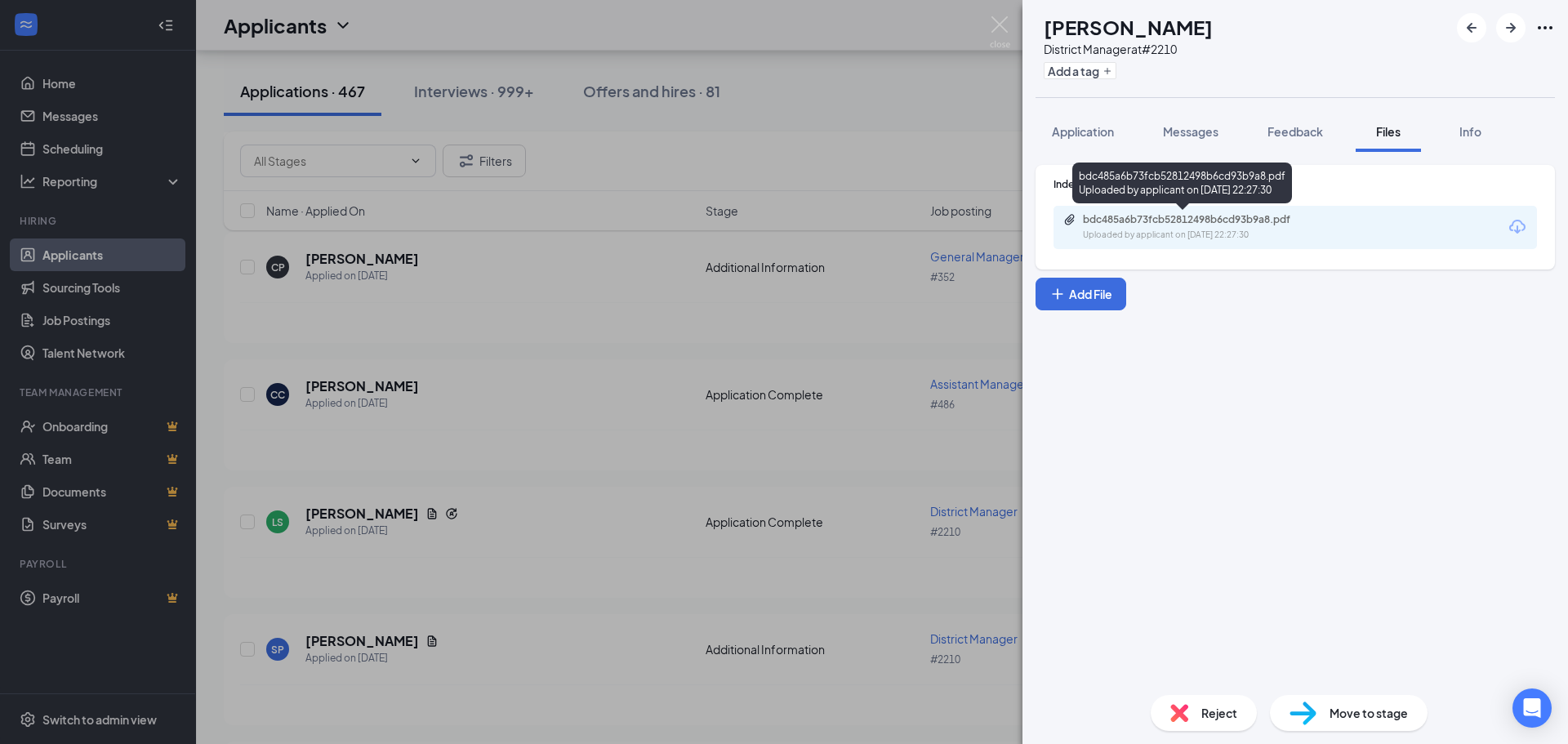
click at [1211, 230] on div "Uploaded by applicant on Sep 12, 2025 at 22:27:30" at bounding box center [1206, 236] width 245 height 13
click at [1002, 31] on img at bounding box center [1000, 32] width 21 height 32
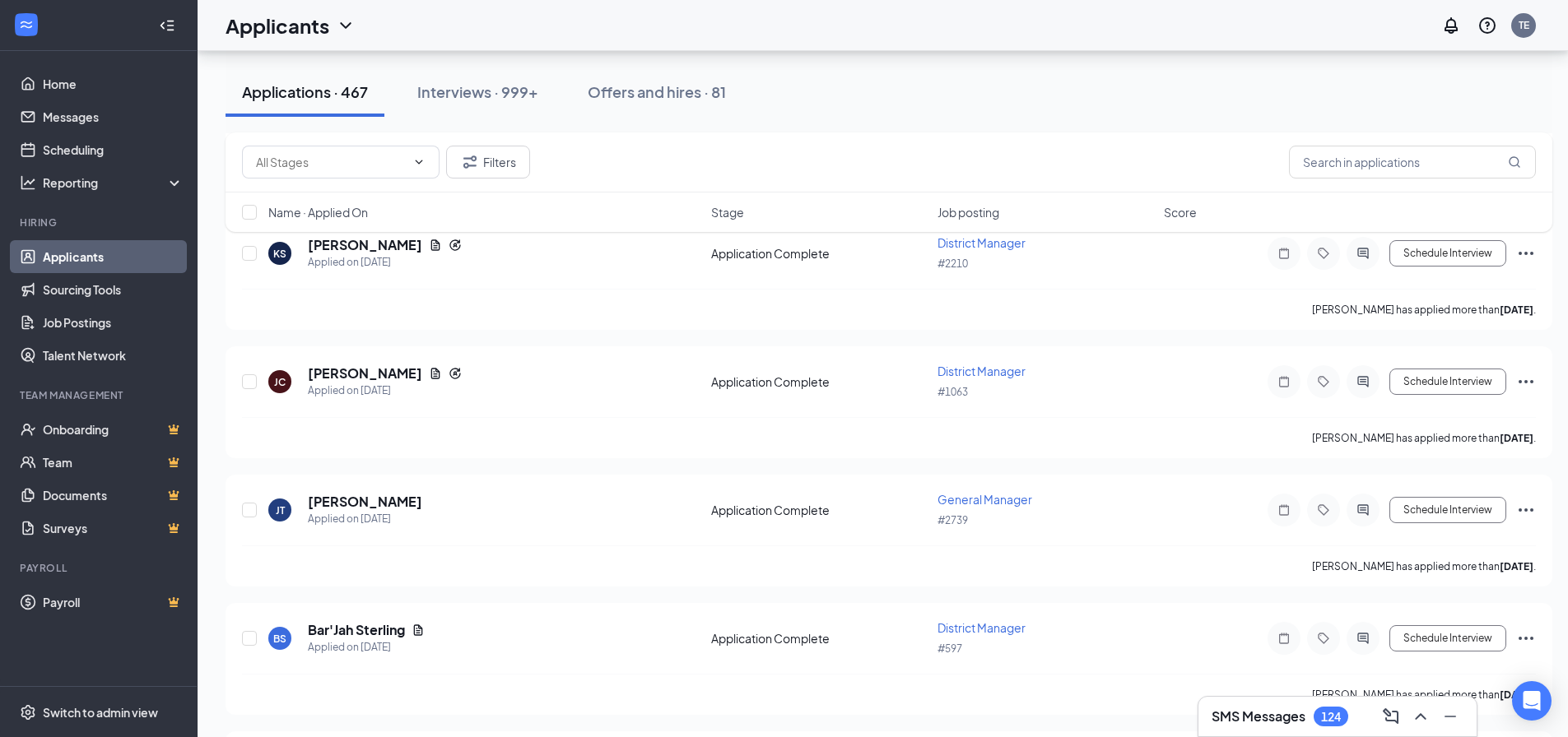
scroll to position [7436, 0]
click at [380, 632] on h5 "Bar'Jah Sterling" at bounding box center [357, 629] width 97 height 18
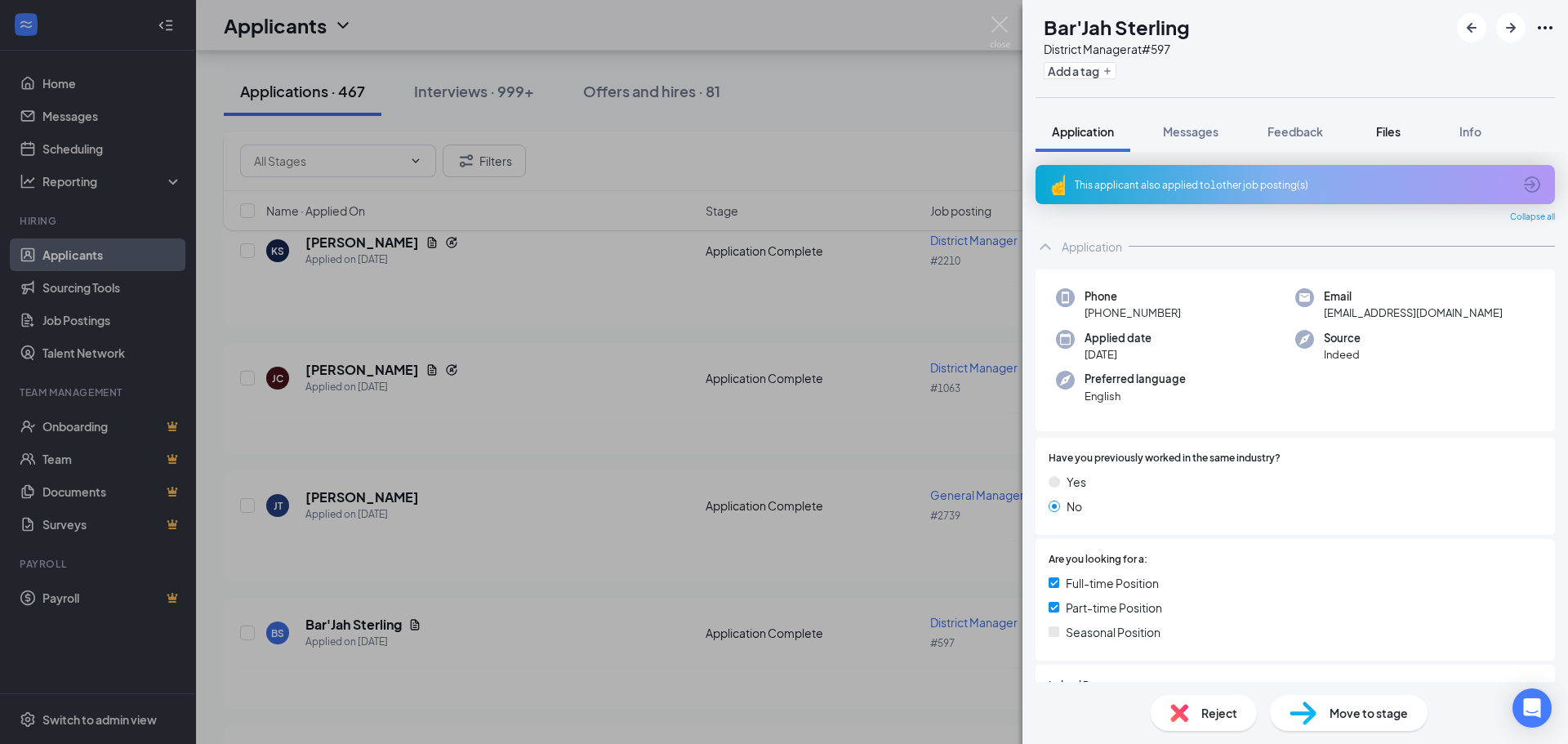
click at [1396, 128] on span "Files" at bounding box center [1388, 132] width 25 height 15
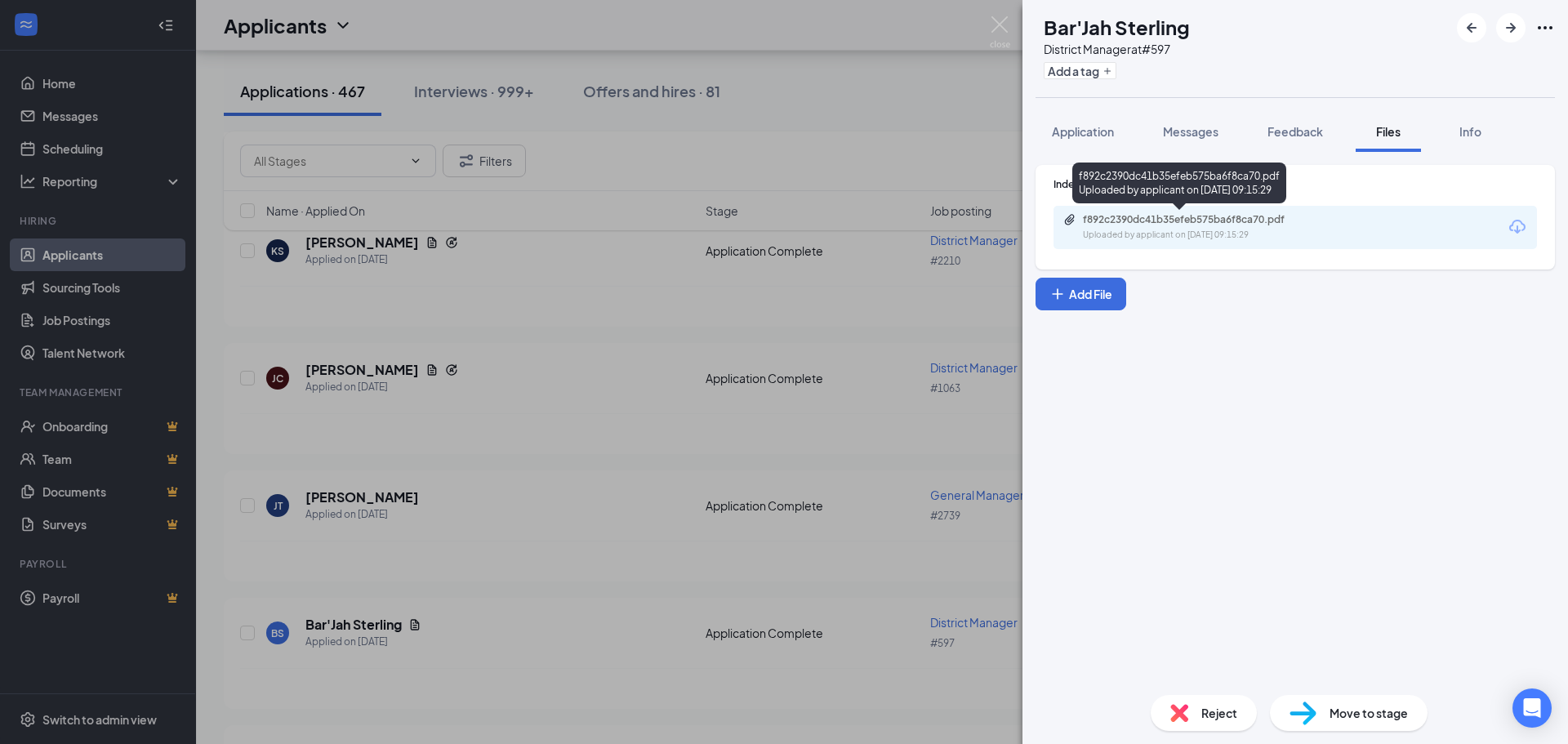
click at [1260, 214] on div "f892c2390dc41b35efeb575ba6f8ca70.pdf" at bounding box center [1198, 220] width 229 height 13
click at [999, 27] on img at bounding box center [1000, 32] width 21 height 32
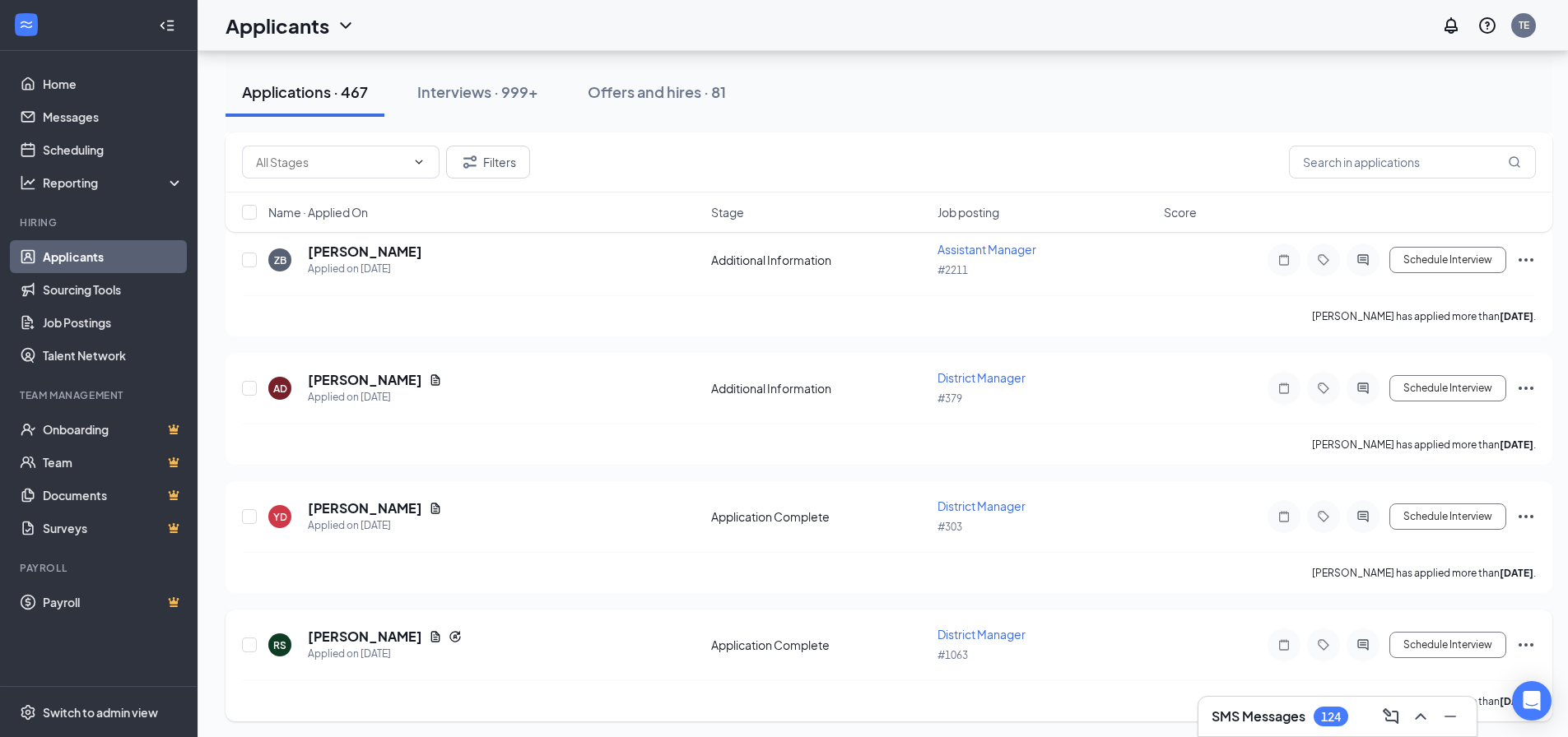
scroll to position [8588, 0]
